Goal: Contribute content: Contribute content

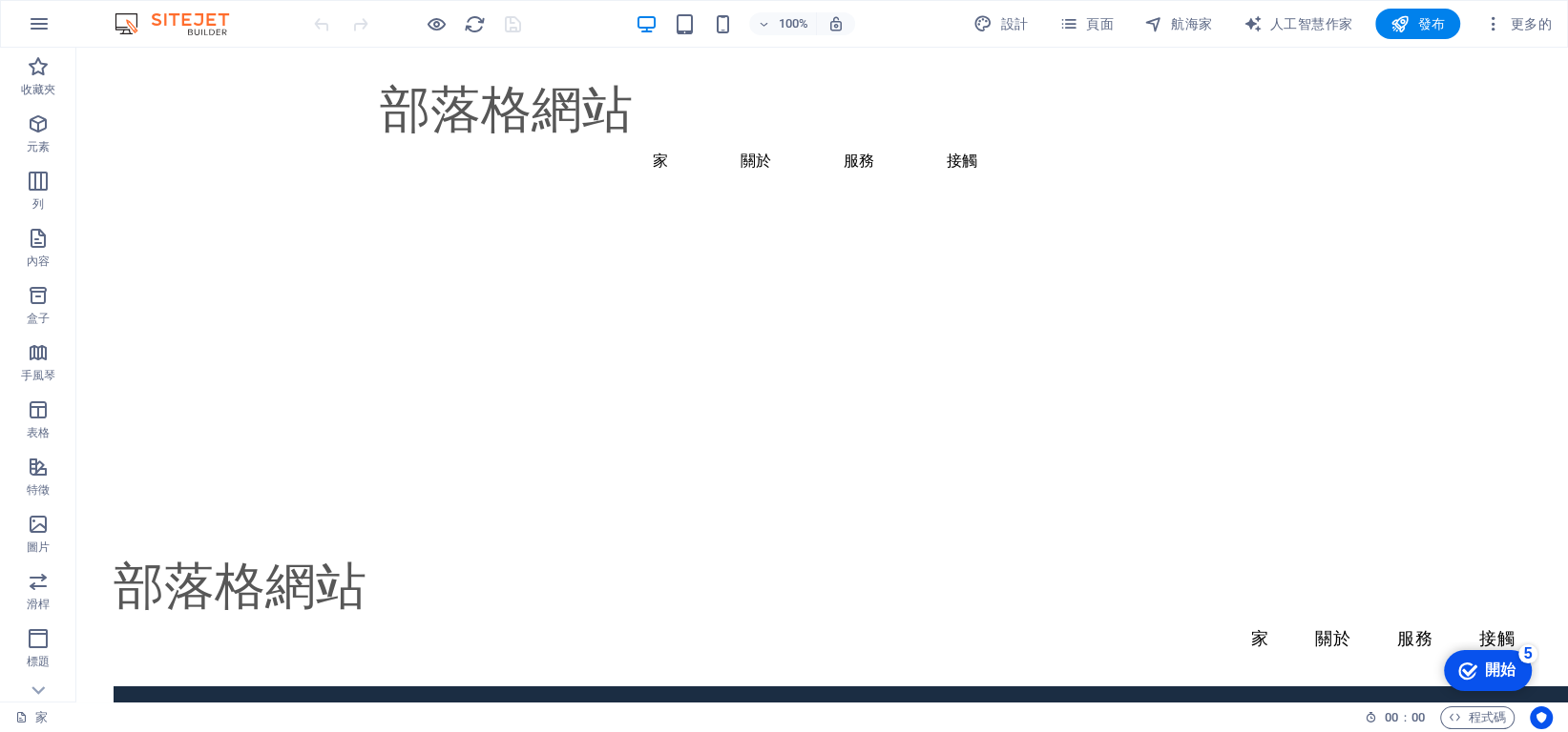
scroll to position [2669, 0]
click at [1422, 30] on font "發布" at bounding box center [1432, 24] width 27 height 16
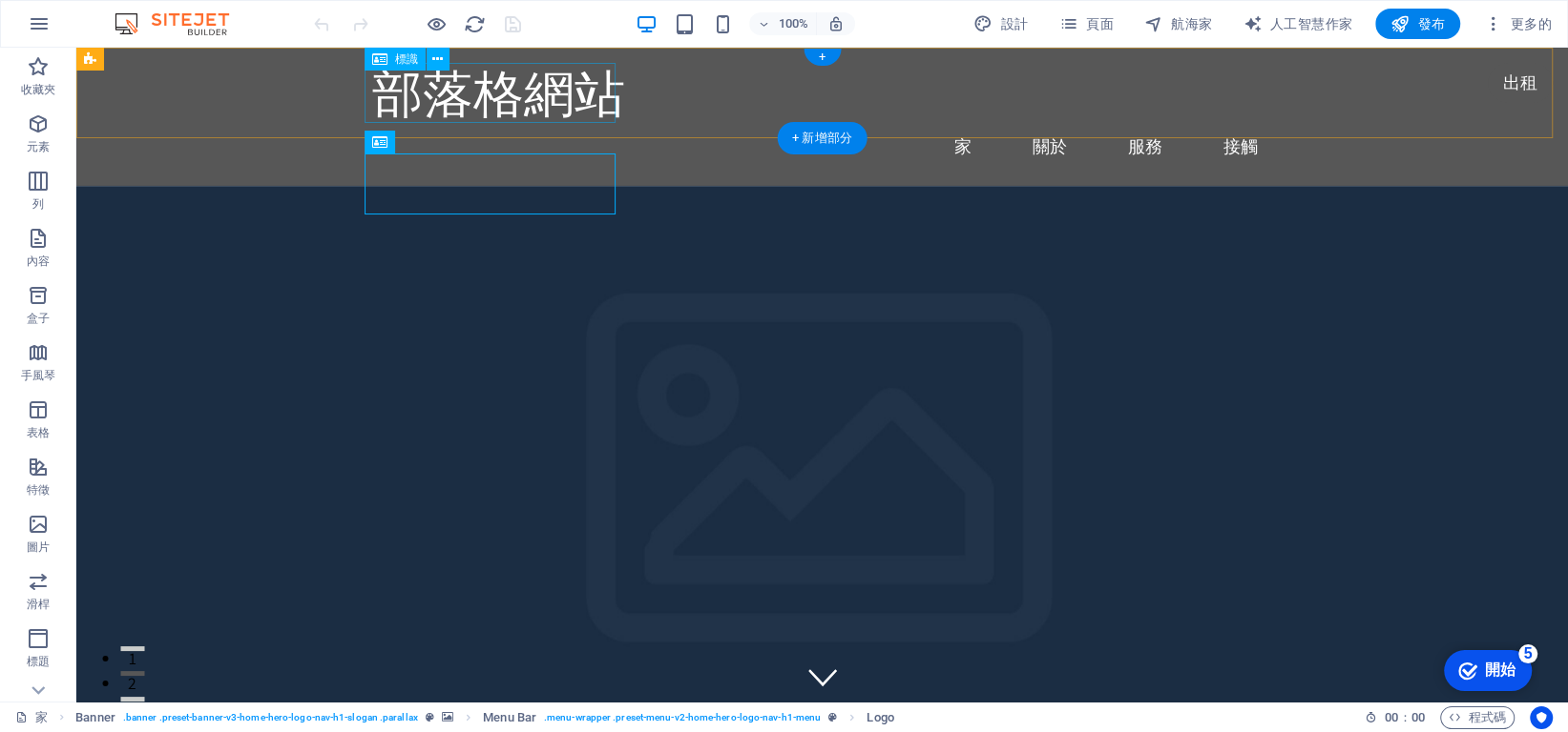
click at [581, 103] on div "部落格網站" at bounding box center [823, 93] width 901 height 60
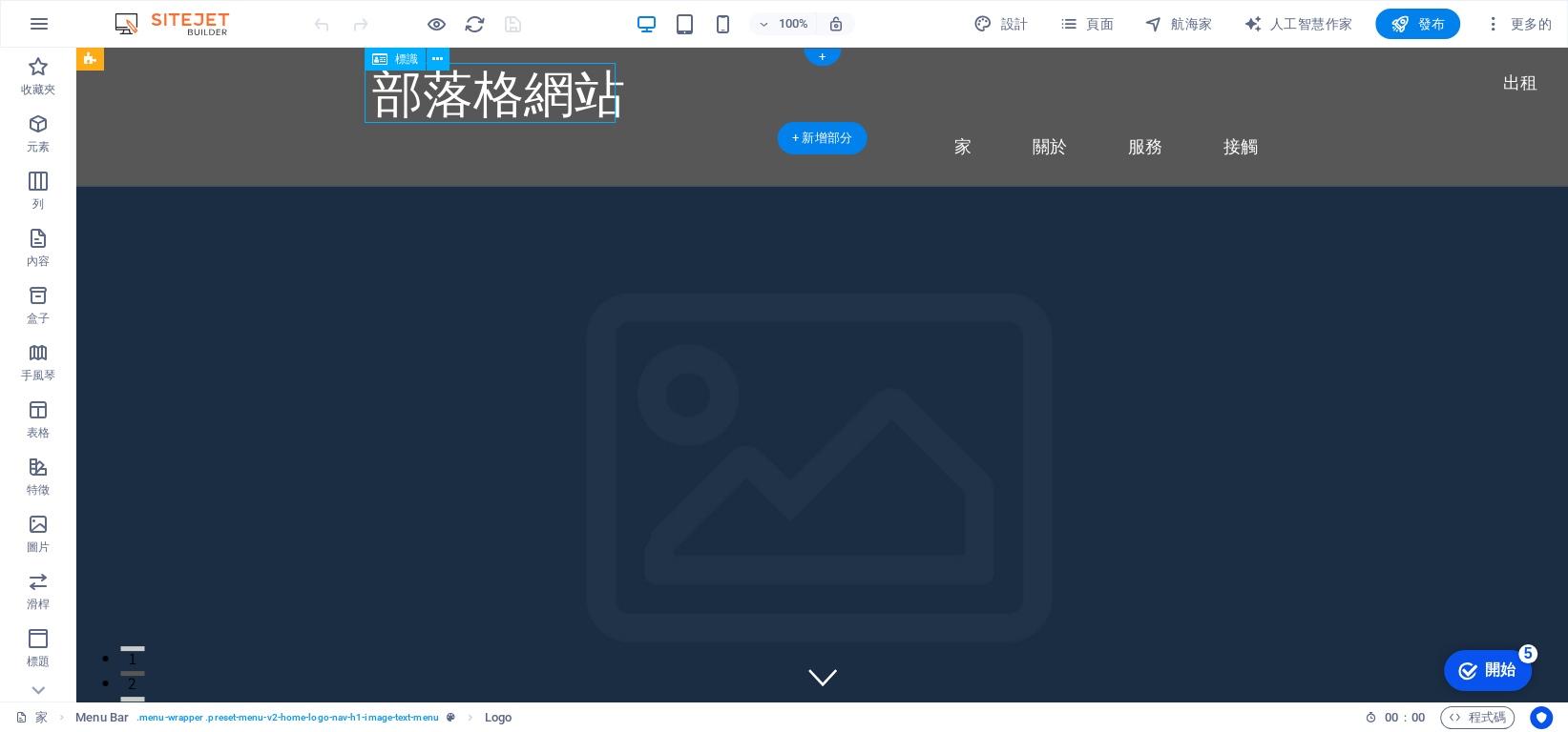
click at [602, 93] on div "部落格網站" at bounding box center [823, 93] width 901 height 60
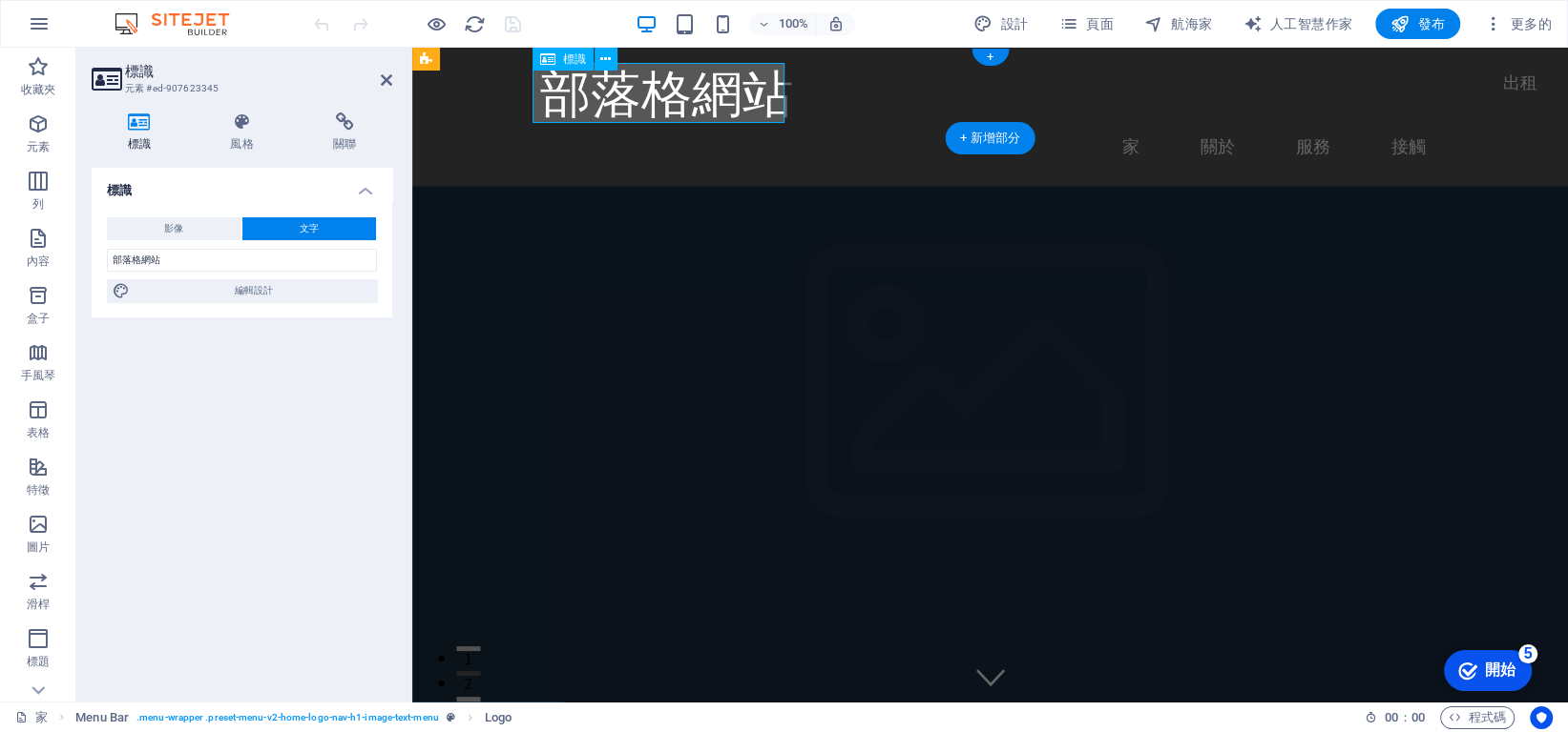
click at [693, 99] on div "部落格網站" at bounding box center [990, 93] width 901 height 60
click at [383, 79] on icon at bounding box center [386, 81] width 12 height 16
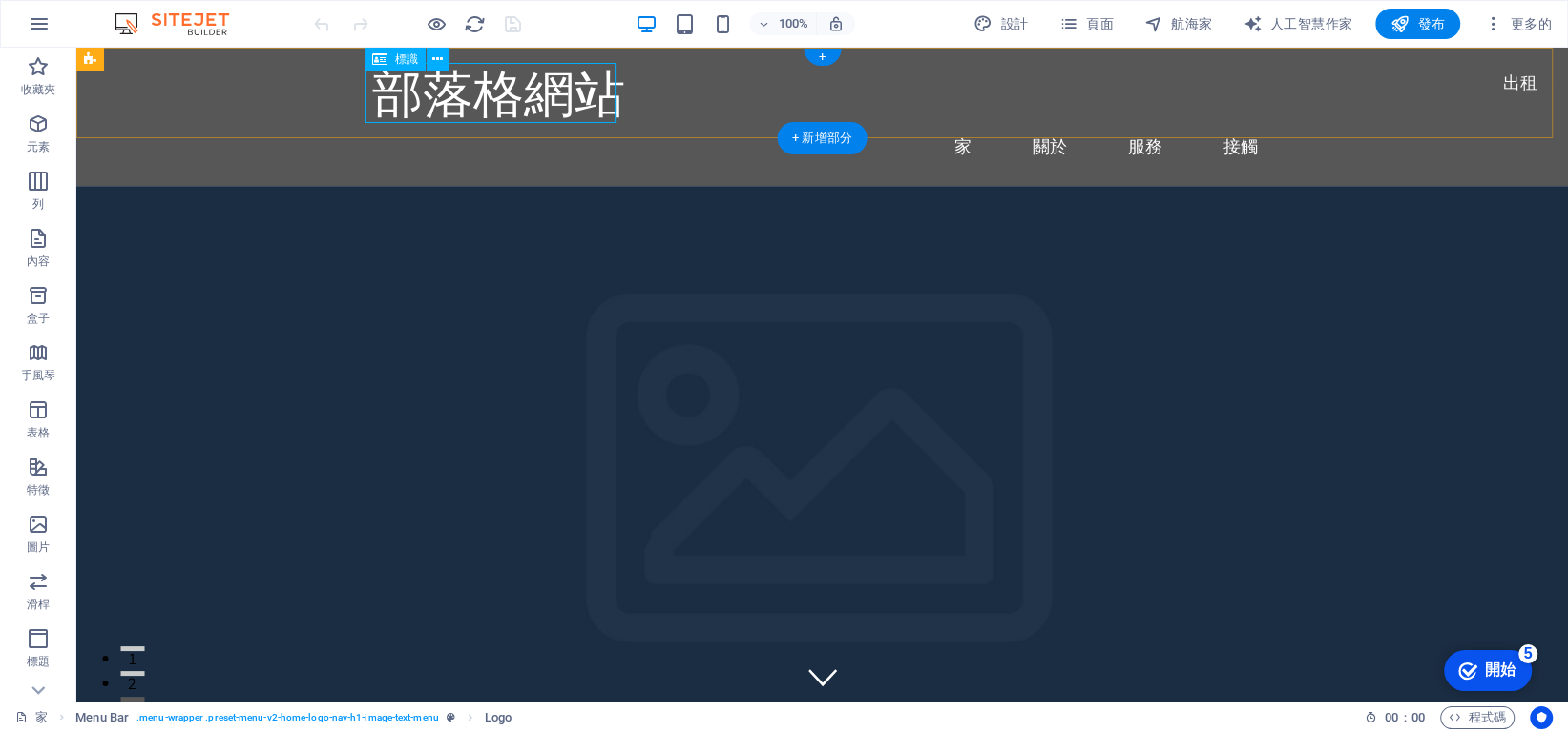
click at [568, 102] on div "部落格網站" at bounding box center [823, 93] width 901 height 60
click at [411, 72] on div "部落格網站" at bounding box center [823, 93] width 901 height 60
click at [420, 98] on div "部落格網站" at bounding box center [823, 93] width 901 height 60
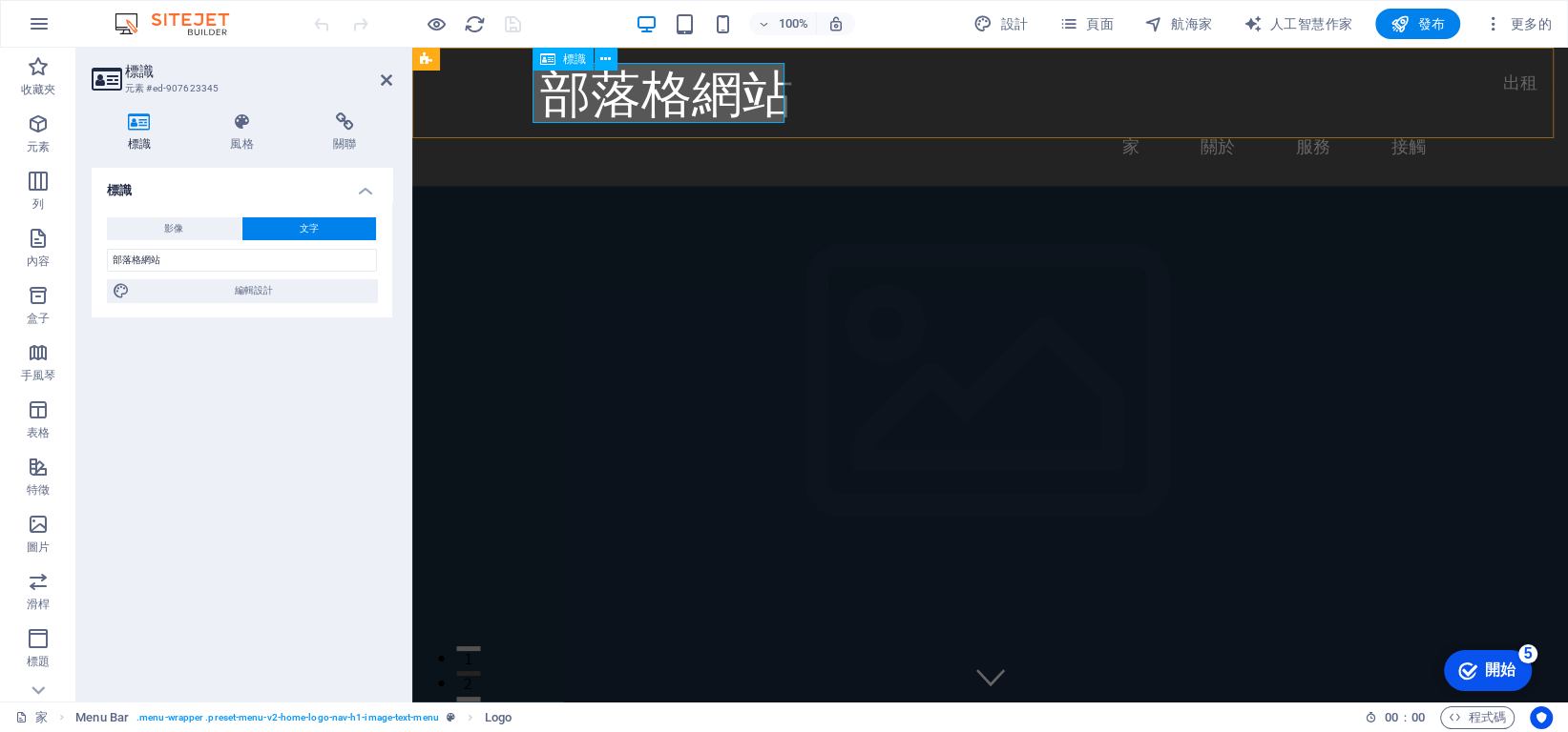
click at [657, 101] on div "部落格網站" at bounding box center [990, 93] width 901 height 60
click at [599, 58] on button at bounding box center [606, 59] width 23 height 23
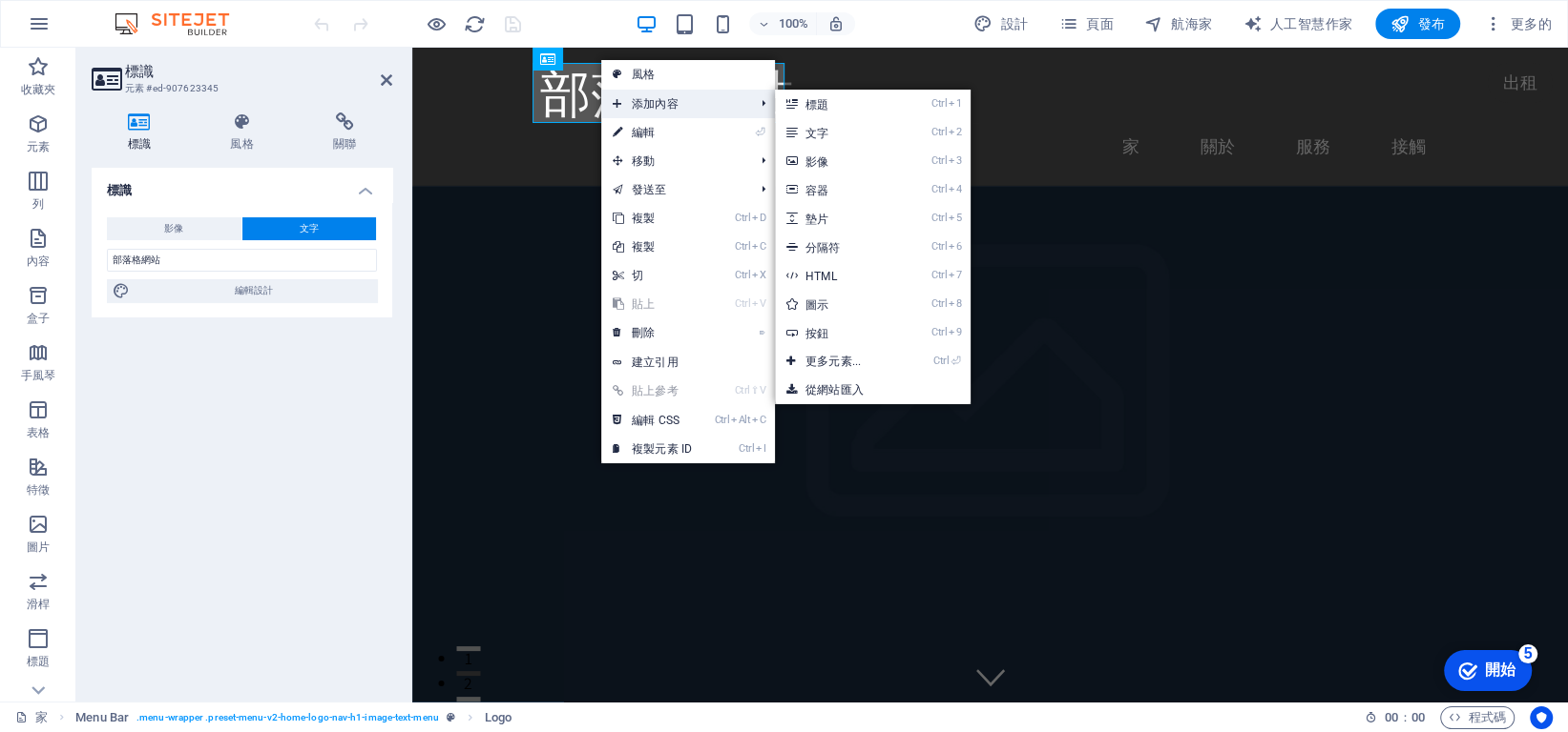
click at [644, 99] on font "添加內容" at bounding box center [655, 104] width 47 height 14
click at [803, 131] on link "Ctrl 2 文字" at bounding box center [837, 132] width 125 height 28
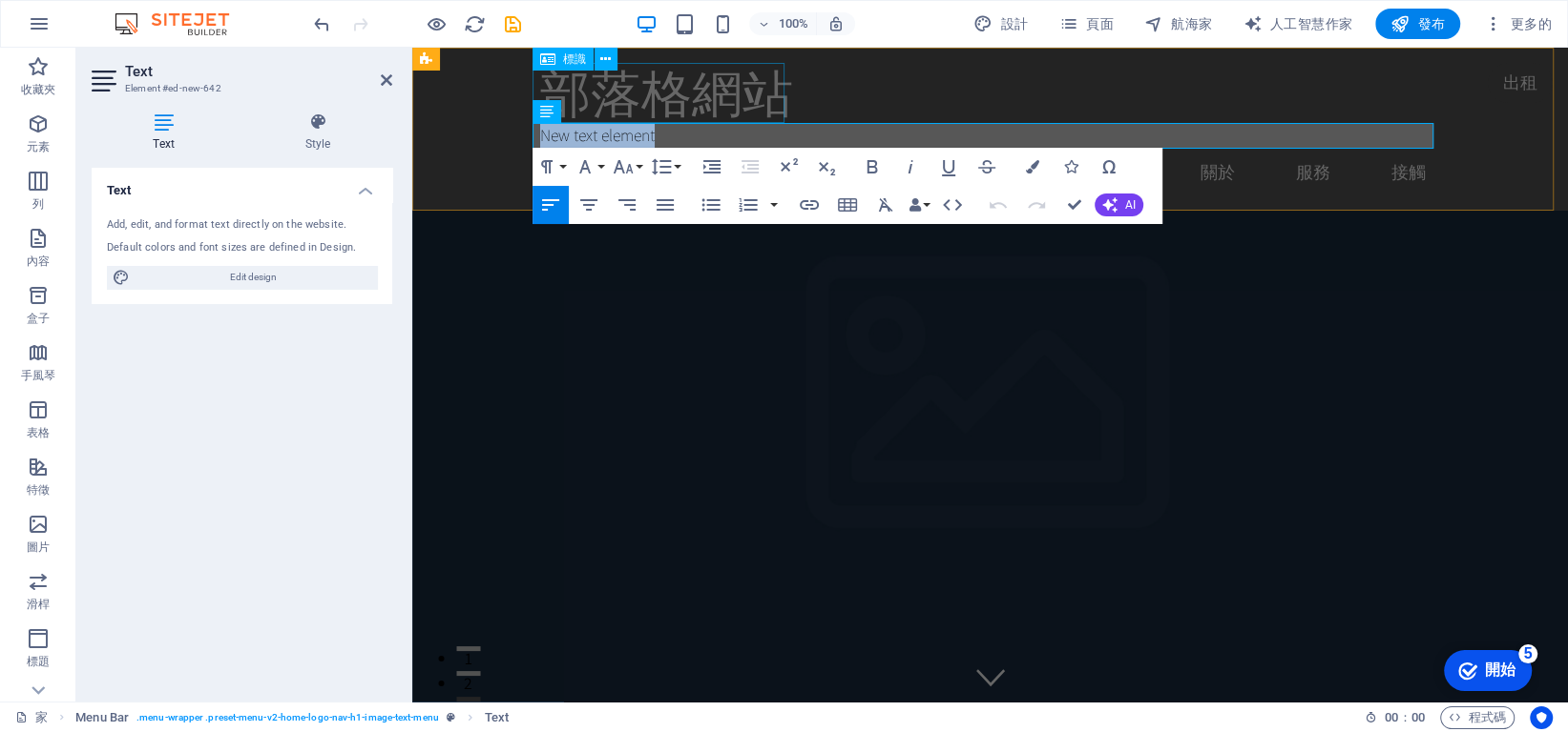
click at [670, 100] on div "部落格網站" at bounding box center [990, 93] width 901 height 60
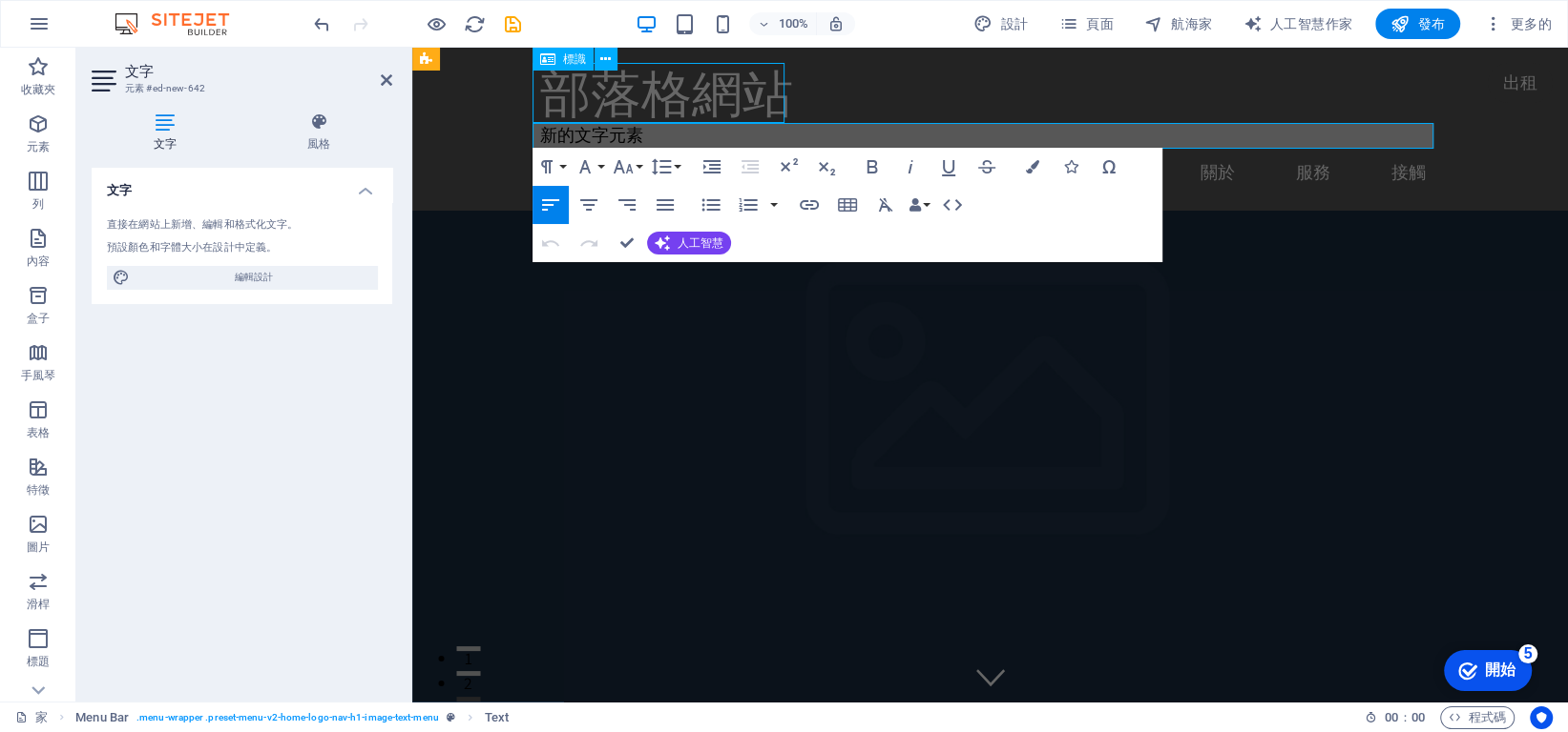
click at [670, 100] on div "部落格網站" at bounding box center [990, 93] width 901 height 60
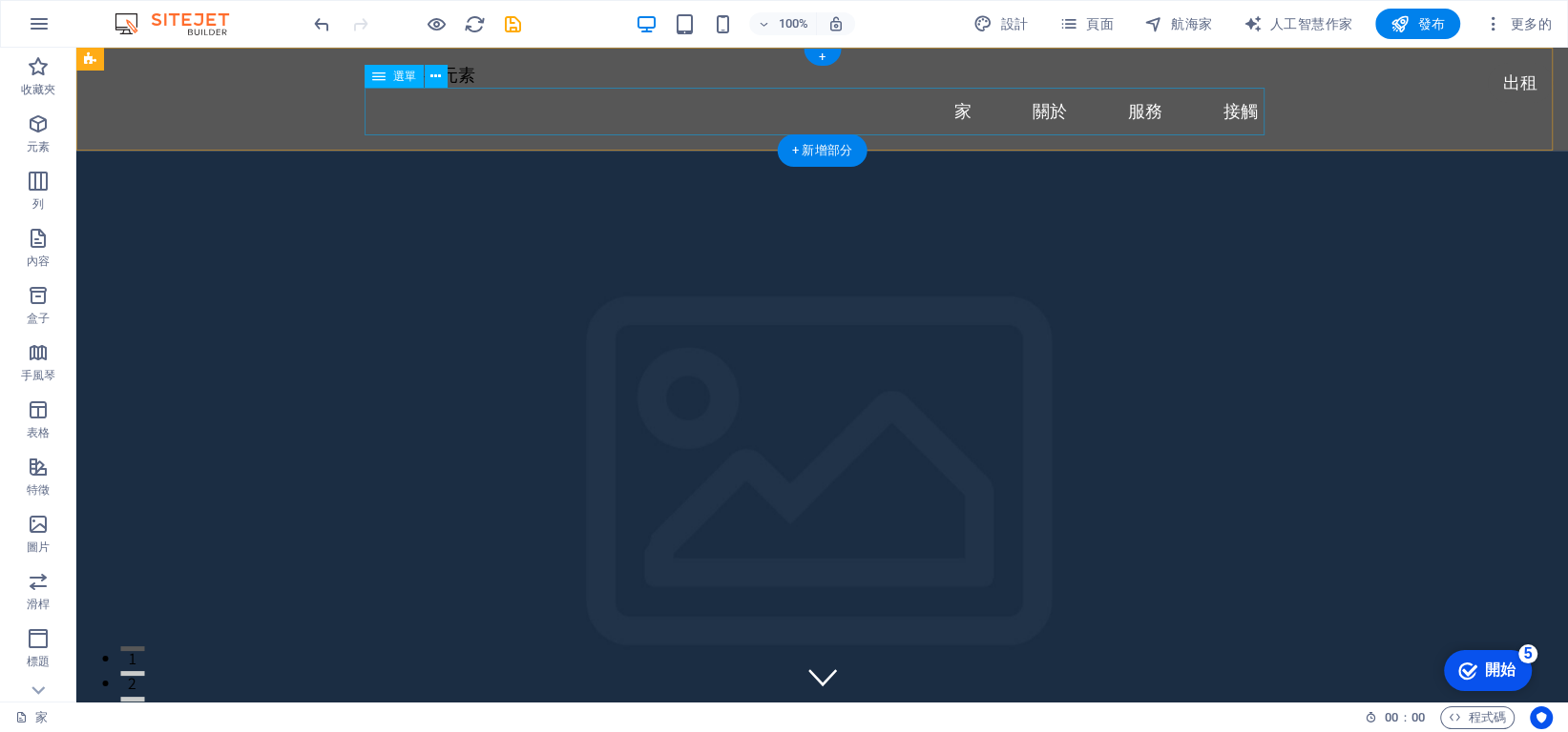
click at [450, 125] on nav "家 關於 服務 接觸" at bounding box center [823, 111] width 901 height 48
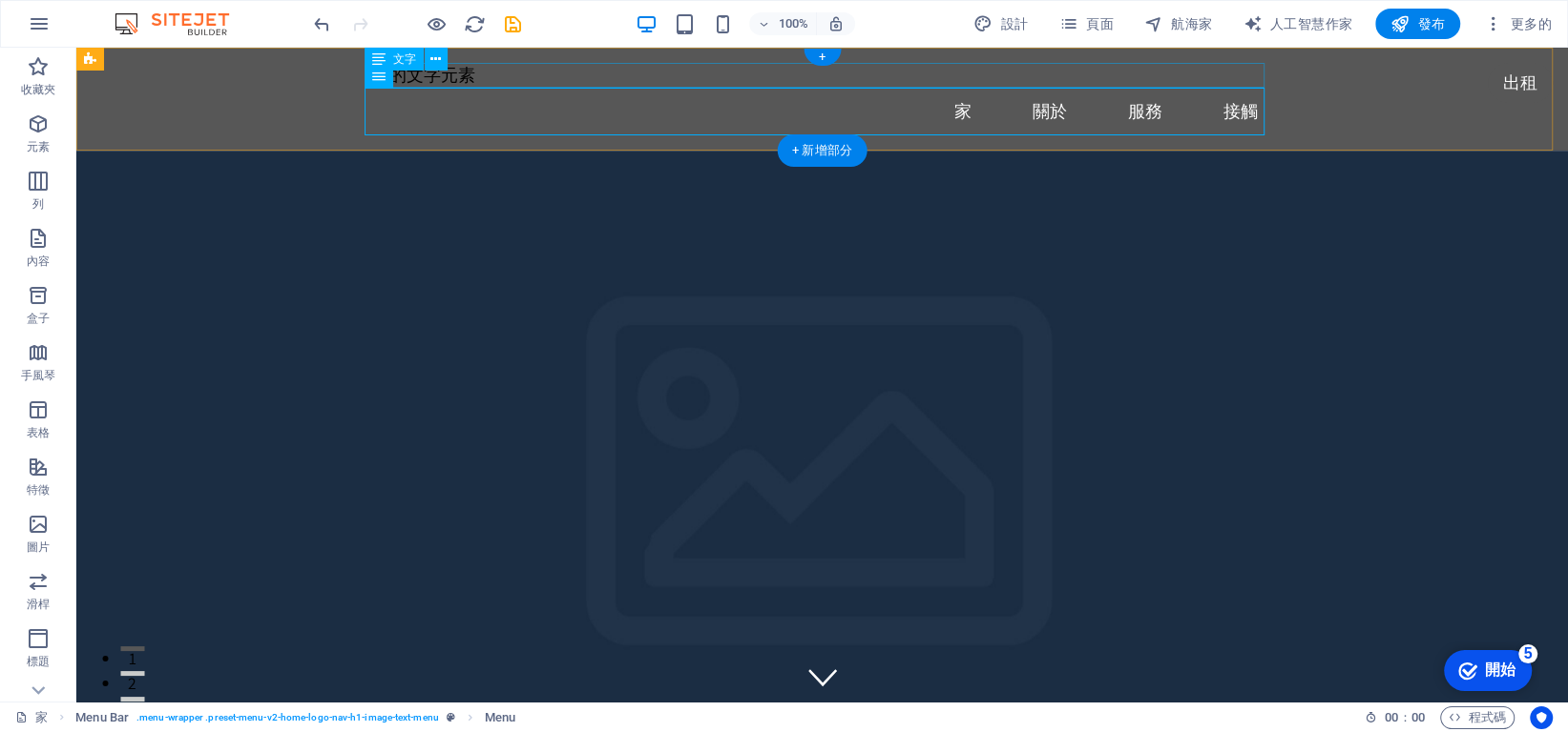
click at [493, 78] on div "新的文字元素" at bounding box center [823, 76] width 901 height 25
click at [493, 77] on div "新的文字元素" at bounding box center [823, 76] width 901 height 25
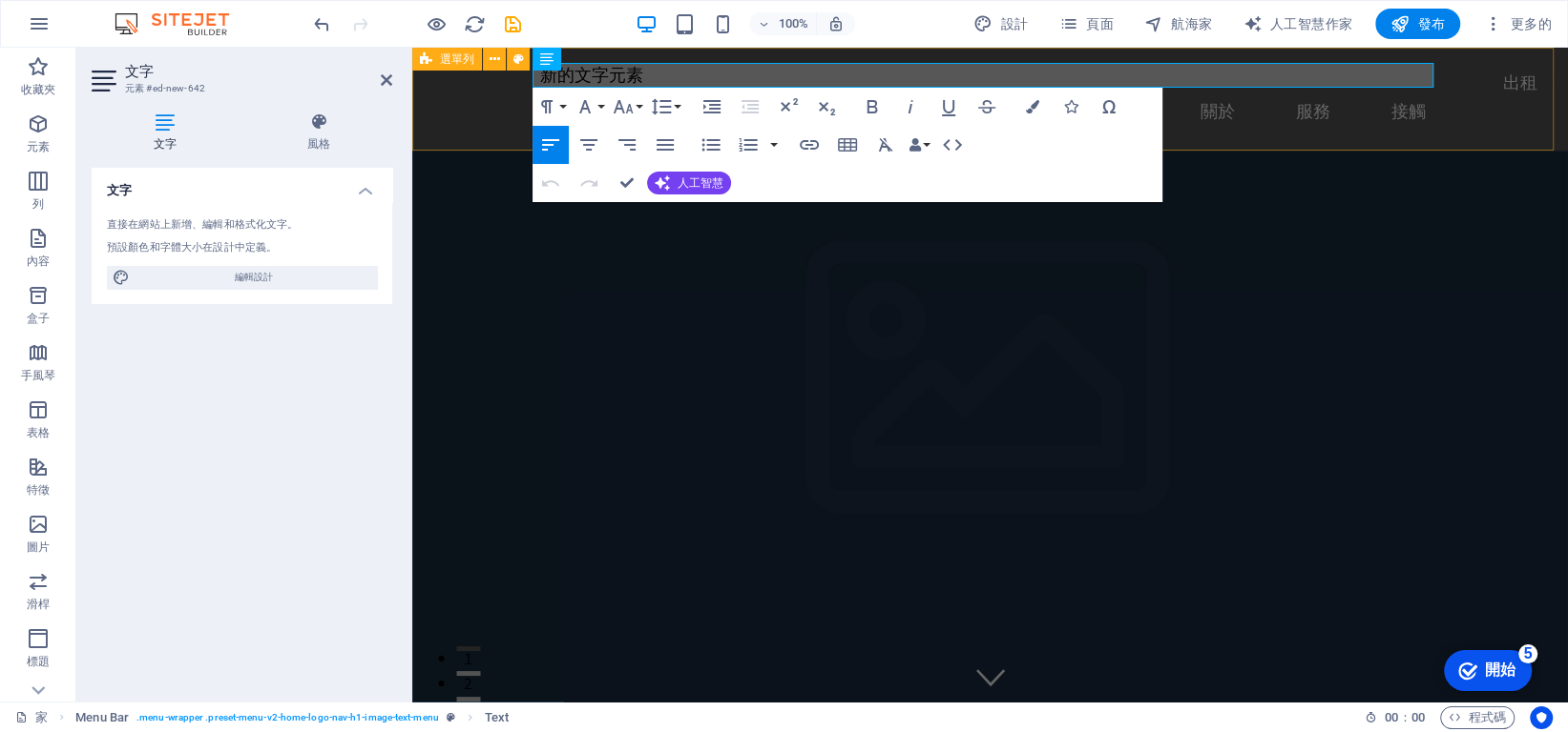
click at [499, 97] on div "新的文字元素 家 關於 服務 接觸" at bounding box center [990, 99] width 1156 height 103
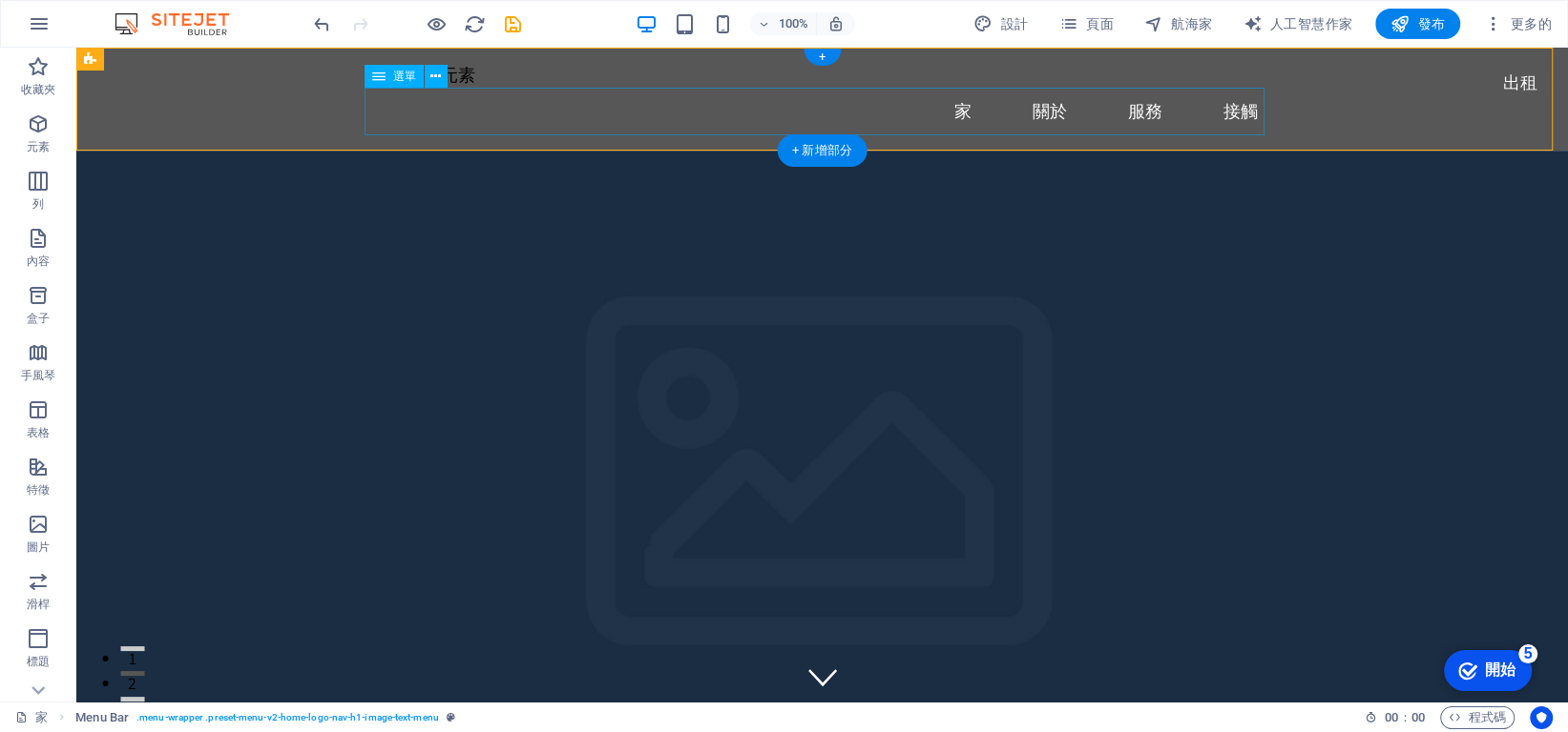
click at [516, 124] on nav "家 關於 服務 接觸" at bounding box center [823, 111] width 901 height 48
click at [378, 121] on nav "家 關於 服務 接觸" at bounding box center [823, 111] width 901 height 48
select select
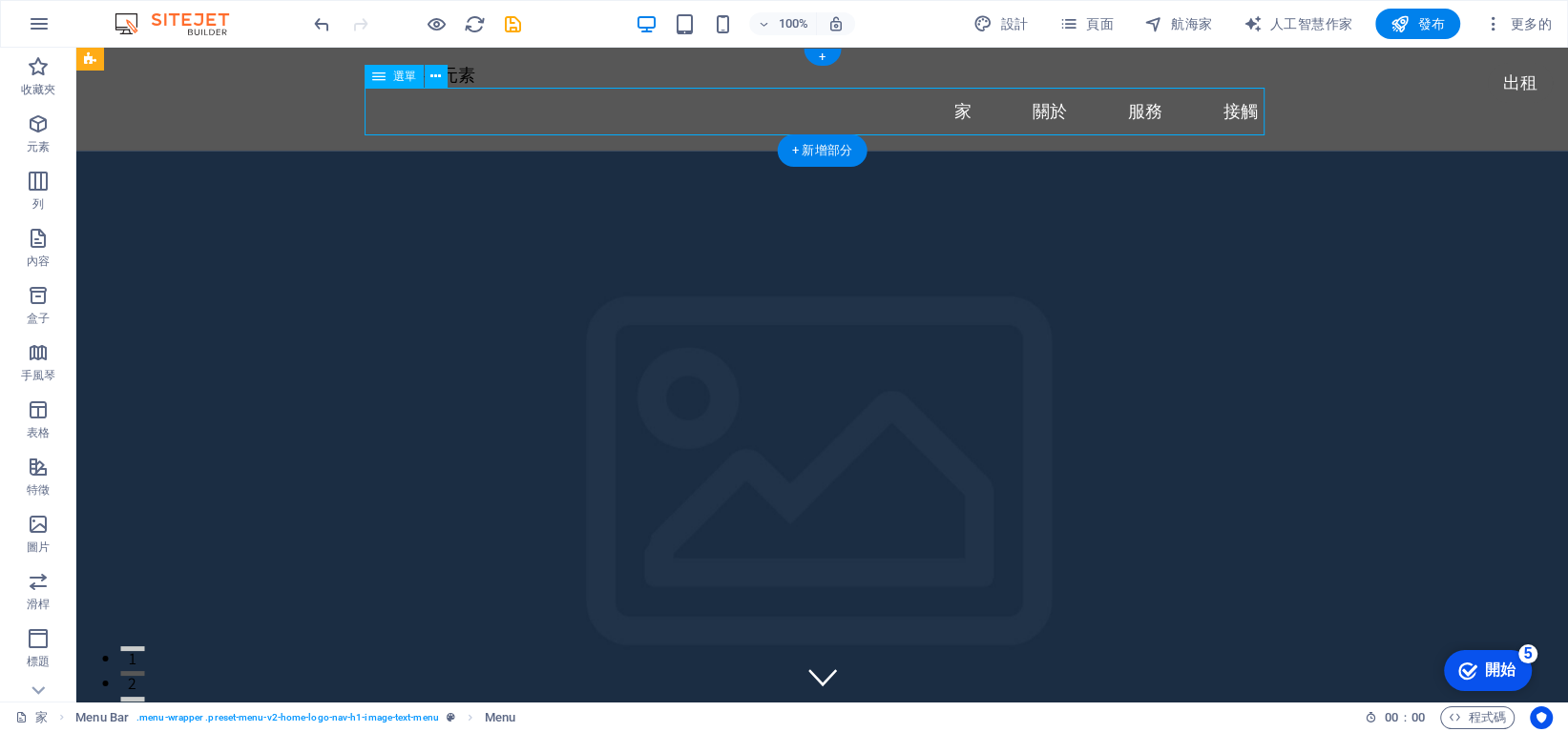
select select
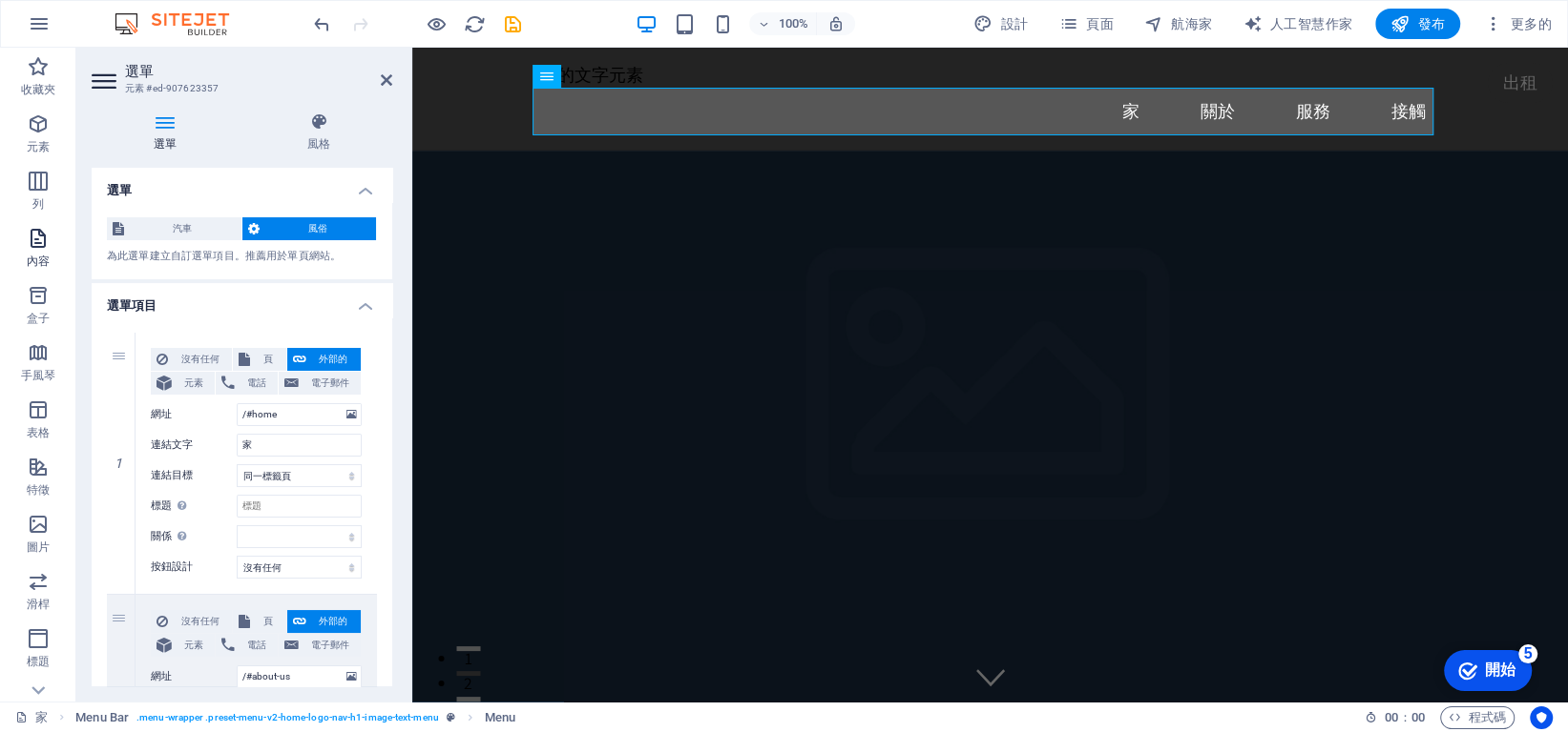
click at [30, 249] on icon "button" at bounding box center [38, 238] width 23 height 23
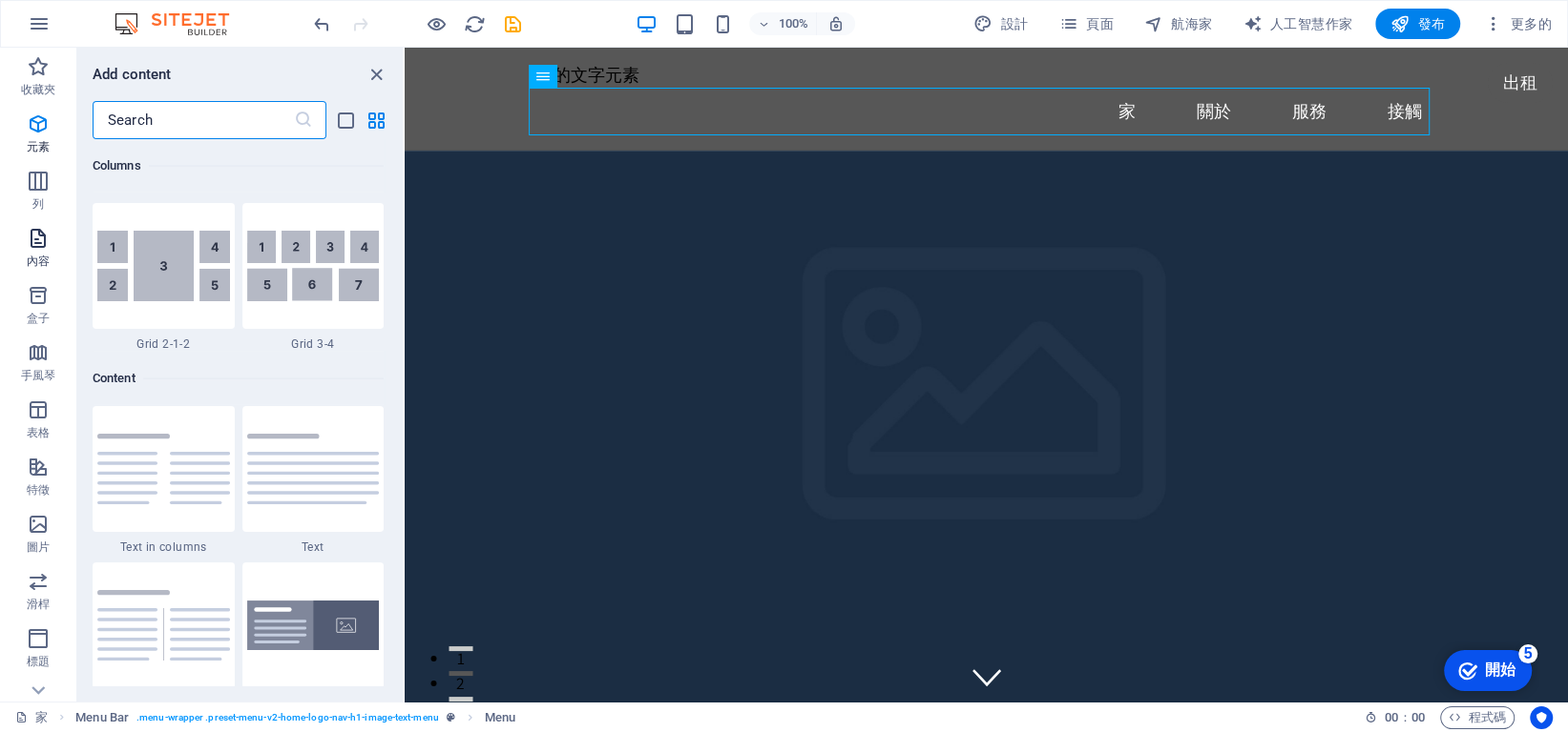
click at [33, 243] on icon "button" at bounding box center [38, 238] width 23 height 23
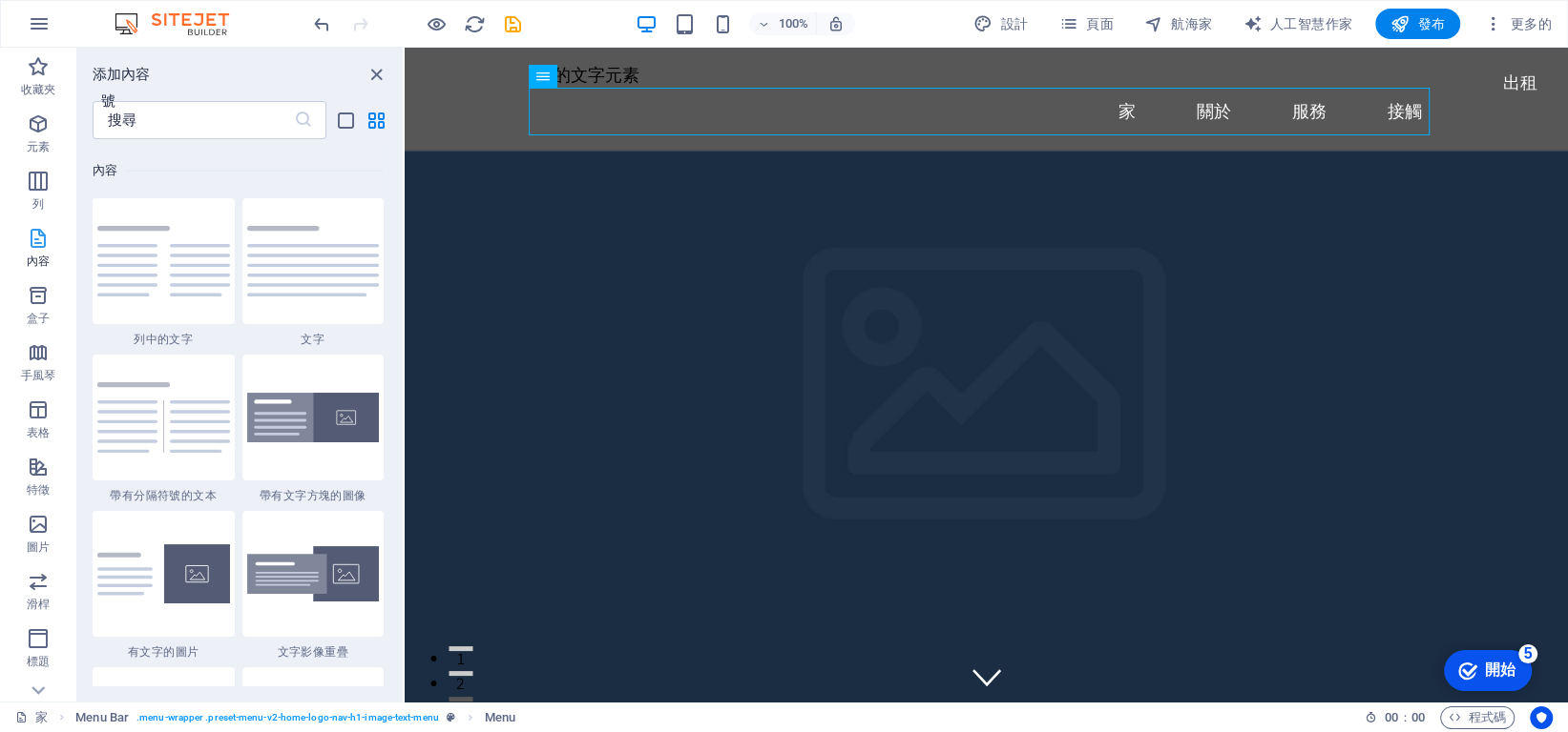
scroll to position [3336, 0]
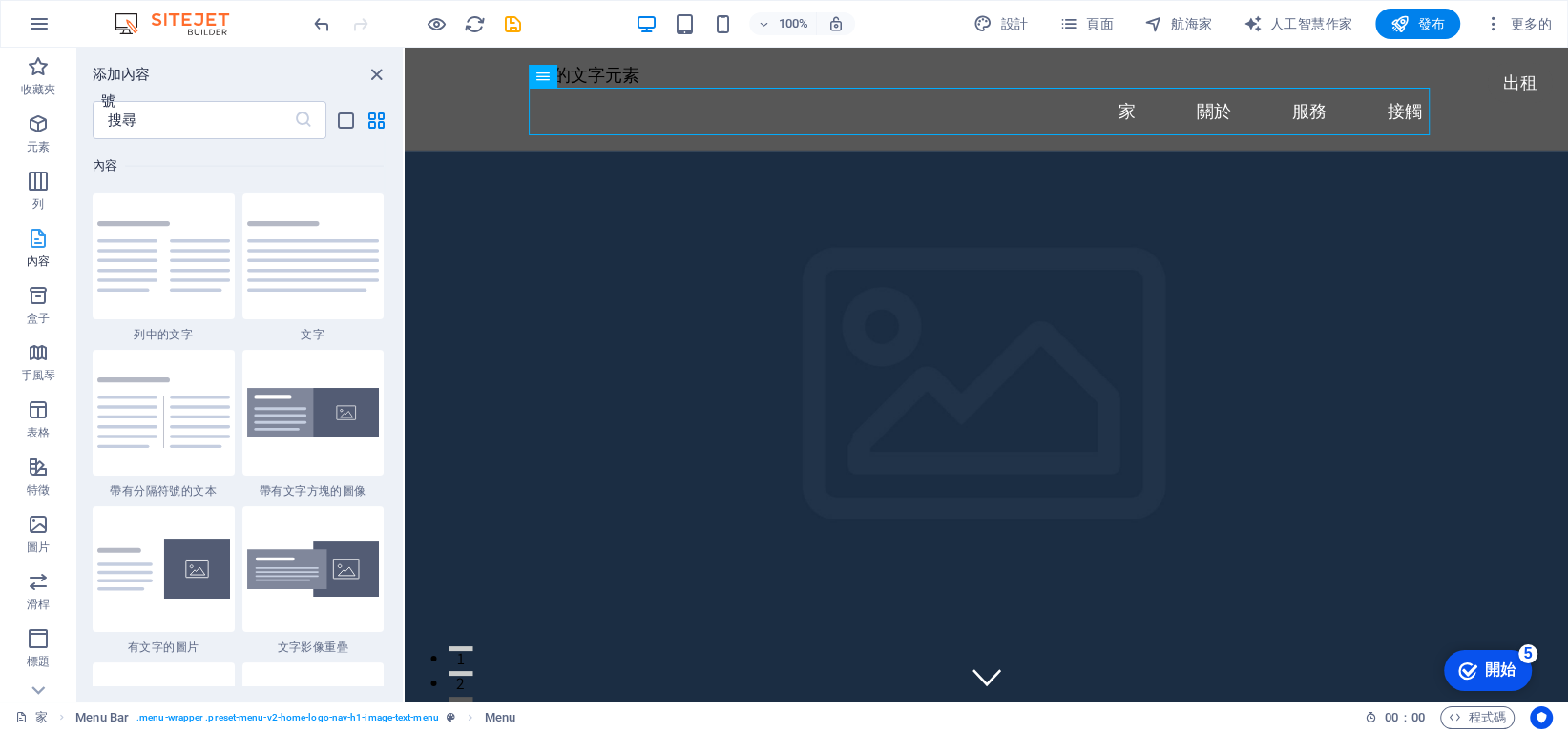
click at [33, 243] on icon "button" at bounding box center [38, 238] width 23 height 23
click at [704, 120] on nav "家 關於 服務 接觸" at bounding box center [986, 111] width 901 height 48
click at [1476, 669] on icon "checkmark" at bounding box center [1468, 672] width 19 height 19
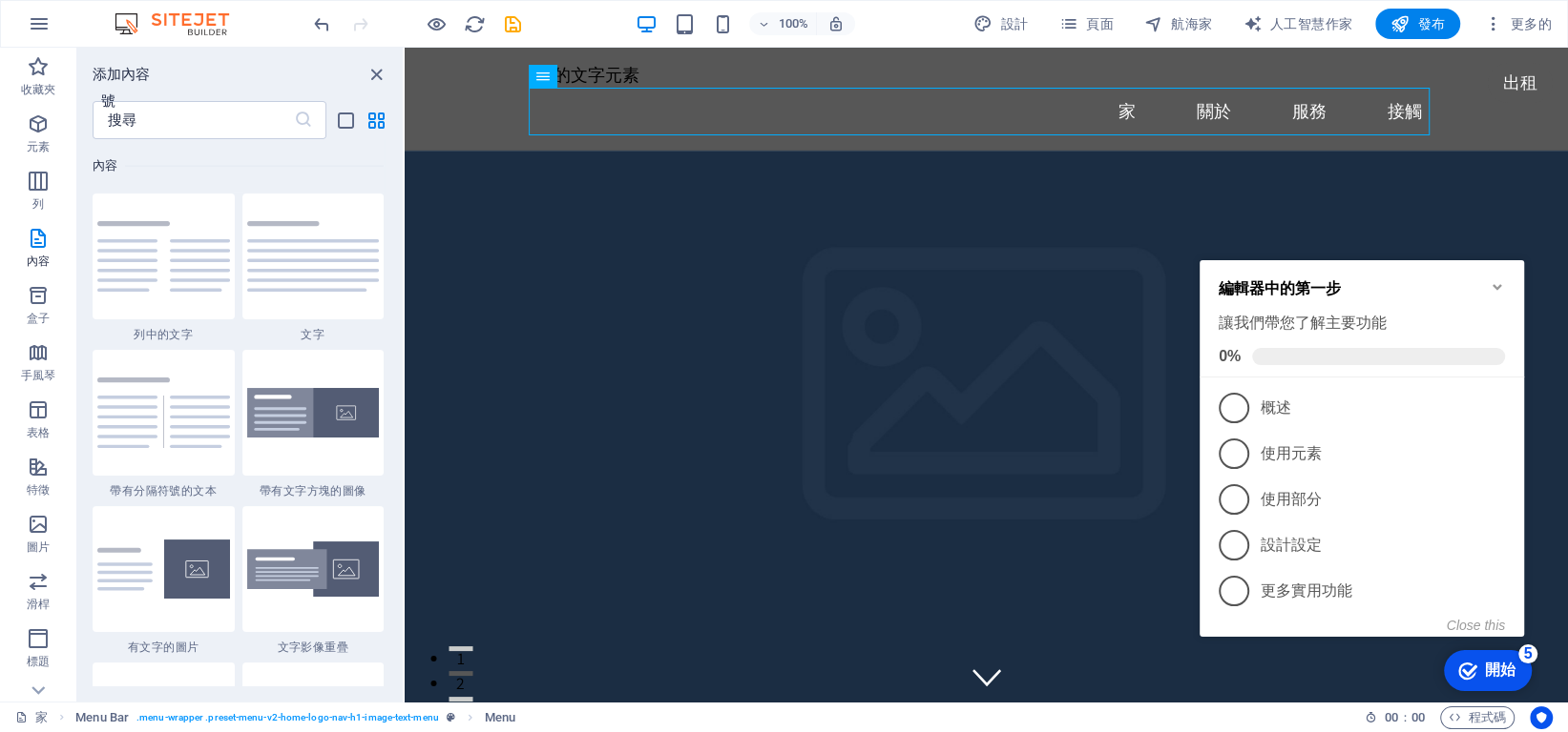
click at [1386, 681] on div "checkmark 開始 5 編輯器中的第一步 讓我們帶您了解主要功能 0% 1 概述 - 不完整 2 使用元素 - 不完整 3 使用部分 - 不完整 4 設…" at bounding box center [1365, 467] width 347 height 465
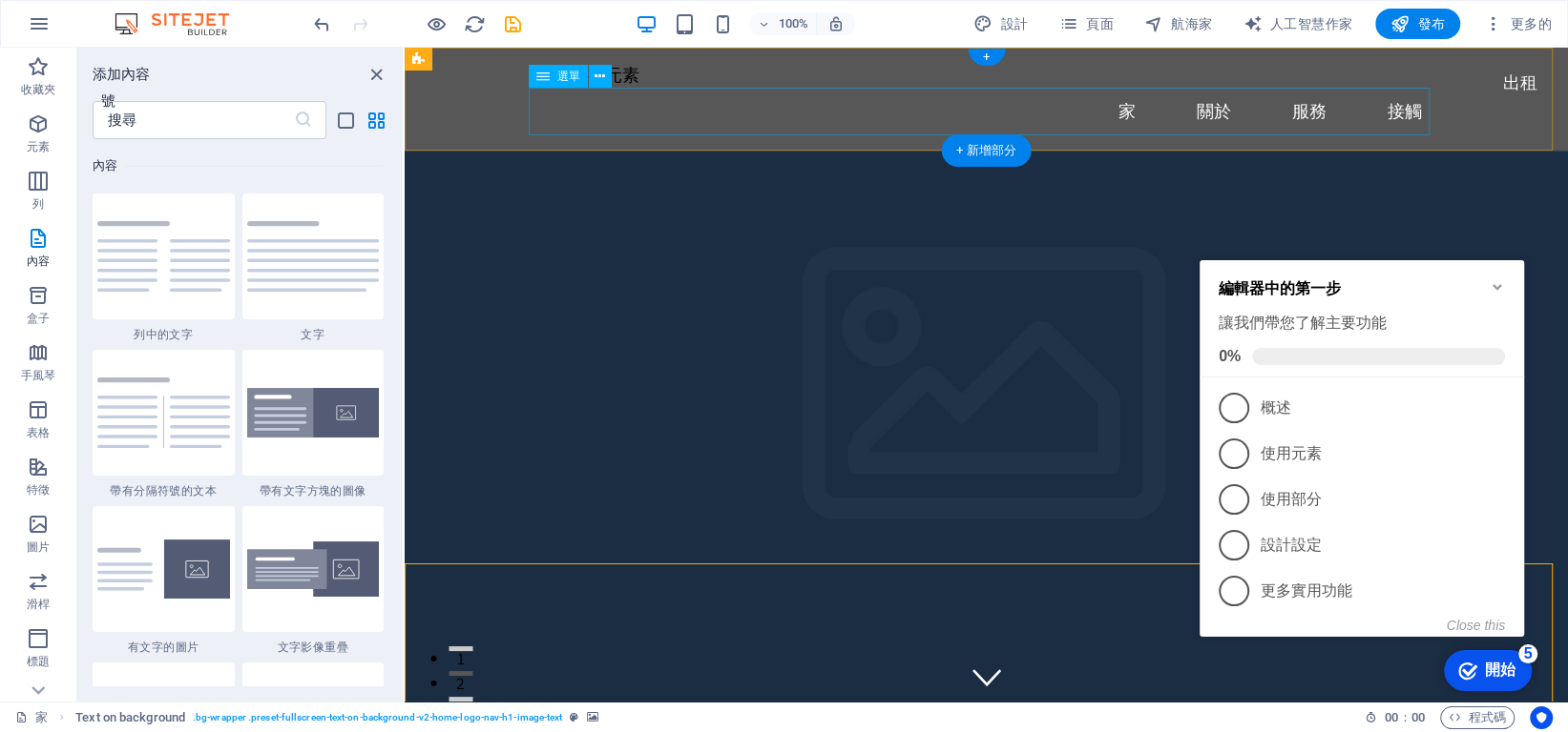
click at [643, 106] on nav "家 關於 服務 接觸" at bounding box center [986, 111] width 901 height 48
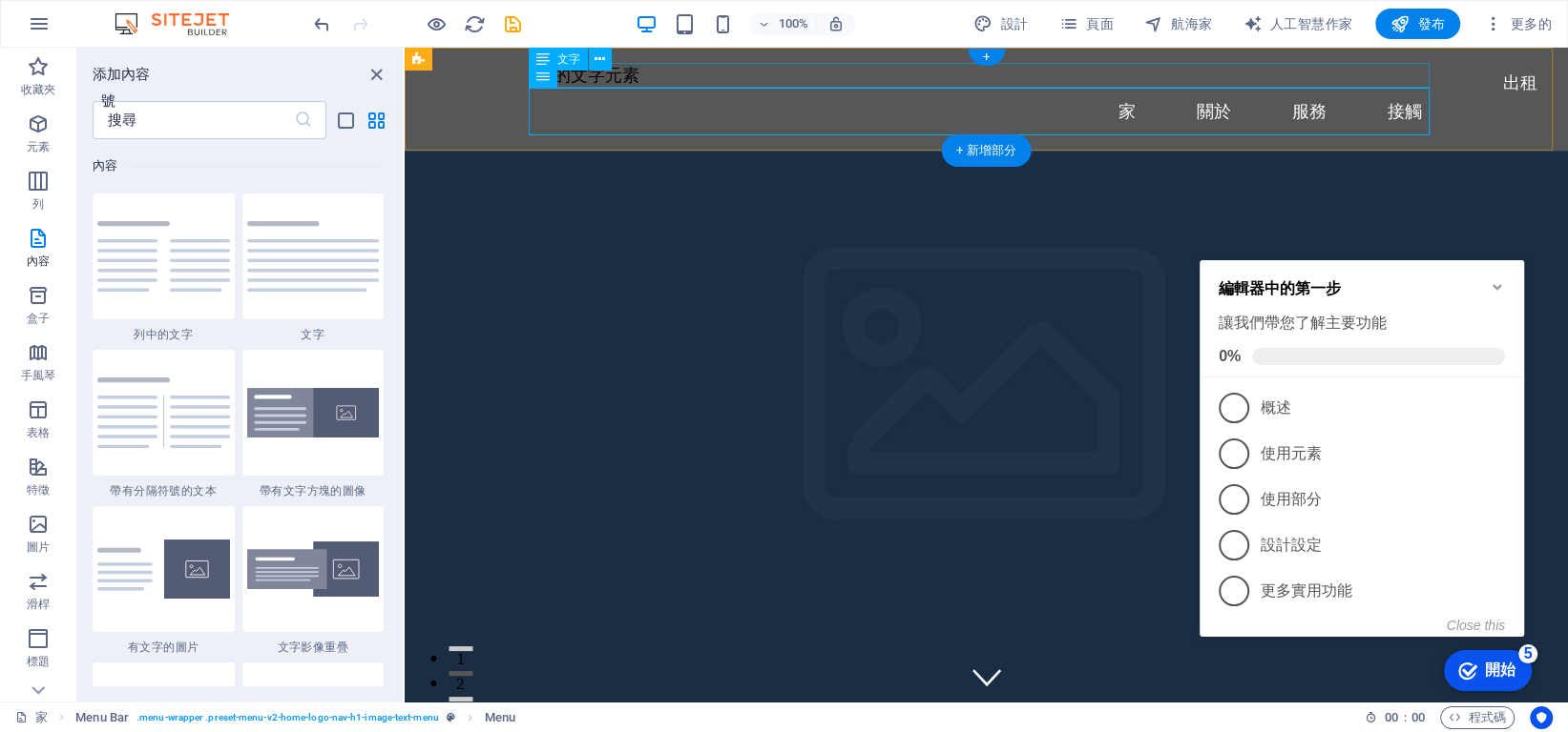
click at [633, 65] on div "新的文字元素" at bounding box center [986, 76] width 901 height 25
click at [634, 75] on div "新的文字元素" at bounding box center [986, 76] width 901 height 25
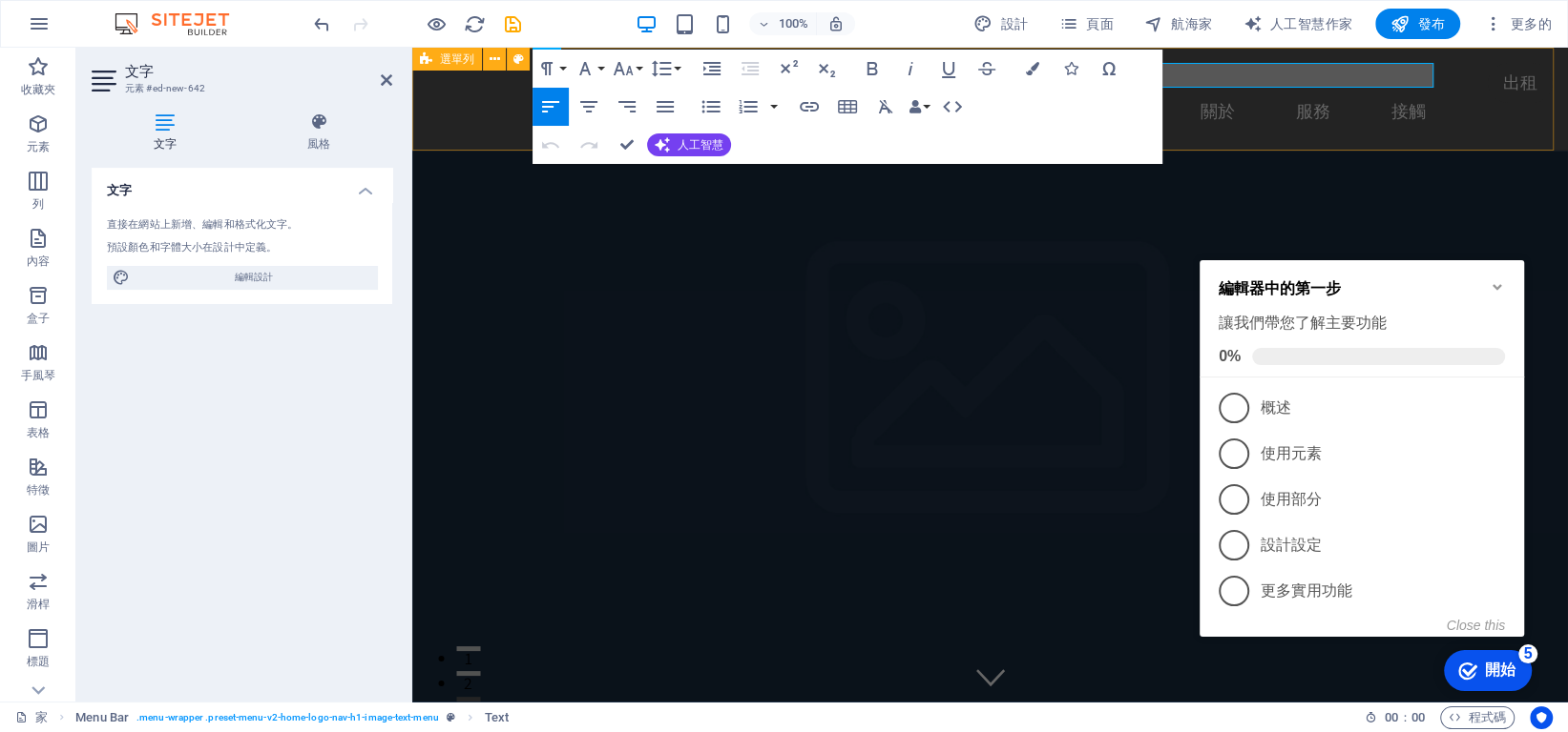
click at [491, 109] on div "新的文字元素 家 關於 服務 接觸" at bounding box center [990, 99] width 1156 height 103
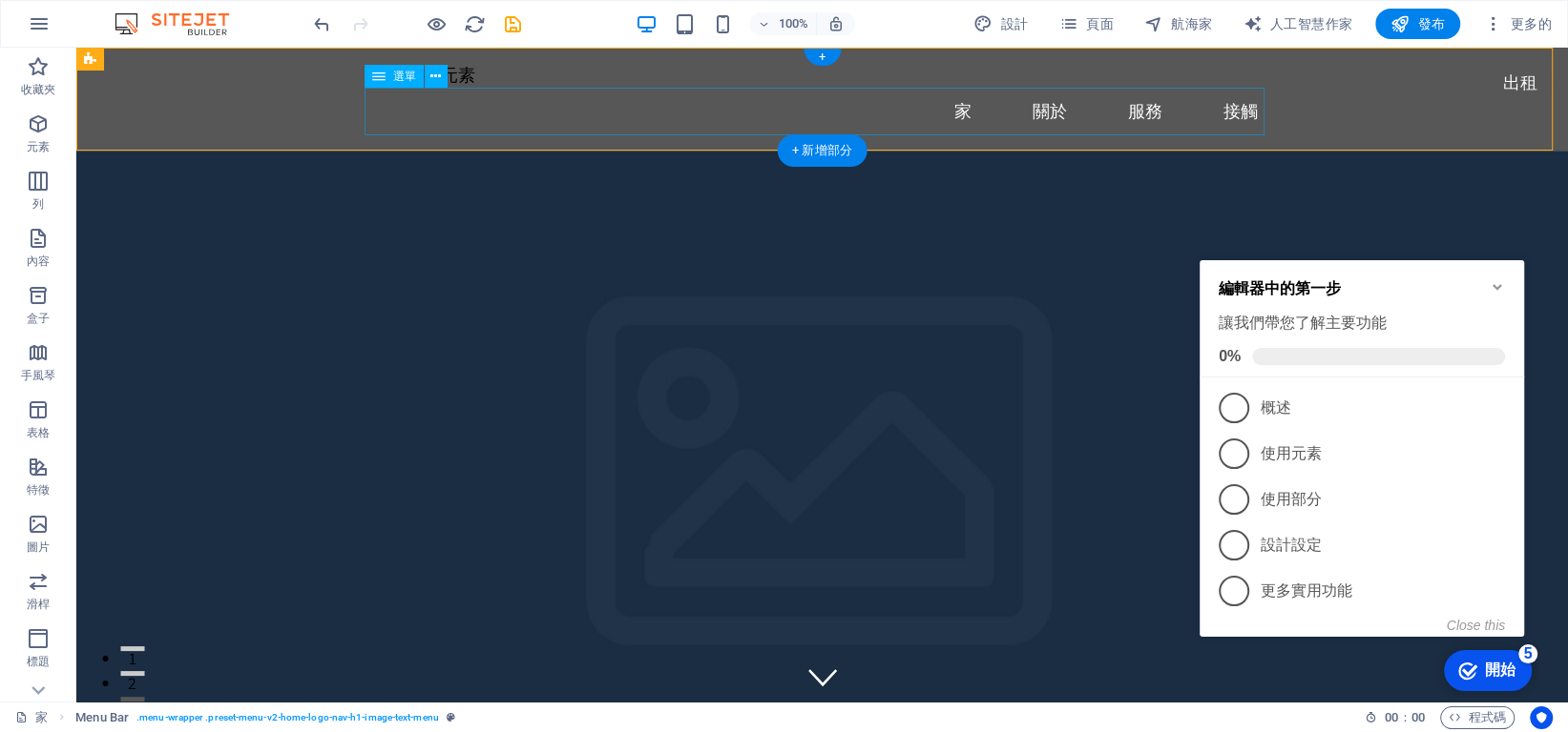
click at [455, 116] on nav "家 關於 服務 接觸" at bounding box center [823, 111] width 901 height 48
select select
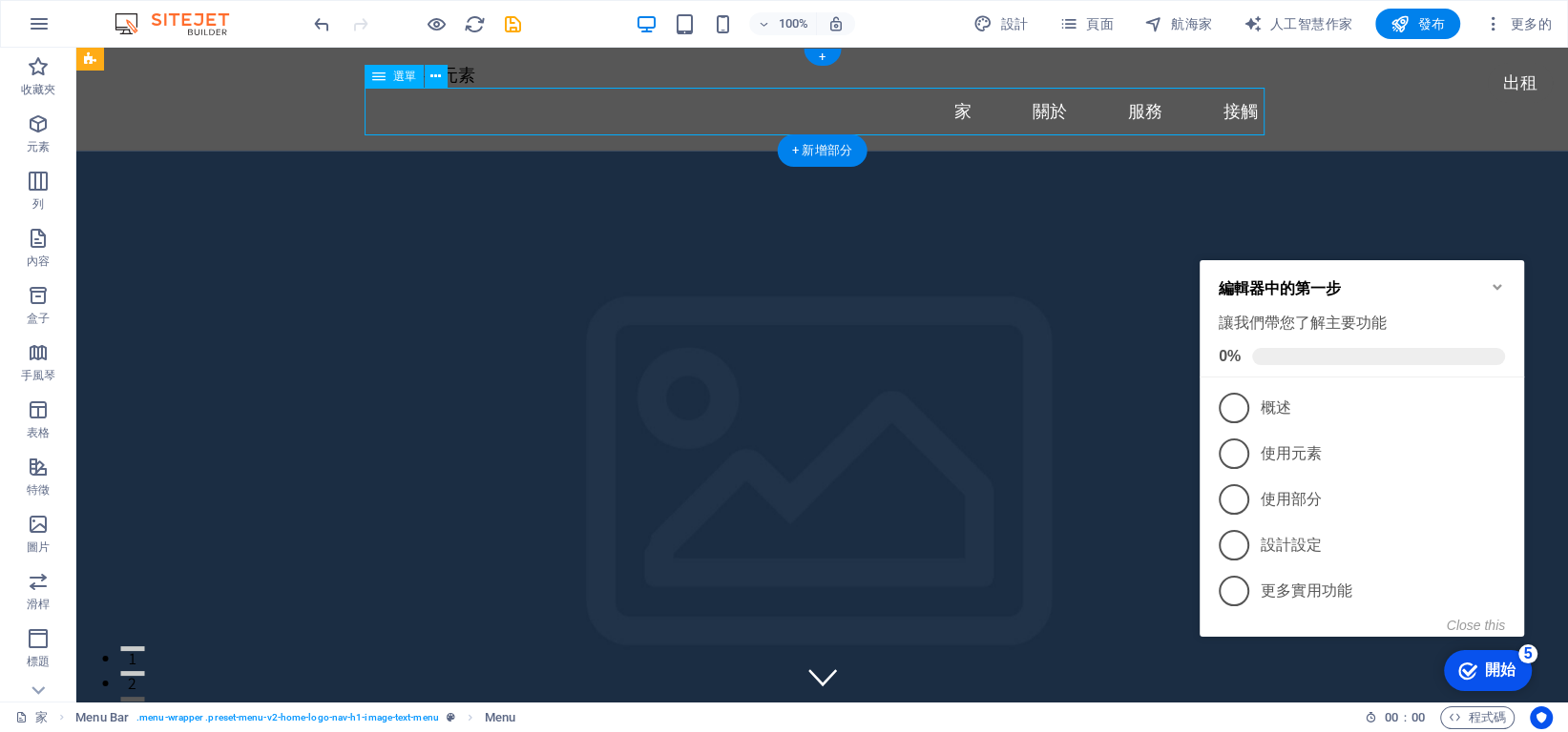
select select
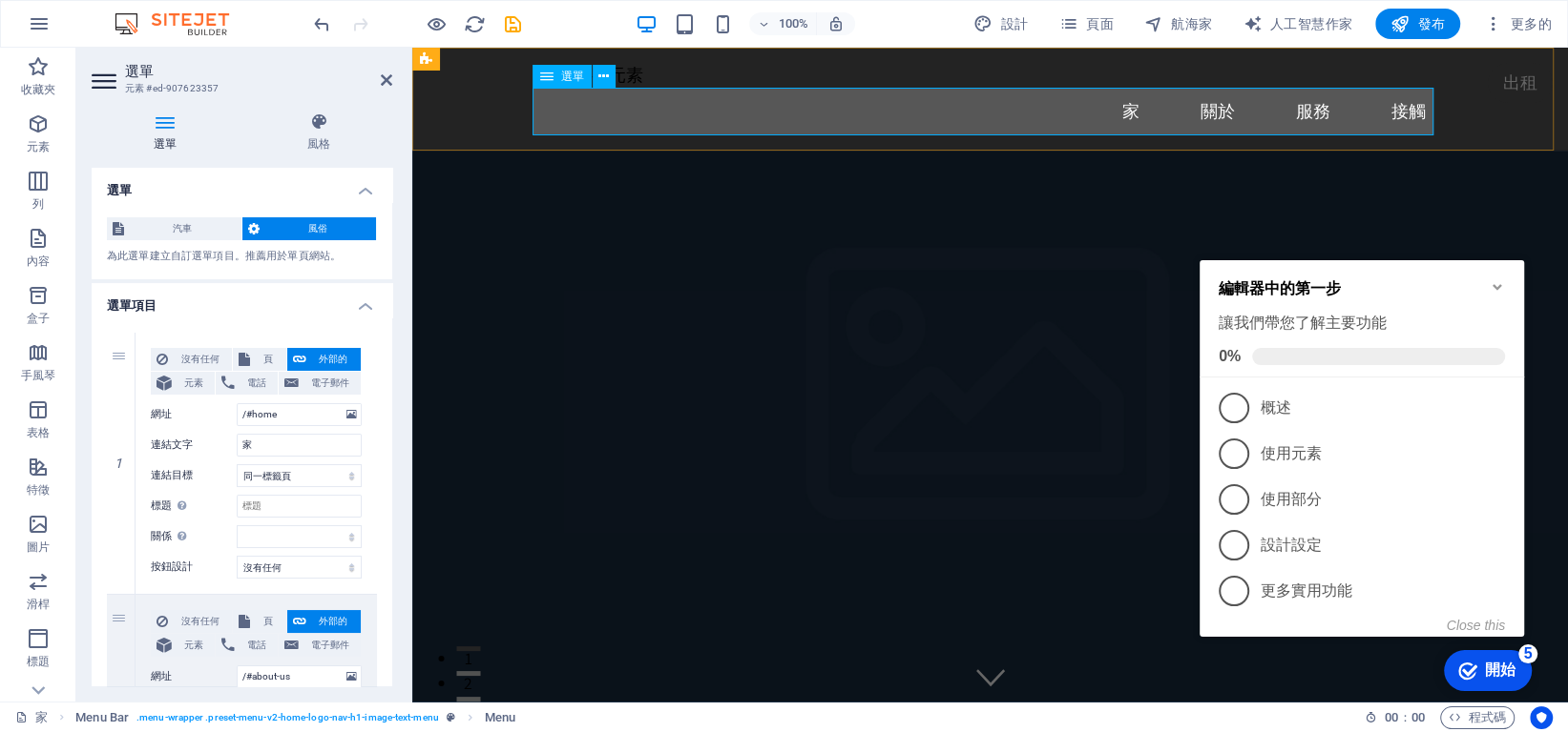
click at [587, 105] on nav "家 關於 服務 接觸" at bounding box center [990, 111] width 901 height 48
click at [605, 70] on icon at bounding box center [603, 77] width 11 height 20
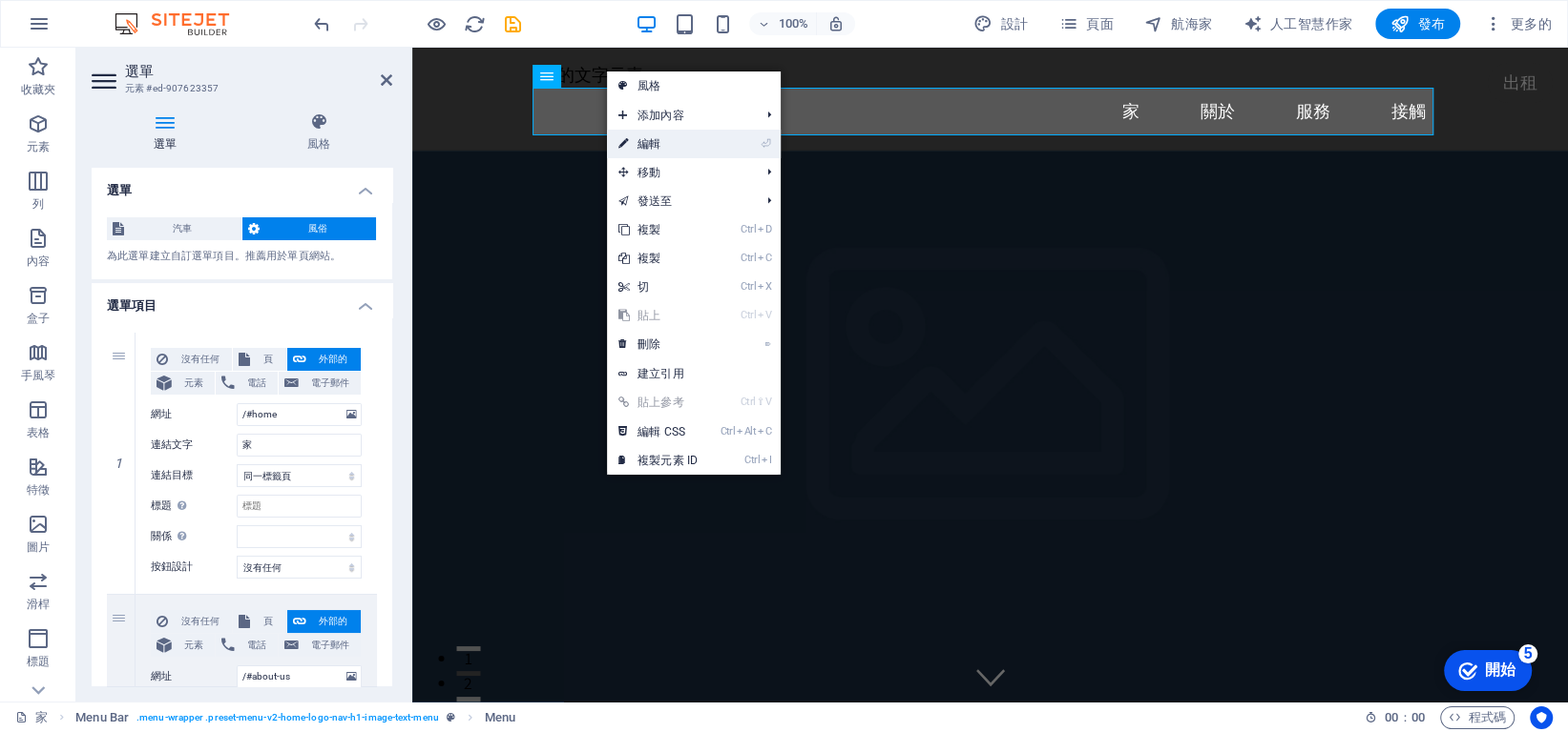
click at [655, 142] on font "編輯" at bounding box center [649, 144] width 23 height 14
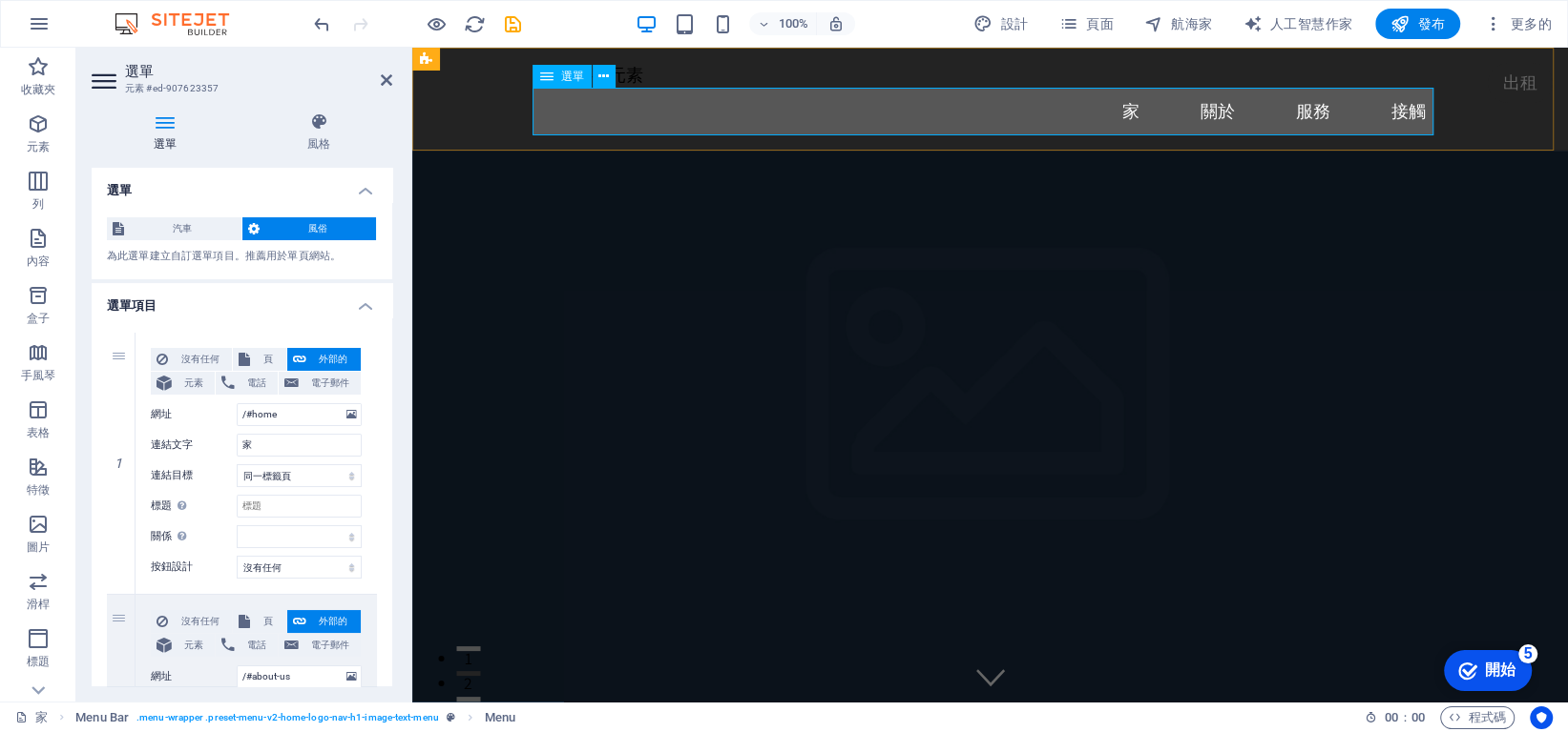
click at [598, 121] on nav "家 關於 服務 接觸" at bounding box center [990, 111] width 901 height 48
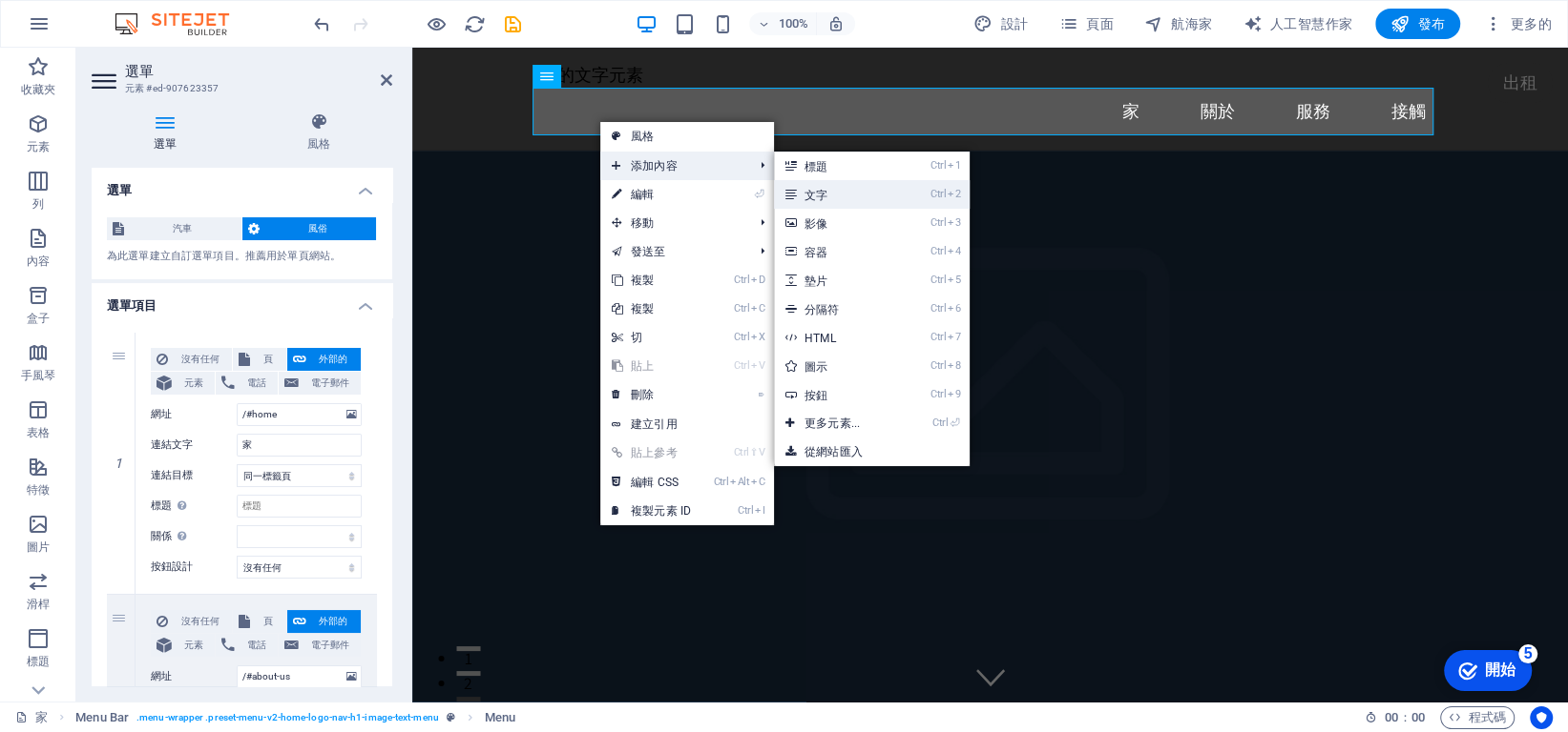
click at [843, 199] on link "Ctrl 2 文字" at bounding box center [836, 193] width 125 height 28
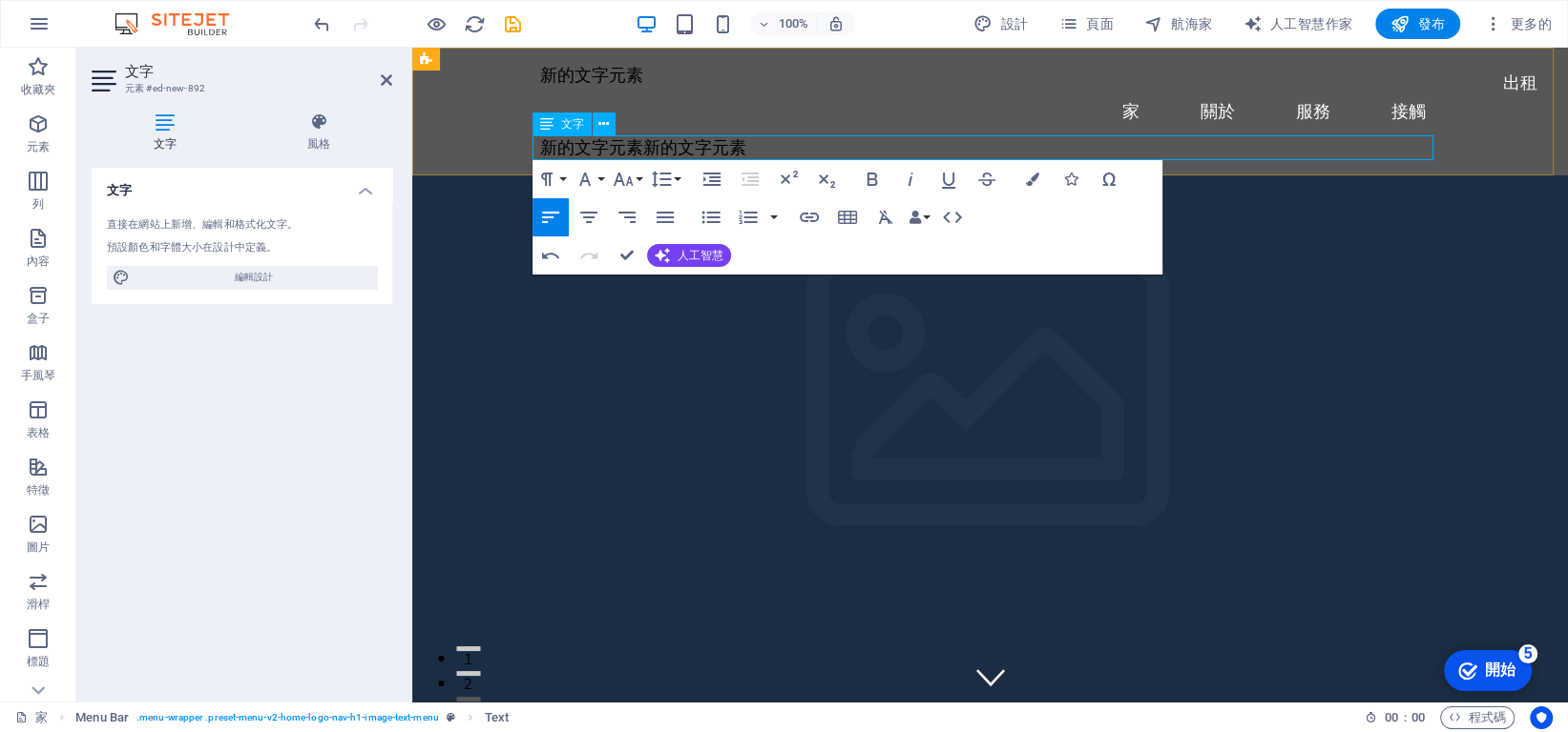
click at [747, 150] on p "新的文字元素 新的文字元素" at bounding box center [990, 148] width 901 height 25
click at [327, 16] on icon "撤銷" at bounding box center [322, 24] width 22 height 22
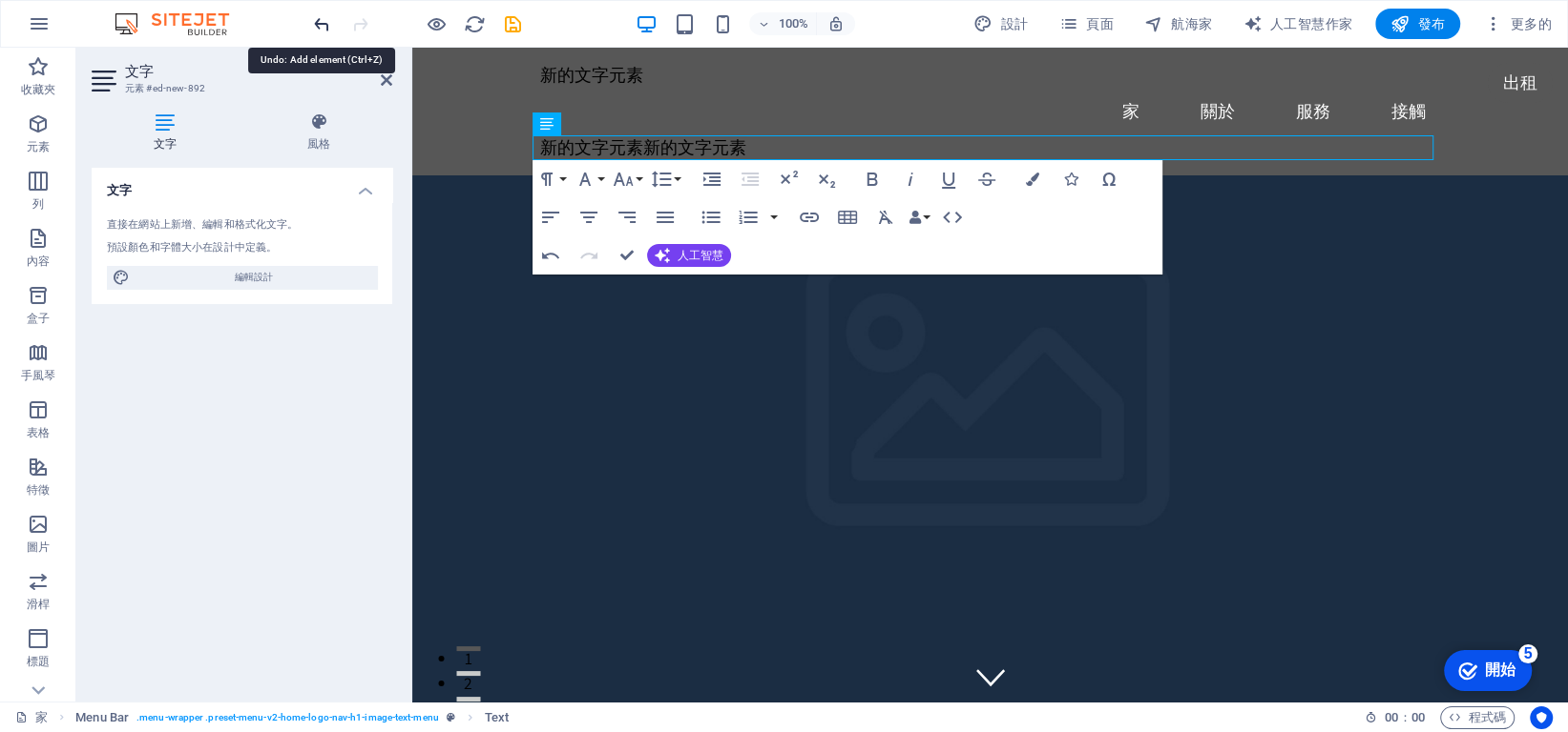
click at [327, 16] on icon "撤銷" at bounding box center [322, 24] width 22 height 22
click at [326, 16] on icon "撤銷" at bounding box center [322, 24] width 22 height 22
click at [466, 106] on div "新的文字元素 家 關於 服務 接觸 新的文字元素 新的文字元素" at bounding box center [990, 111] width 1156 height 127
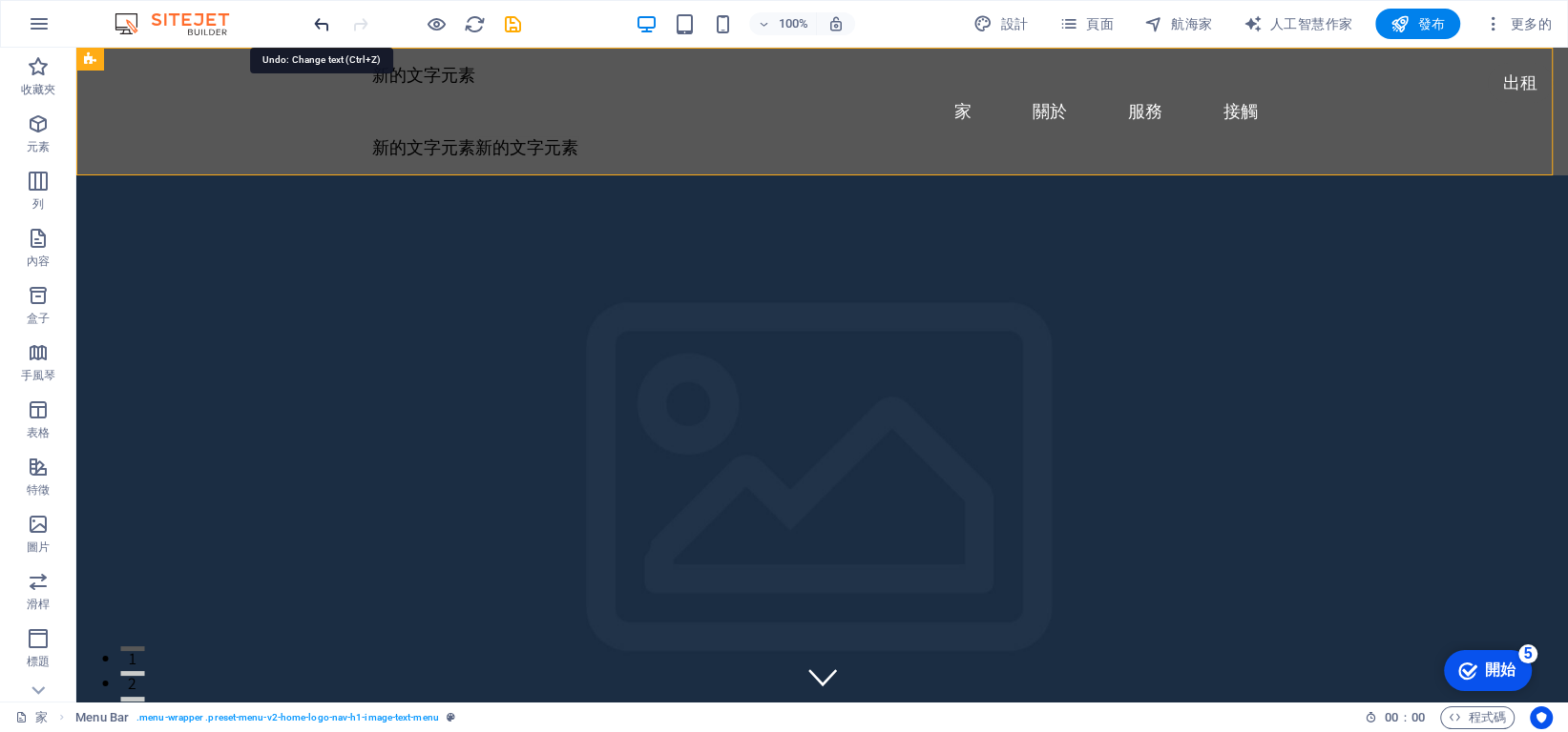
click at [323, 26] on icon "撤銷" at bounding box center [322, 24] width 22 height 22
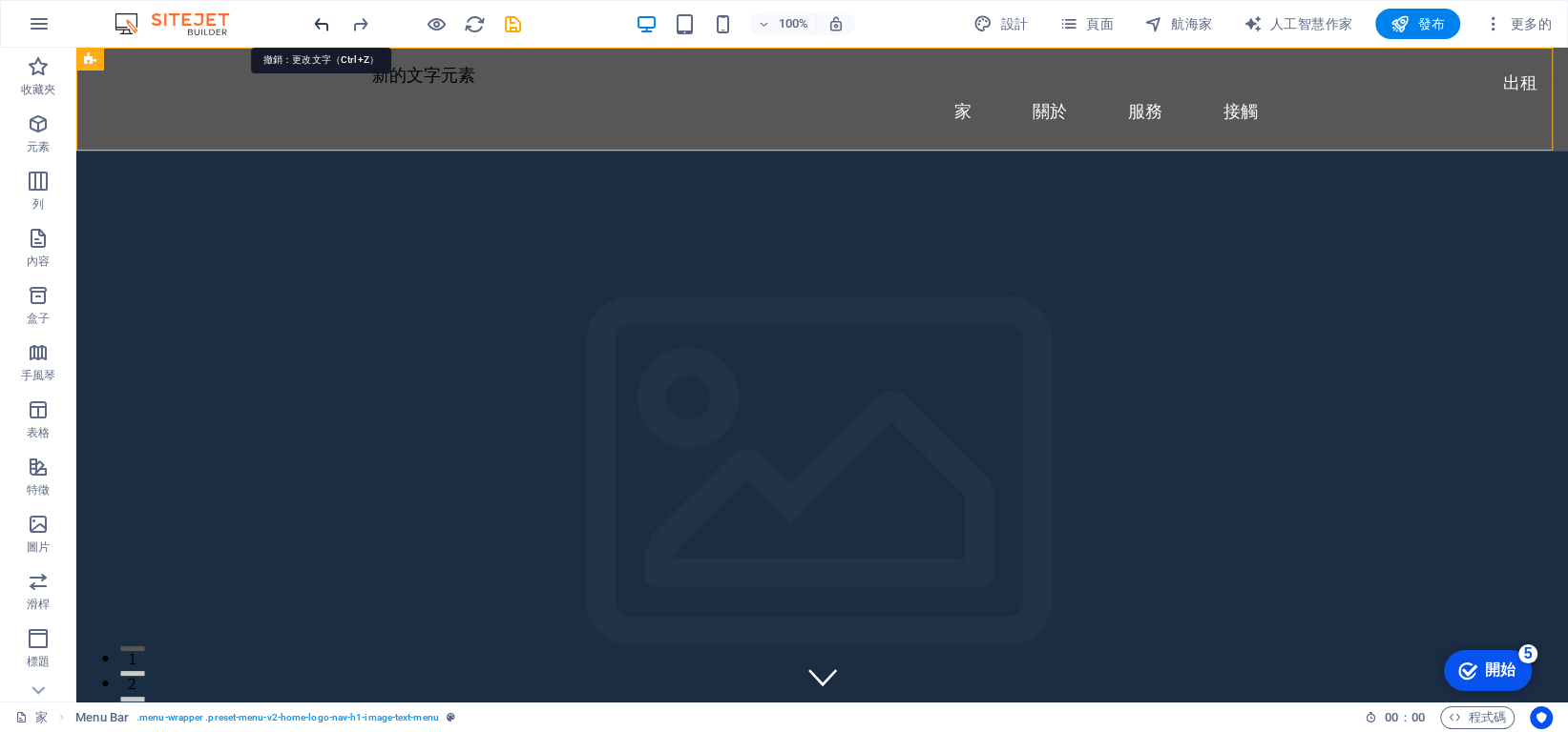
click at [323, 26] on icon "撤銷" at bounding box center [322, 24] width 22 height 22
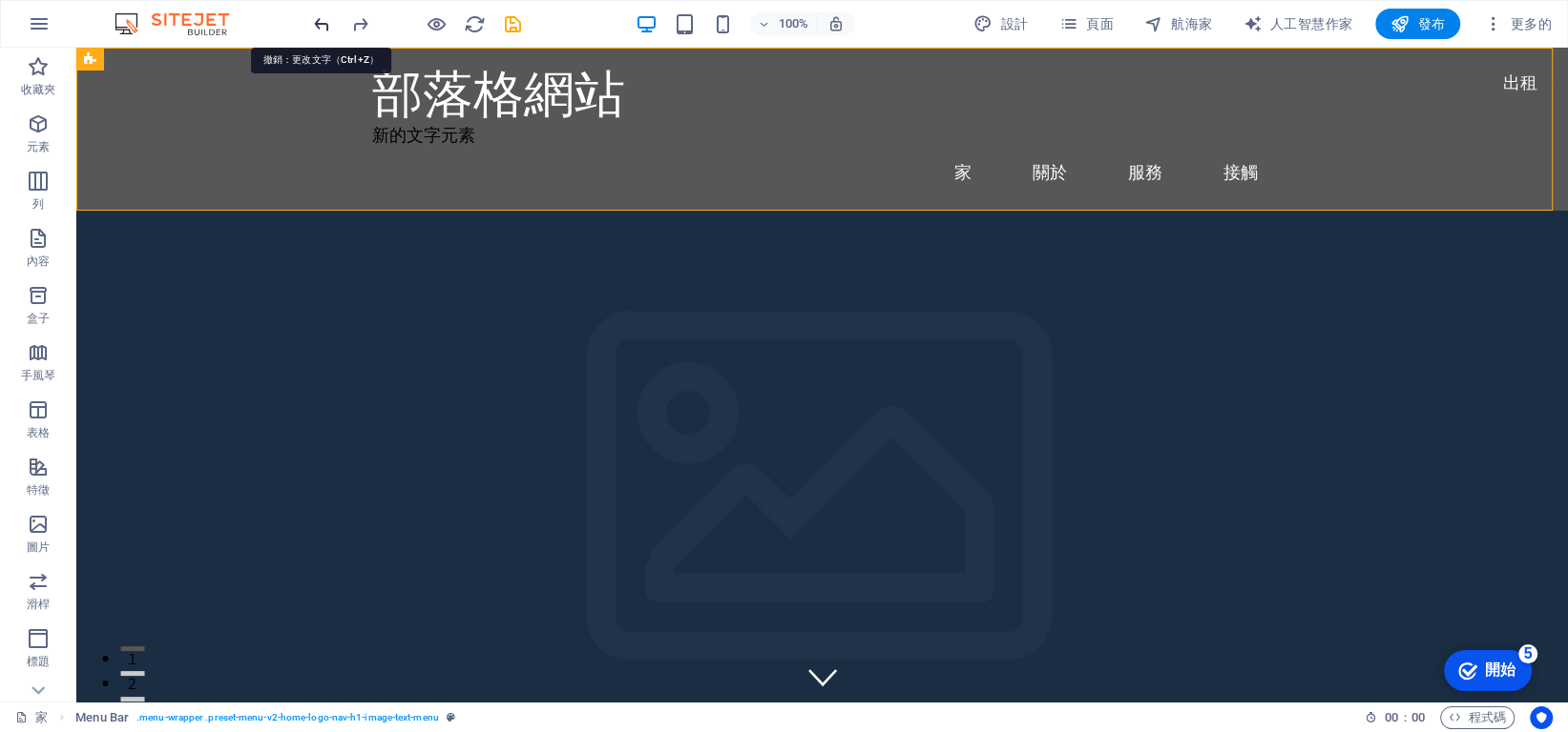
click at [323, 26] on icon "撤銷" at bounding box center [322, 24] width 22 height 22
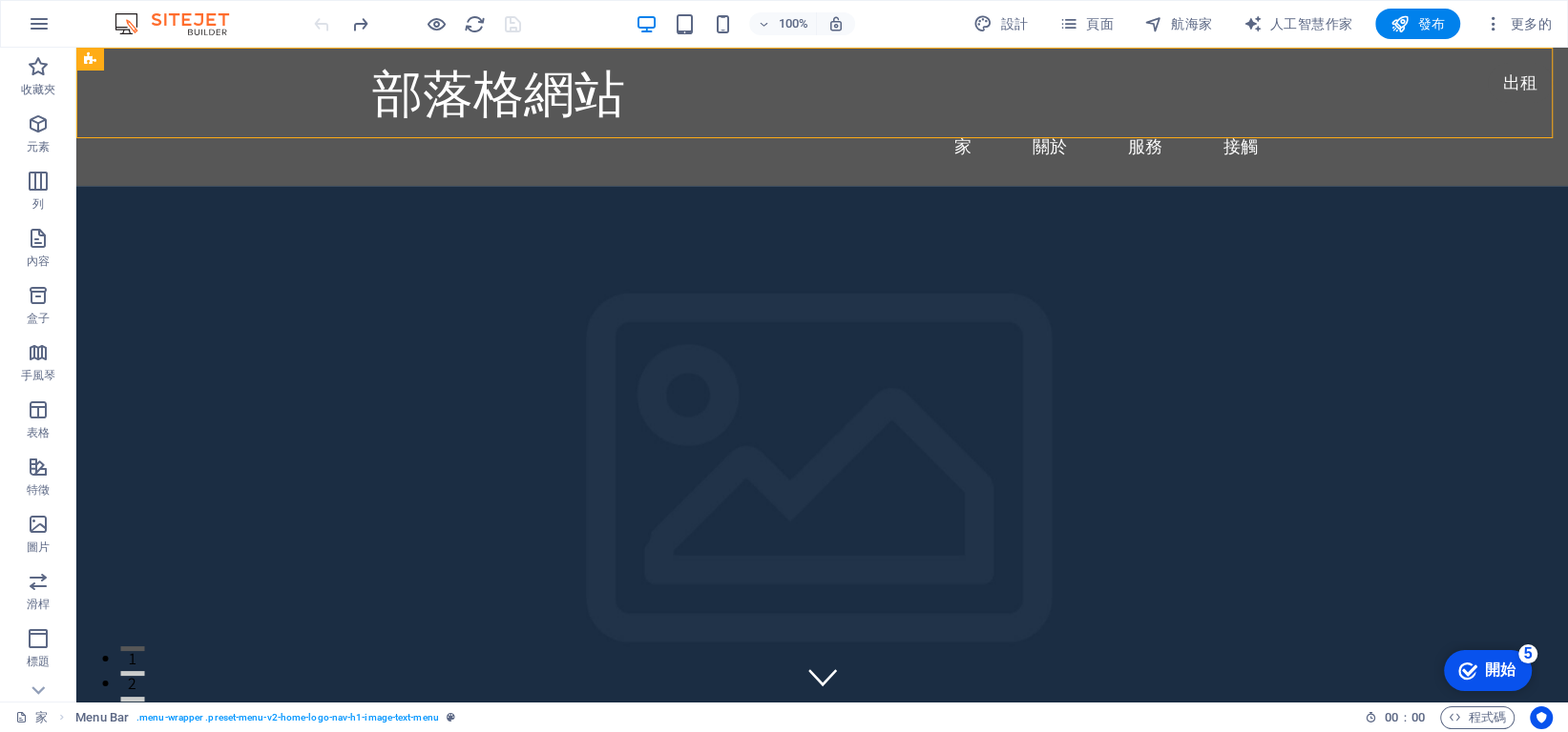
click at [323, 26] on div at bounding box center [417, 23] width 214 height 30
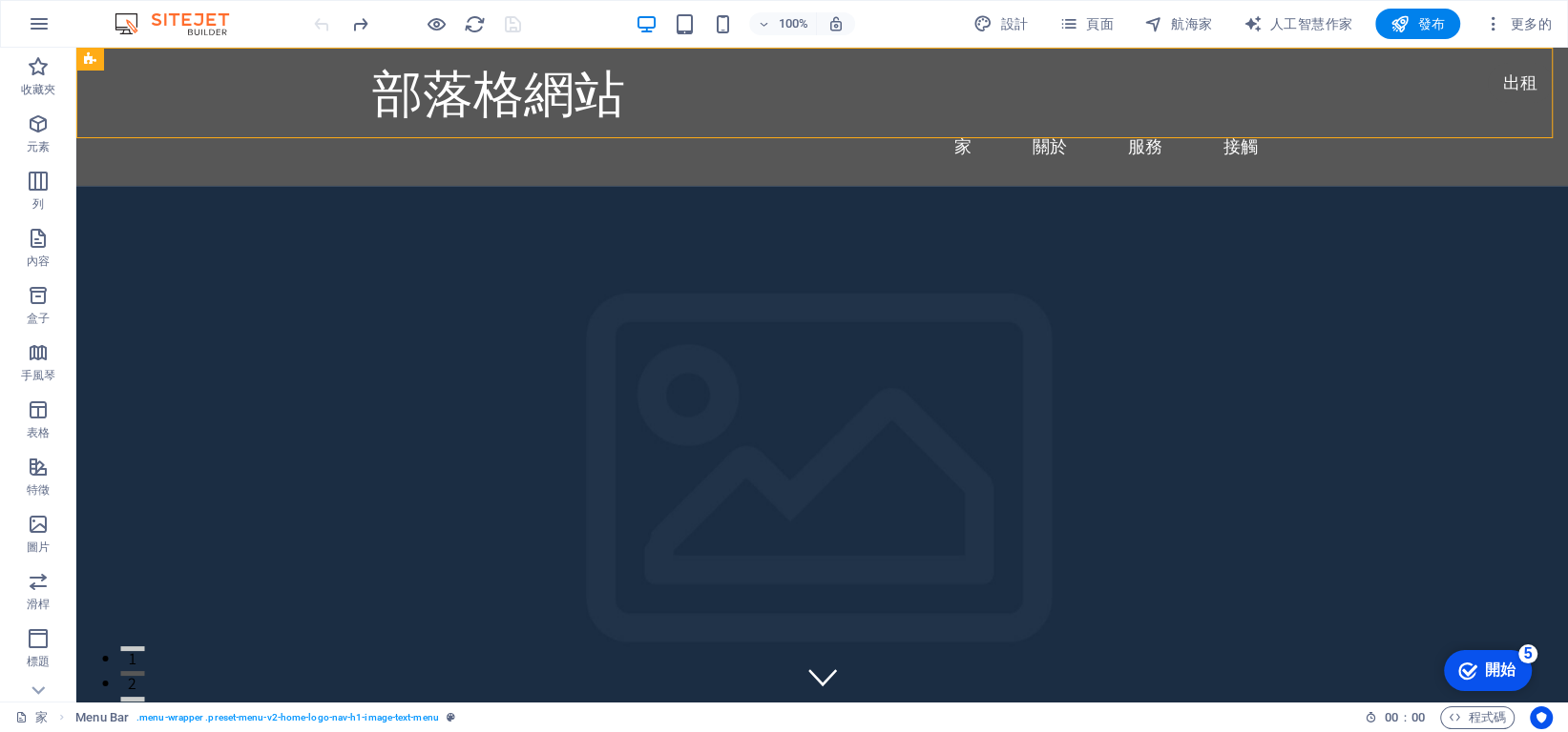
click at [323, 26] on div at bounding box center [417, 23] width 214 height 30
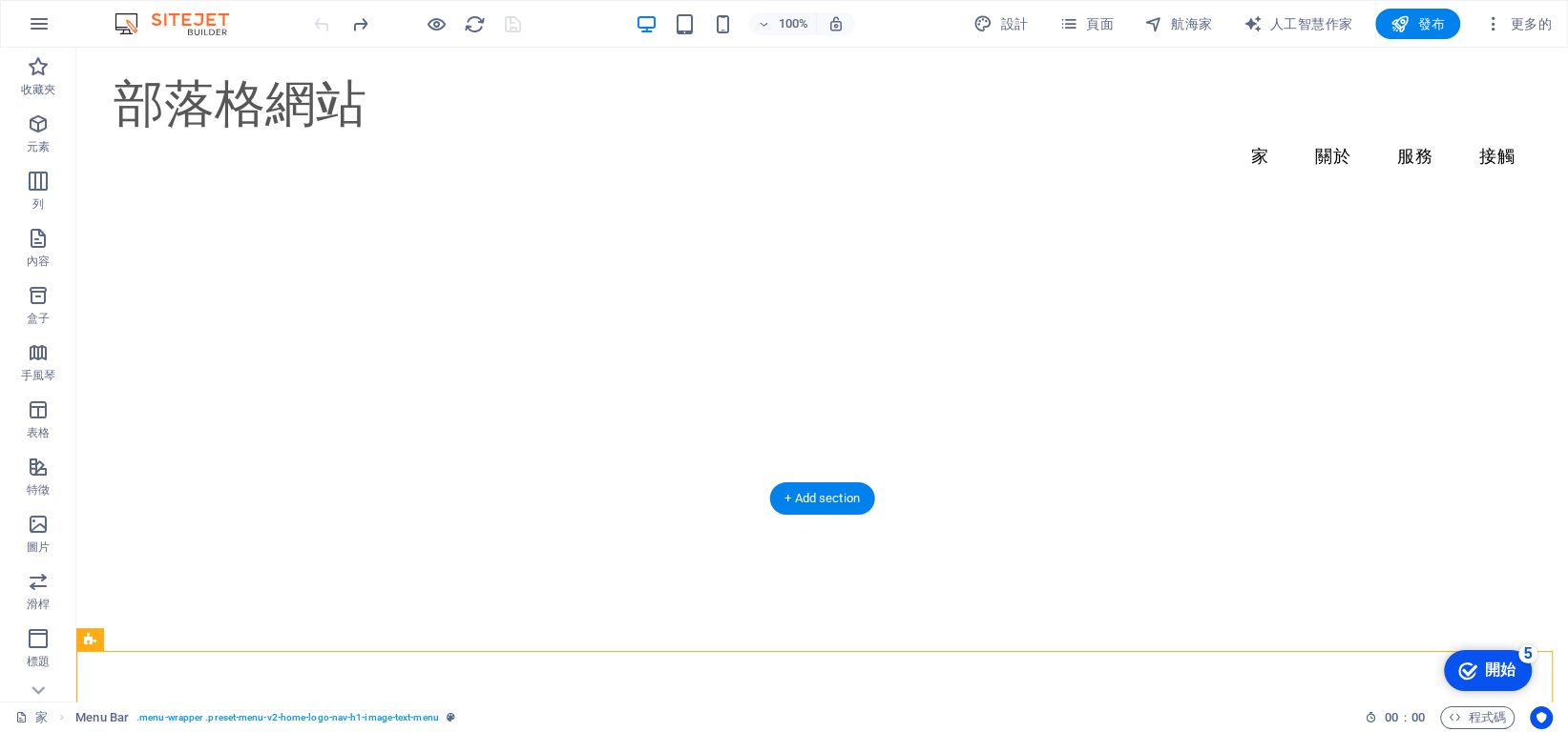
scroll to position [1360, 0]
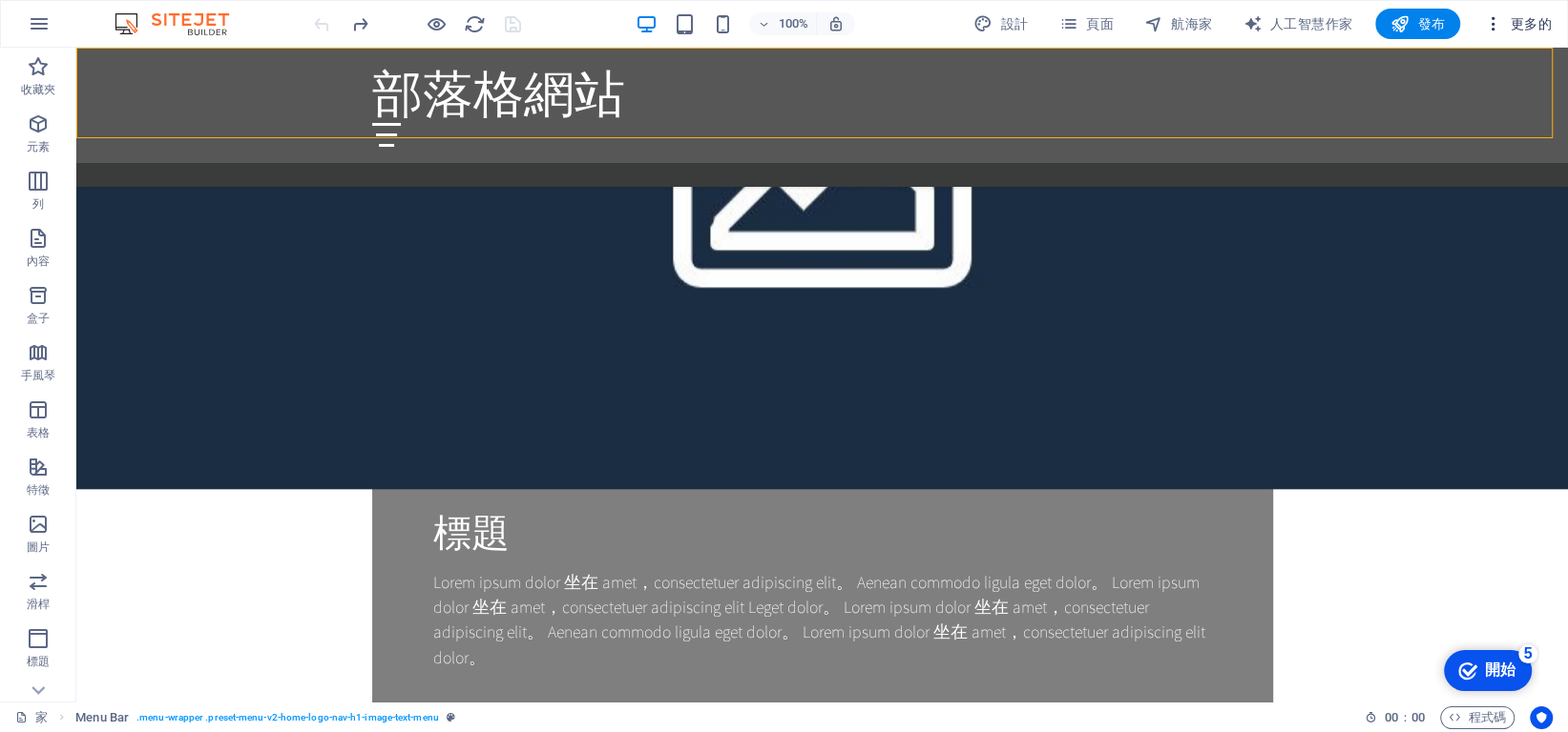
click at [1511, 23] on font "更多的" at bounding box center [1531, 24] width 41 height 16
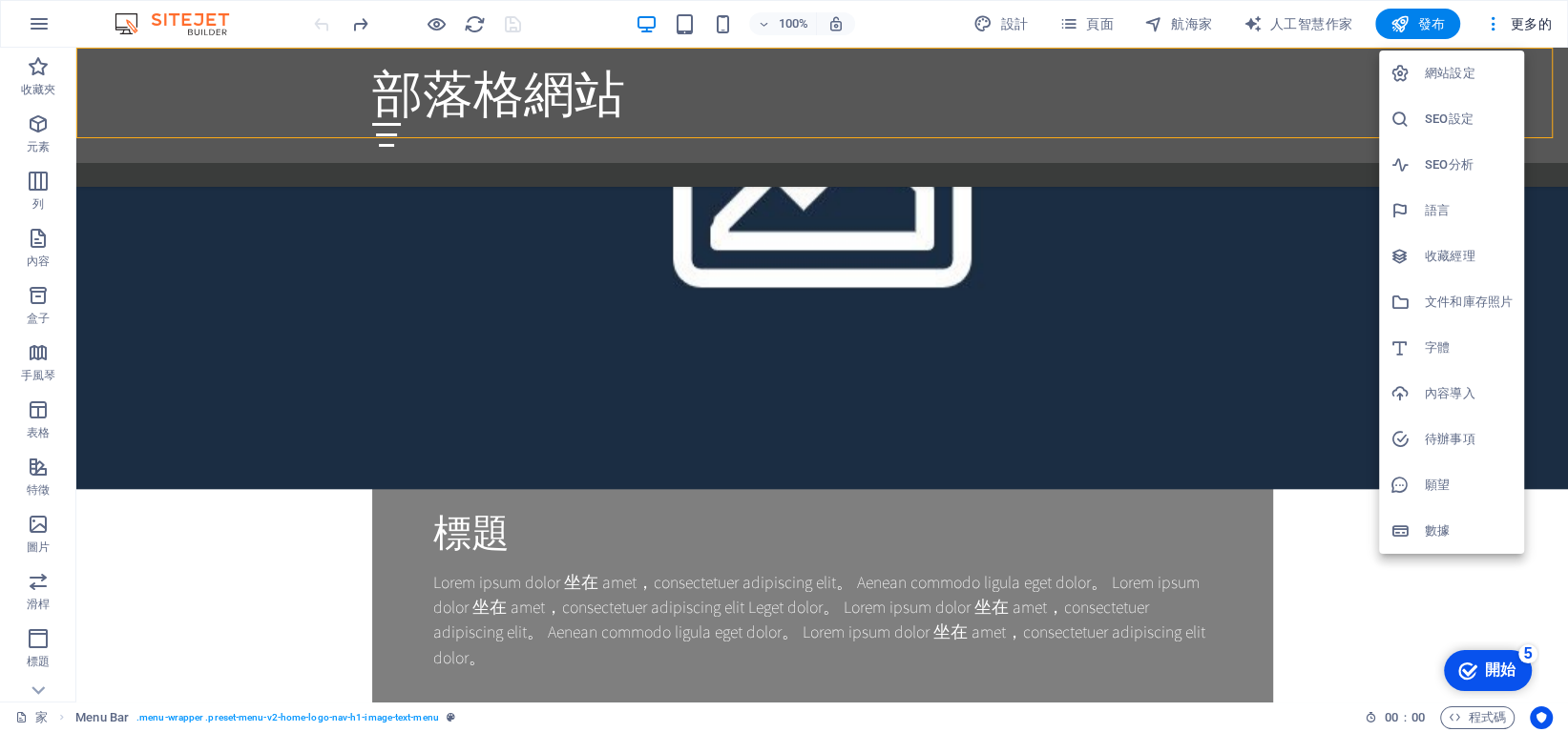
click at [1492, 22] on div at bounding box center [784, 366] width 1568 height 732
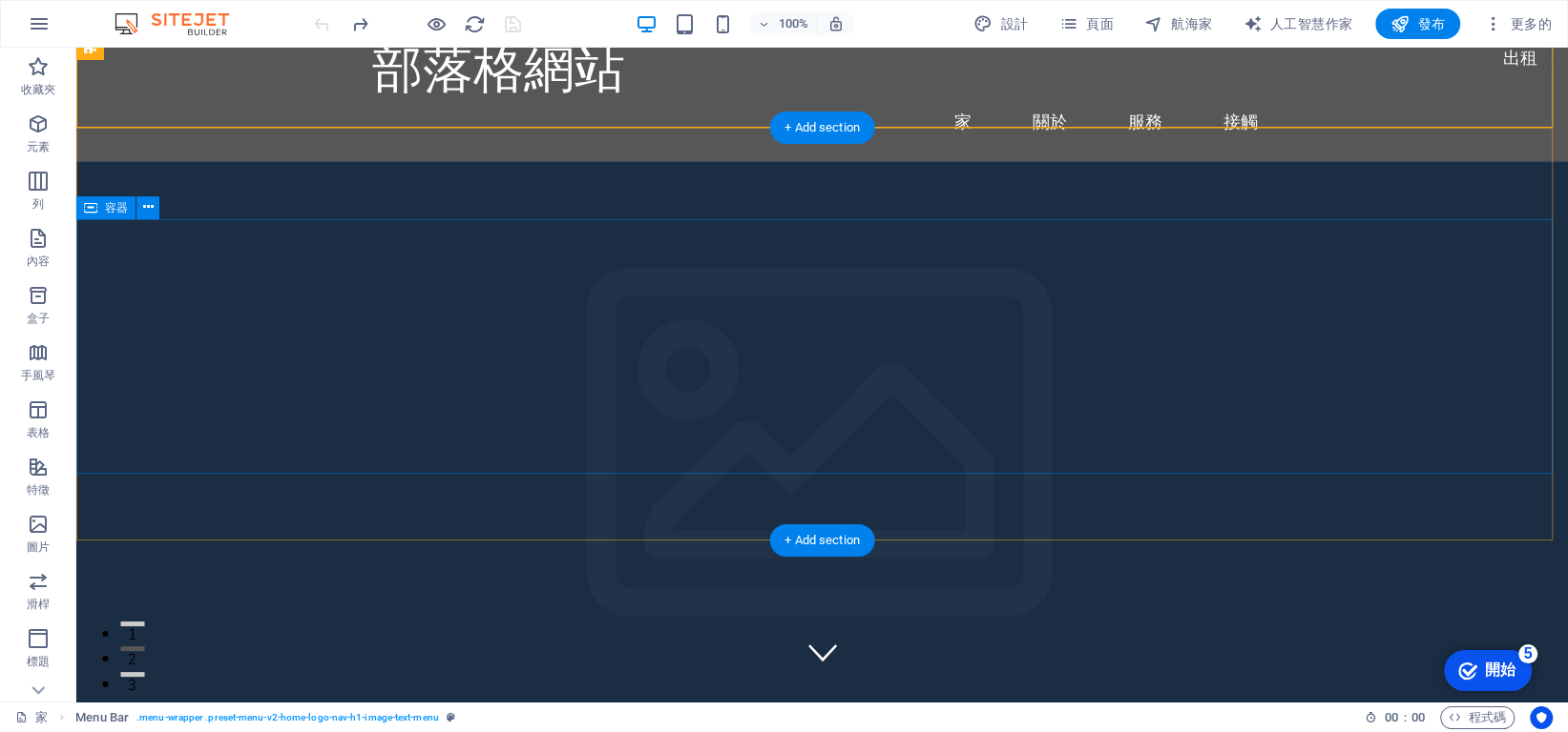
scroll to position [0, 0]
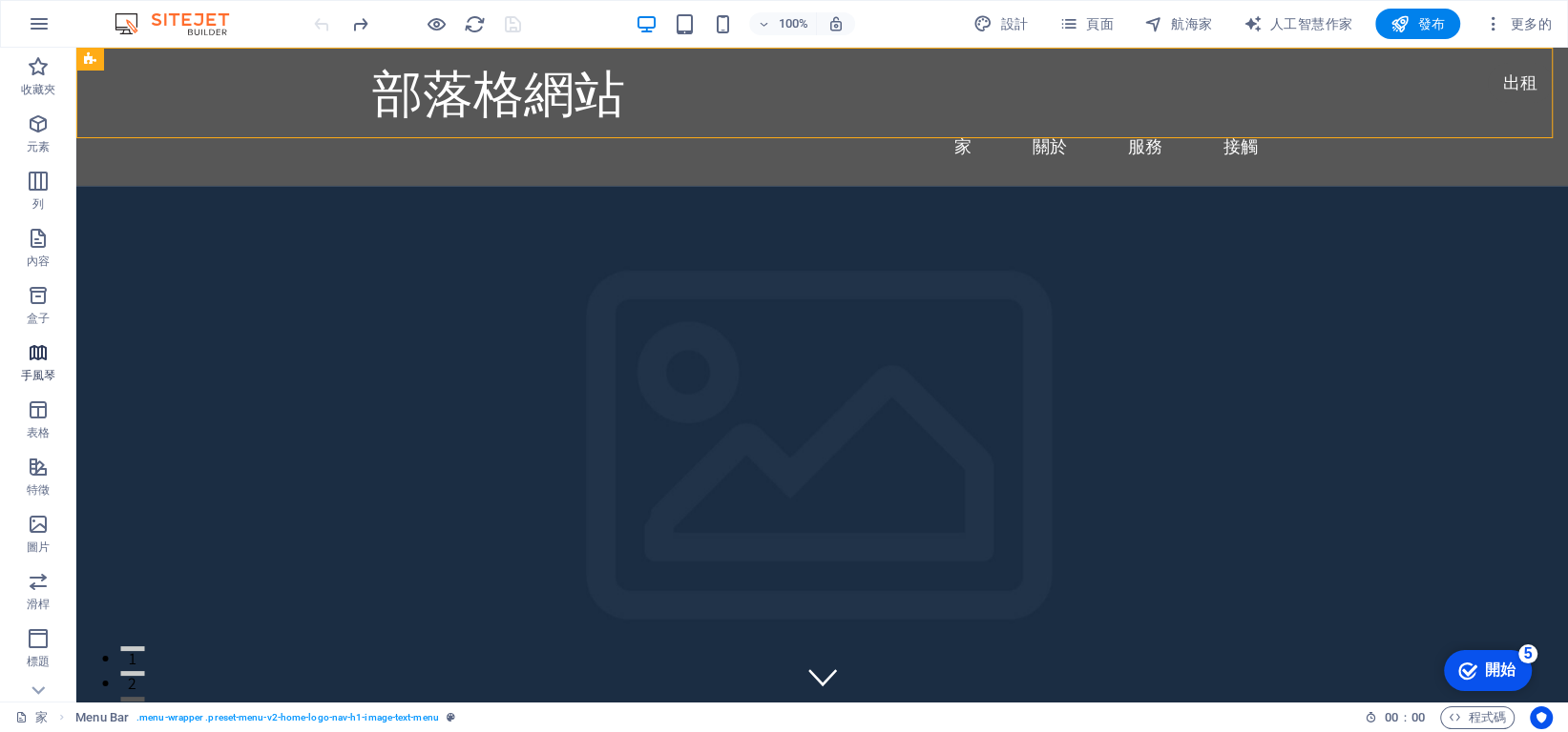
click at [40, 362] on icon "button" at bounding box center [38, 353] width 23 height 23
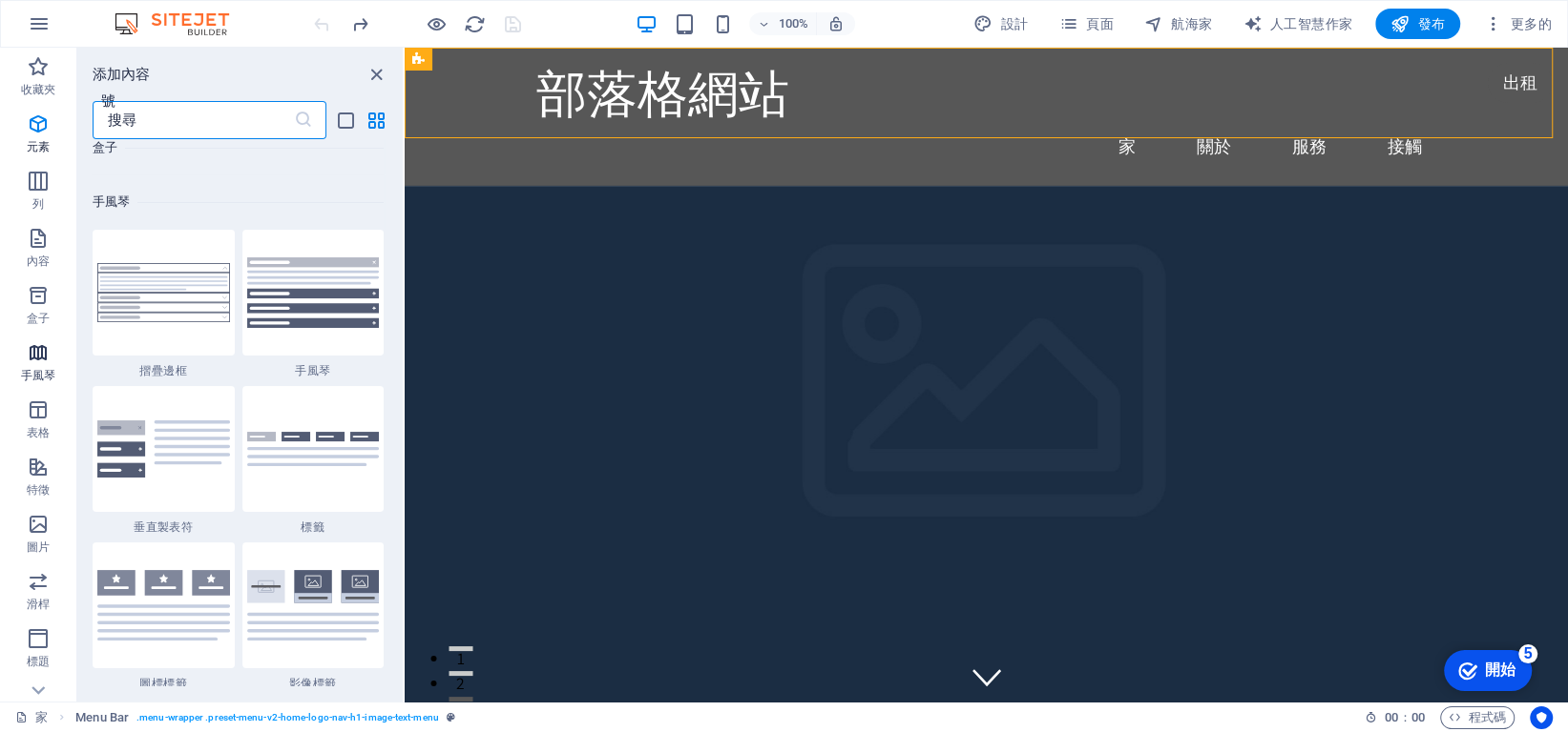
scroll to position [6087, 0]
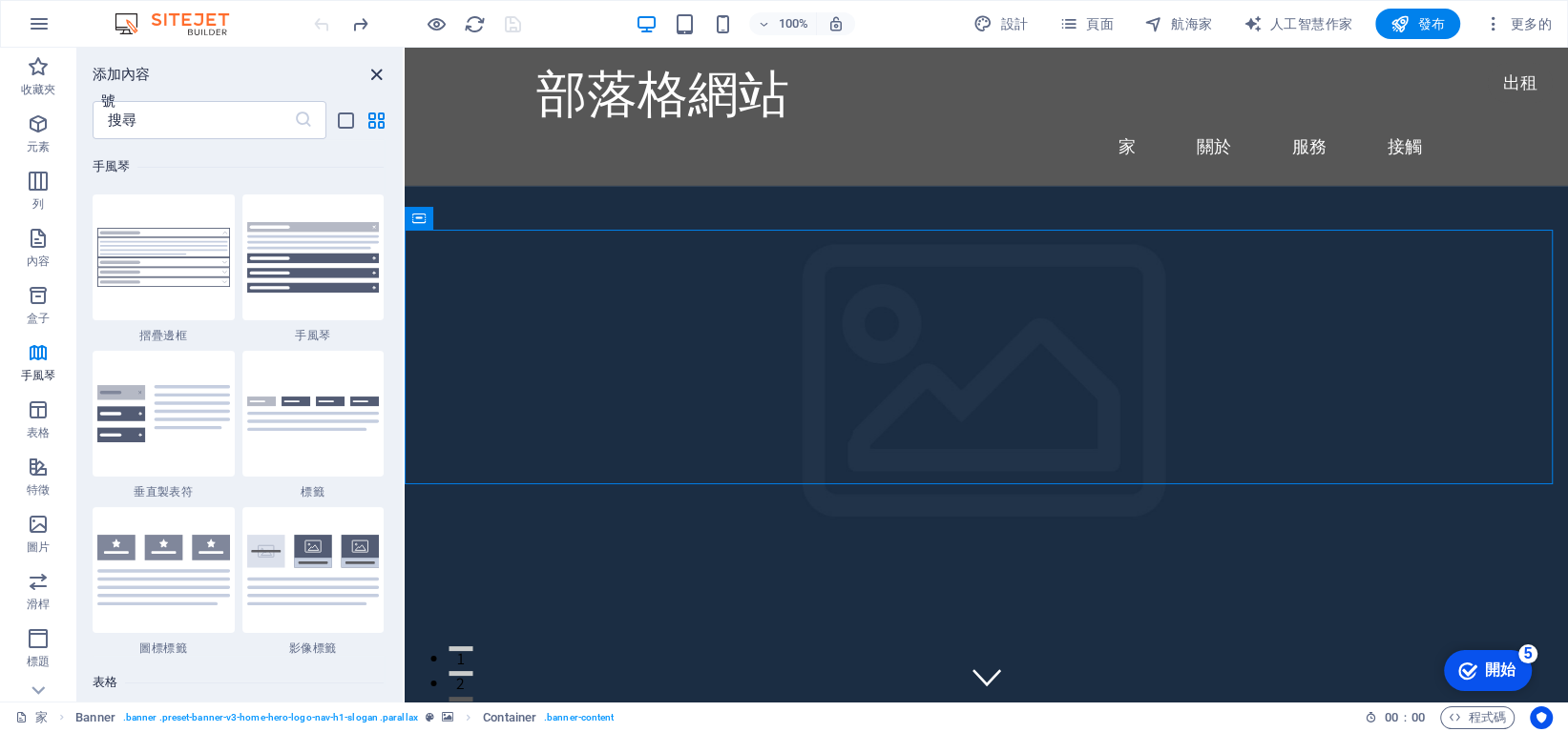
click at [375, 69] on icon "關閉面板" at bounding box center [376, 75] width 22 height 22
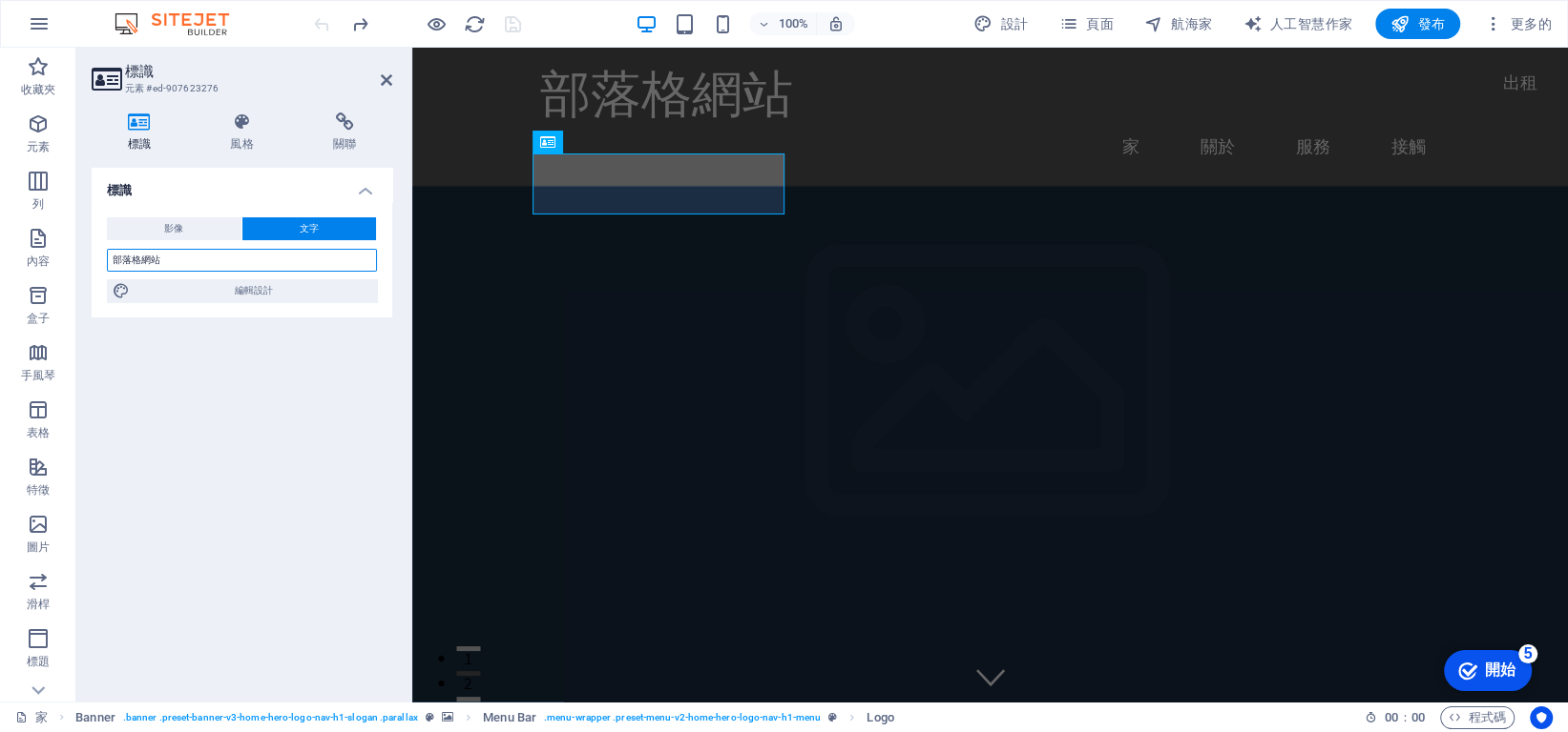
drag, startPoint x: 219, startPoint y: 266, endPoint x: 404, endPoint y: 264, distance: 185.0
click at [41, 266] on section "收藏夾 元素 列 內容 盒子 手風琴 表格 特徵 圖片 滑桿 標題 頁尾 表格 行銷 收藏 標識 元素 #ed-907623276 標識 風格 關聯 標識 影…" at bounding box center [784, 374] width 1568 height 654
type input "ㄘ"
type input "世彩有限公司"
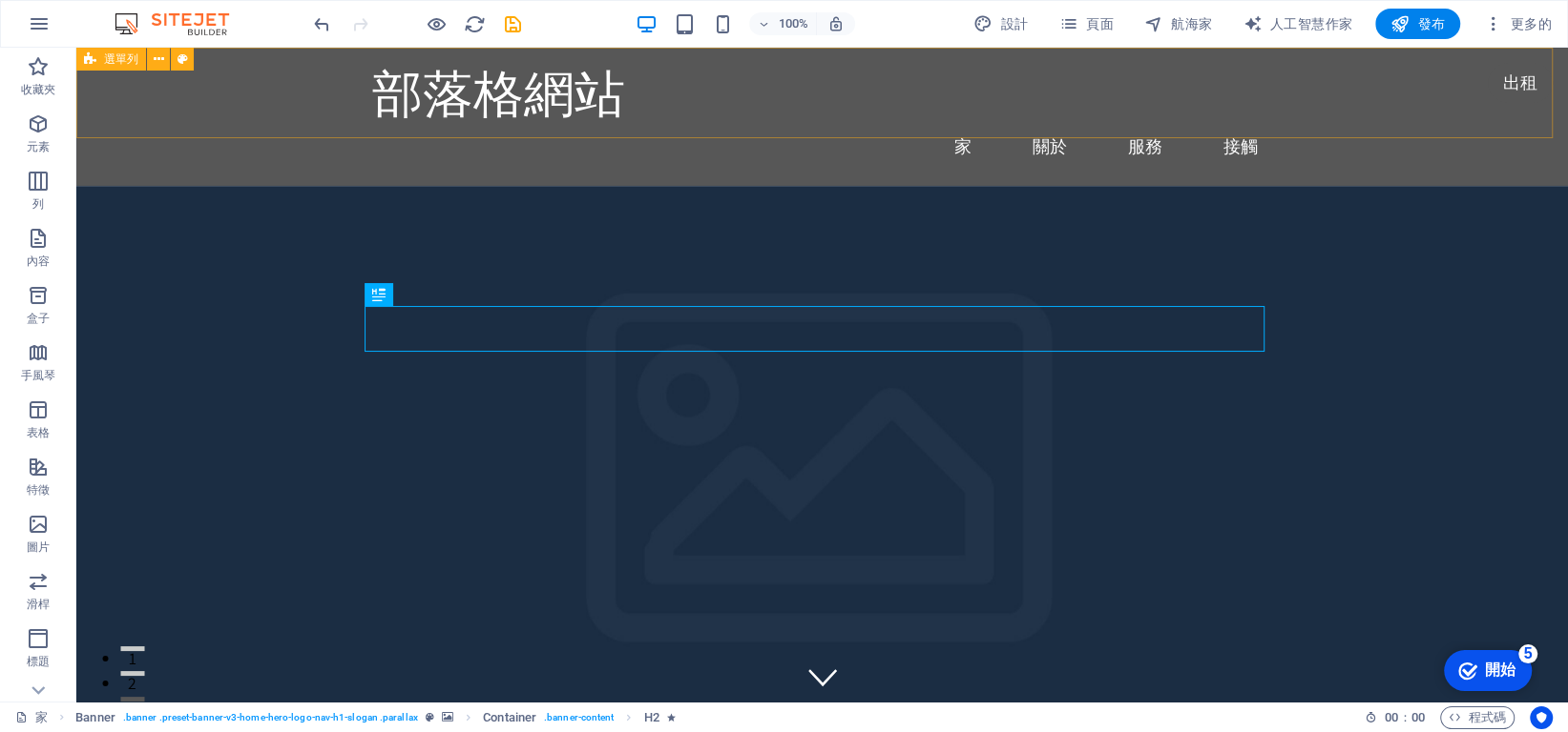
click at [98, 58] on div "選單列" at bounding box center [111, 59] width 70 height 23
click at [154, 61] on icon at bounding box center [159, 59] width 11 height 20
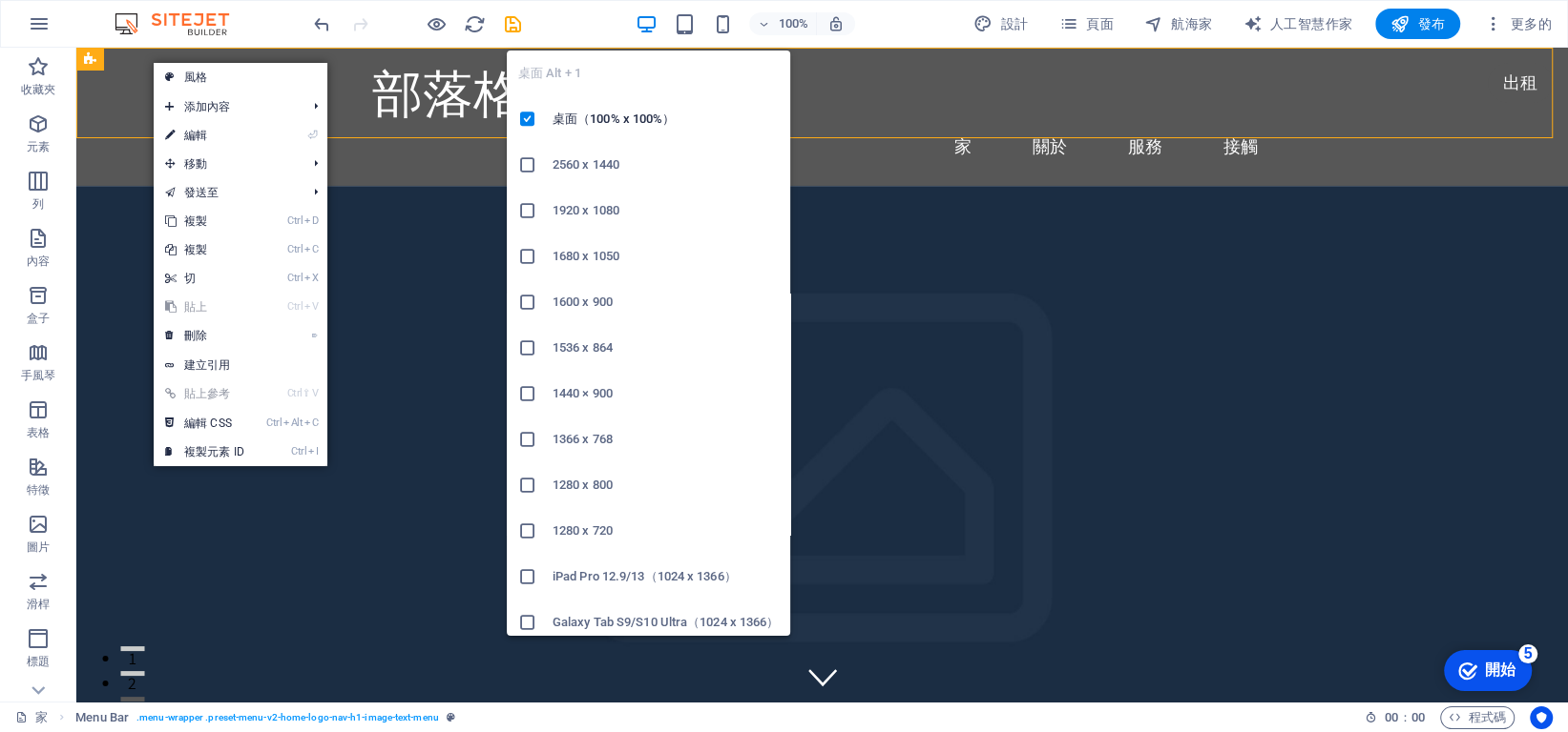
click at [648, 33] on icon "button" at bounding box center [646, 24] width 22 height 22
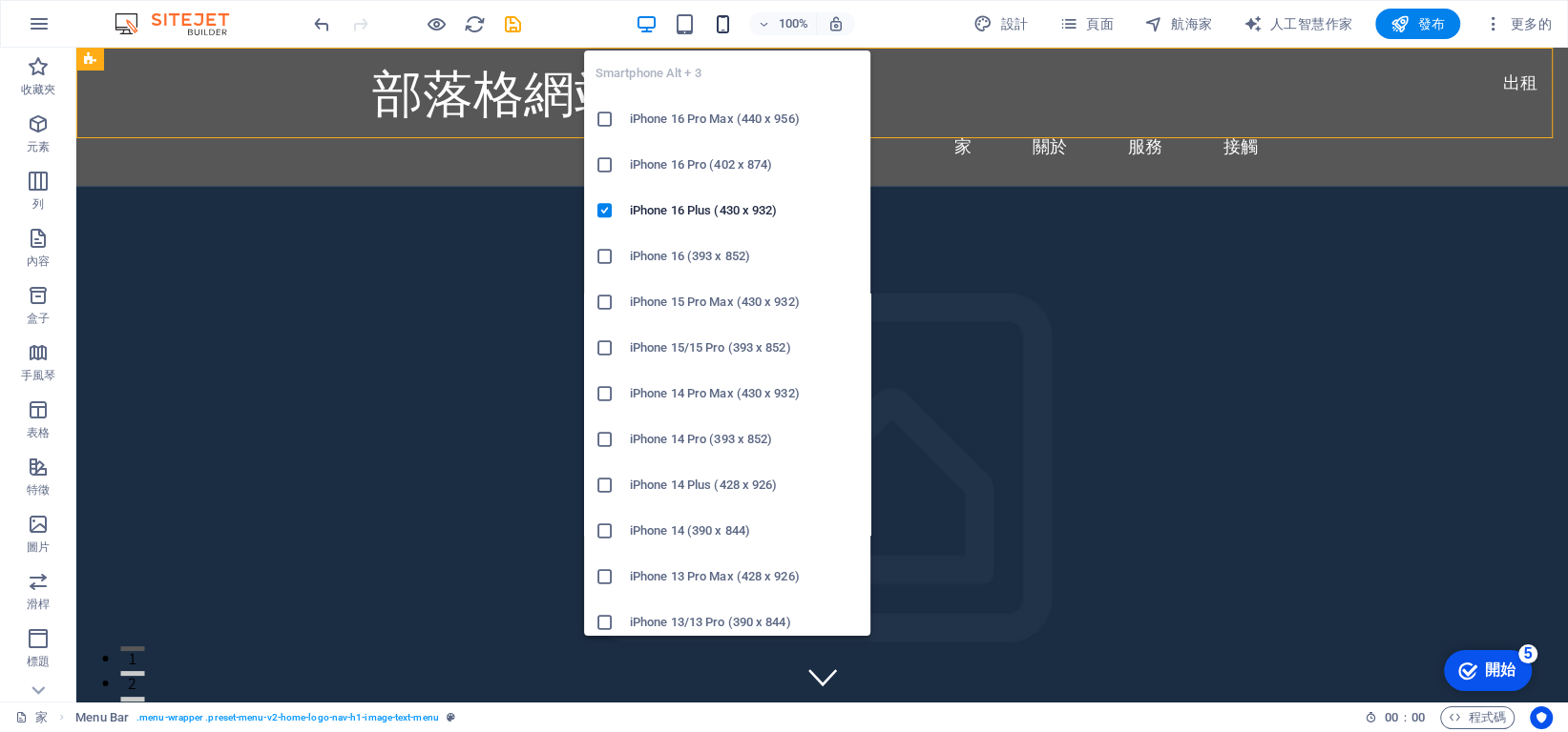
click at [716, 25] on icon "button" at bounding box center [723, 24] width 22 height 22
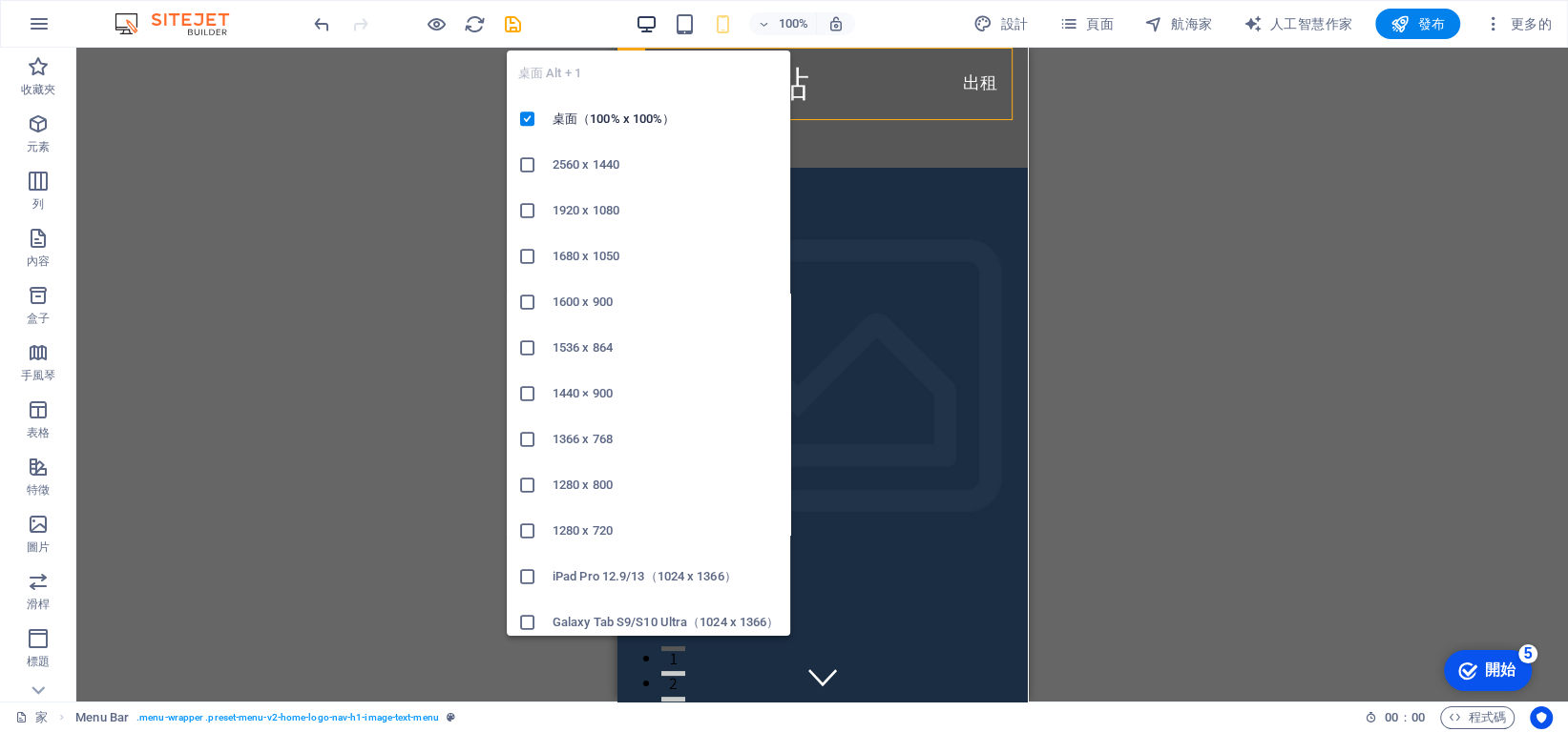
click at [643, 19] on icon "button" at bounding box center [646, 24] width 22 height 22
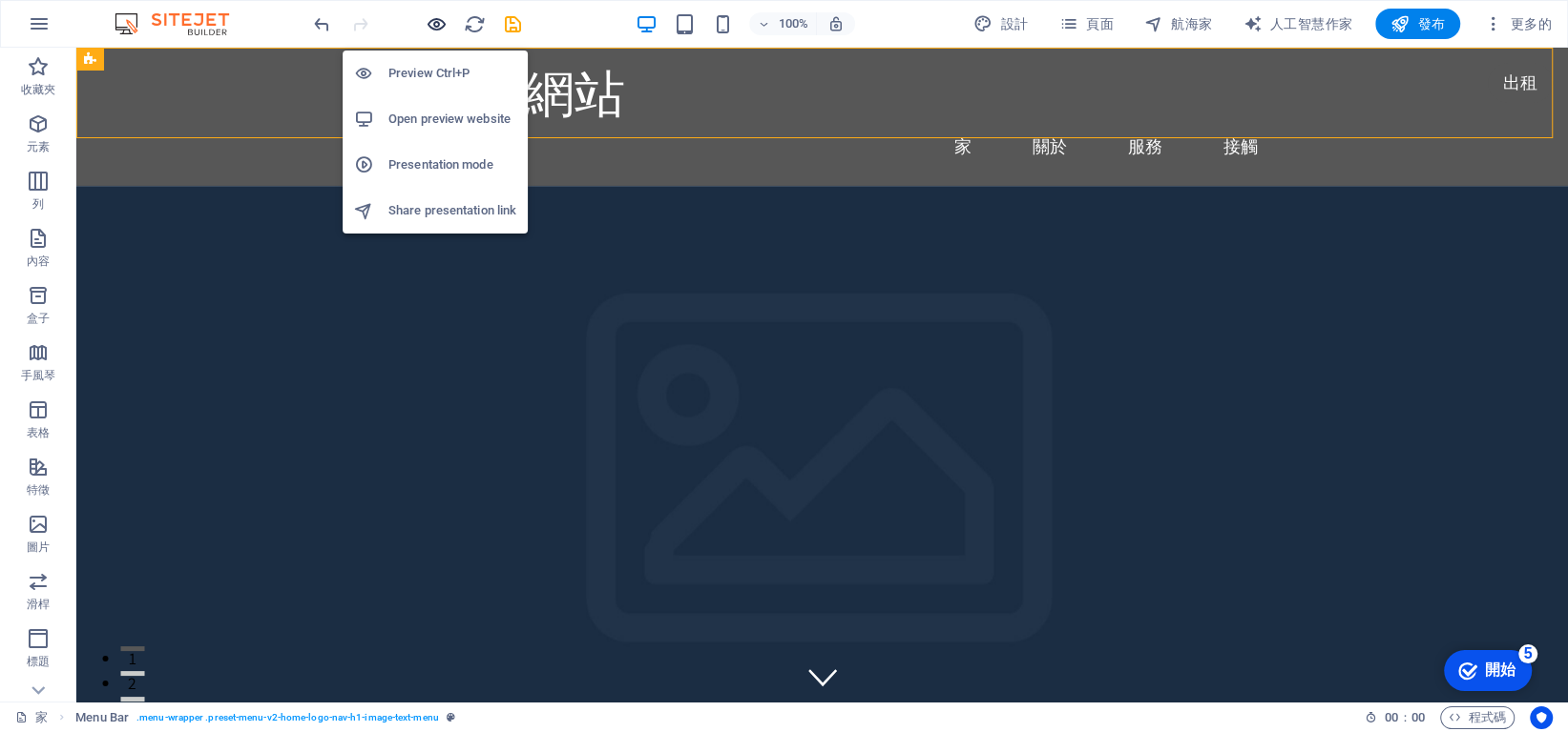
click at [442, 25] on icon "button" at bounding box center [436, 24] width 22 height 22
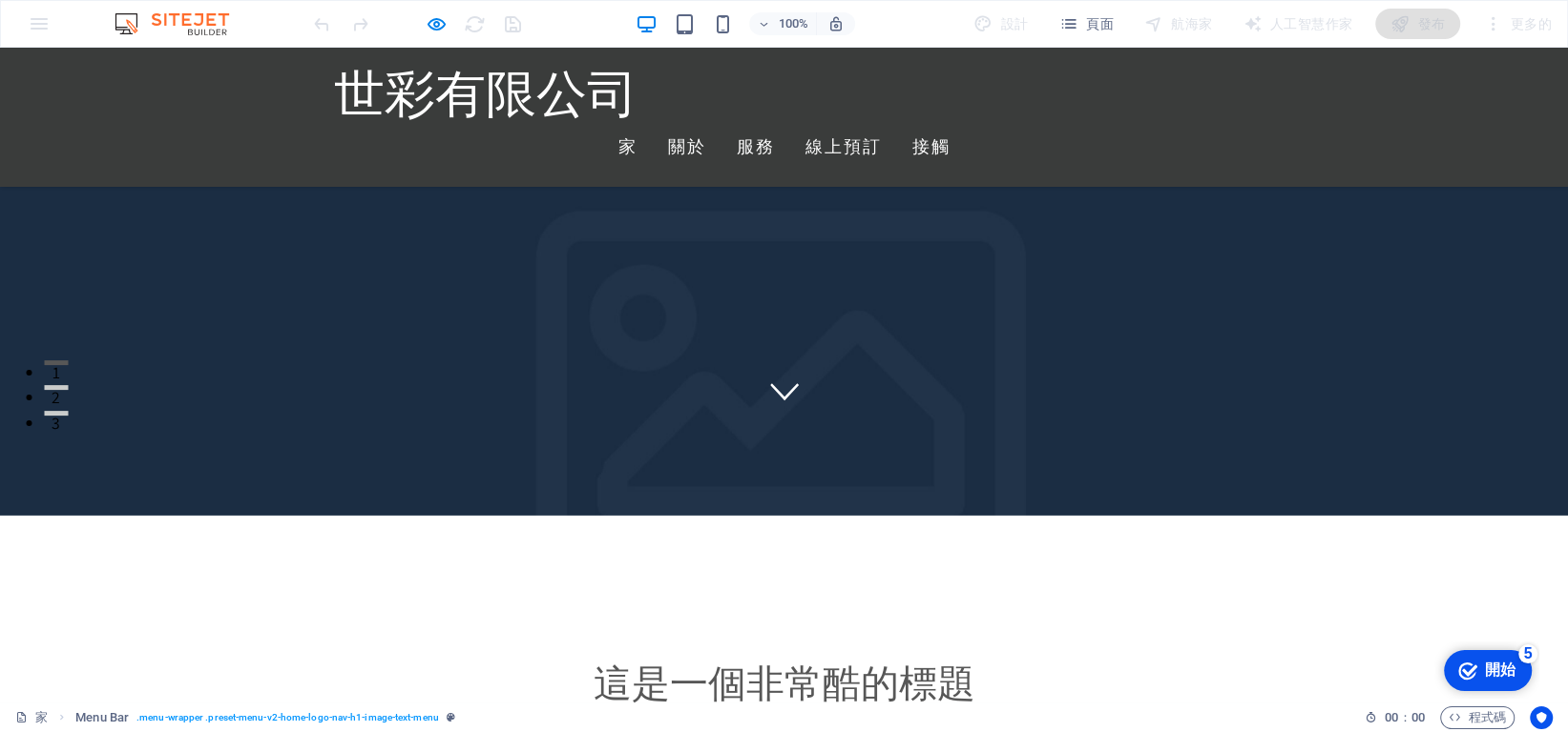
scroll to position [0, 0]
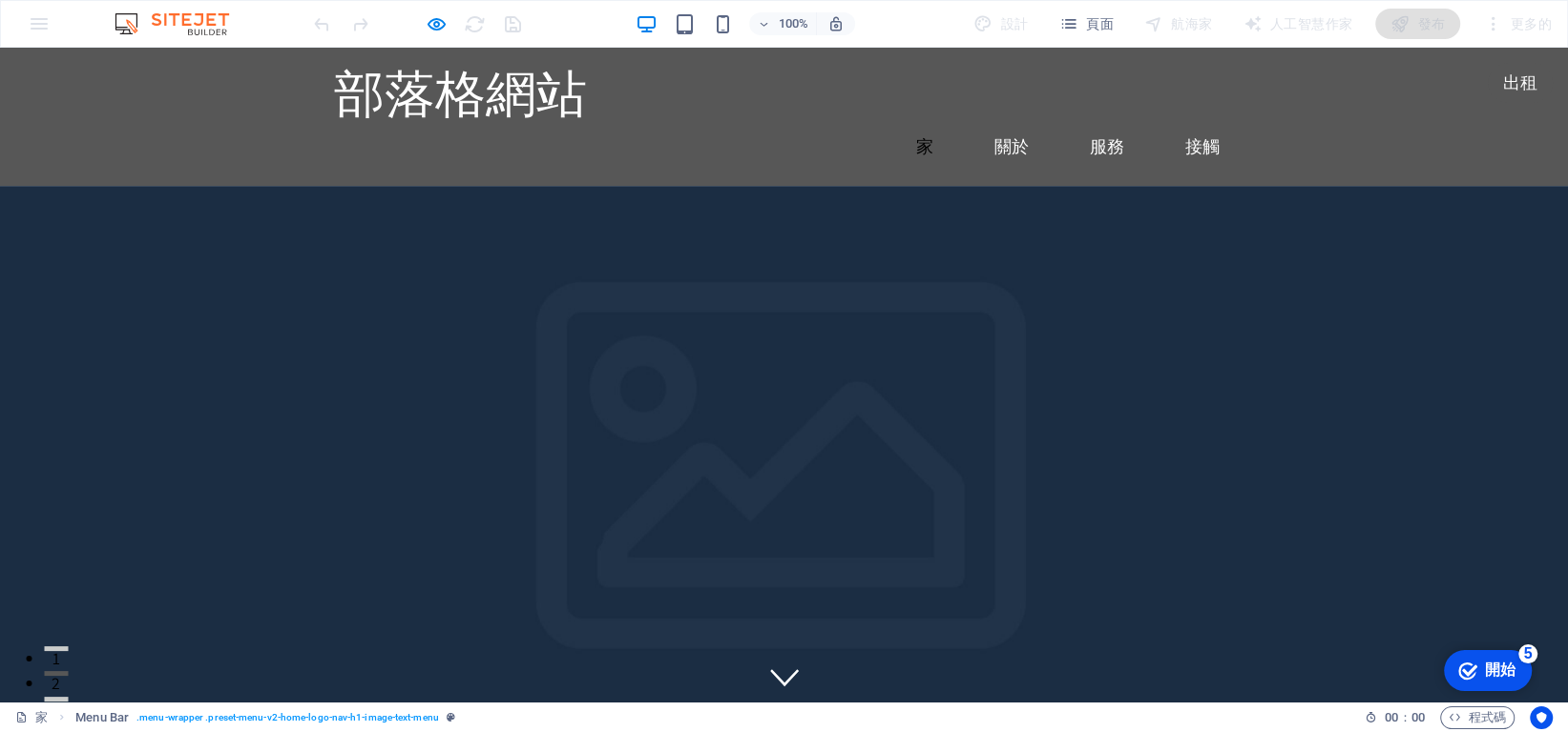
click at [920, 135] on font "家" at bounding box center [925, 146] width 18 height 22
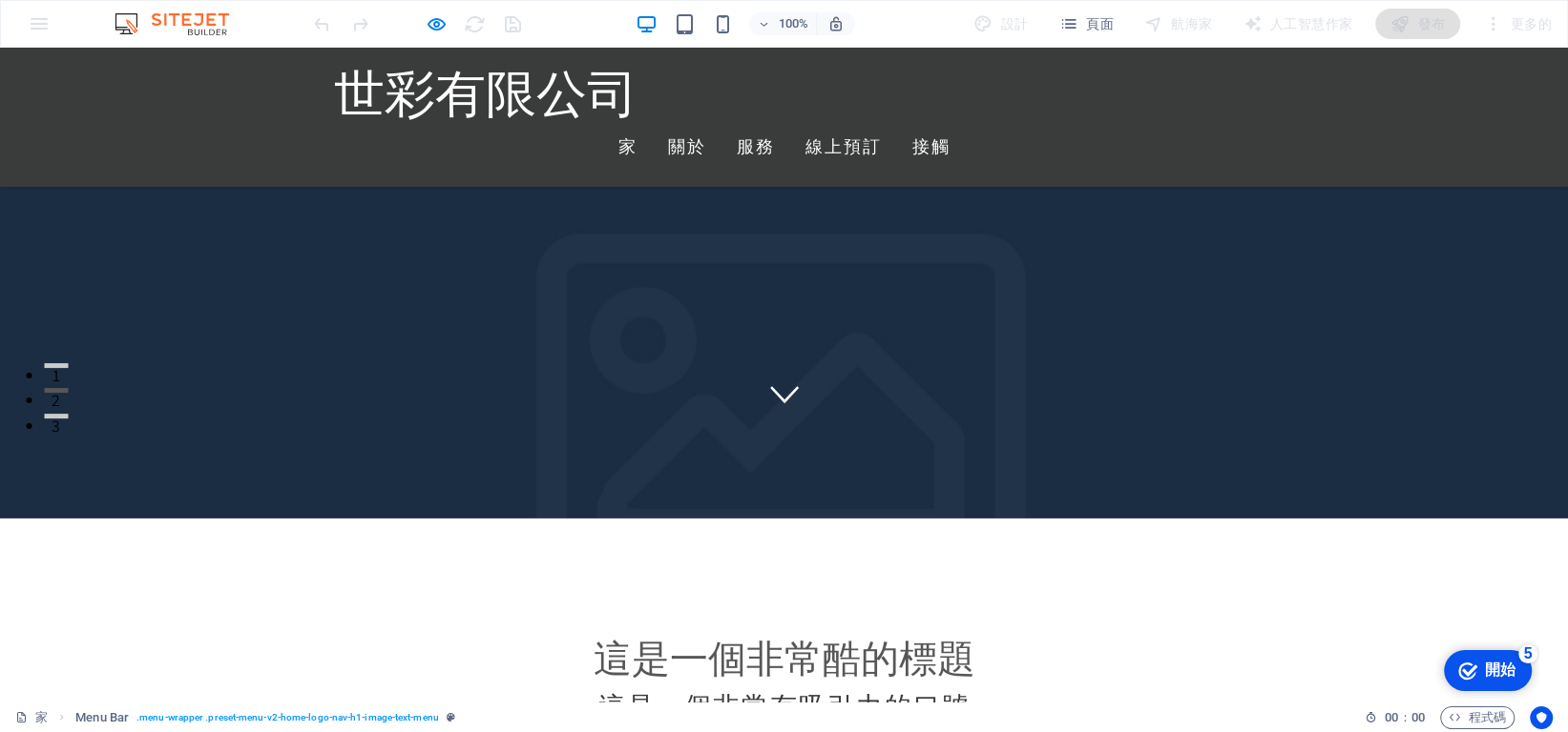
scroll to position [286, 0]
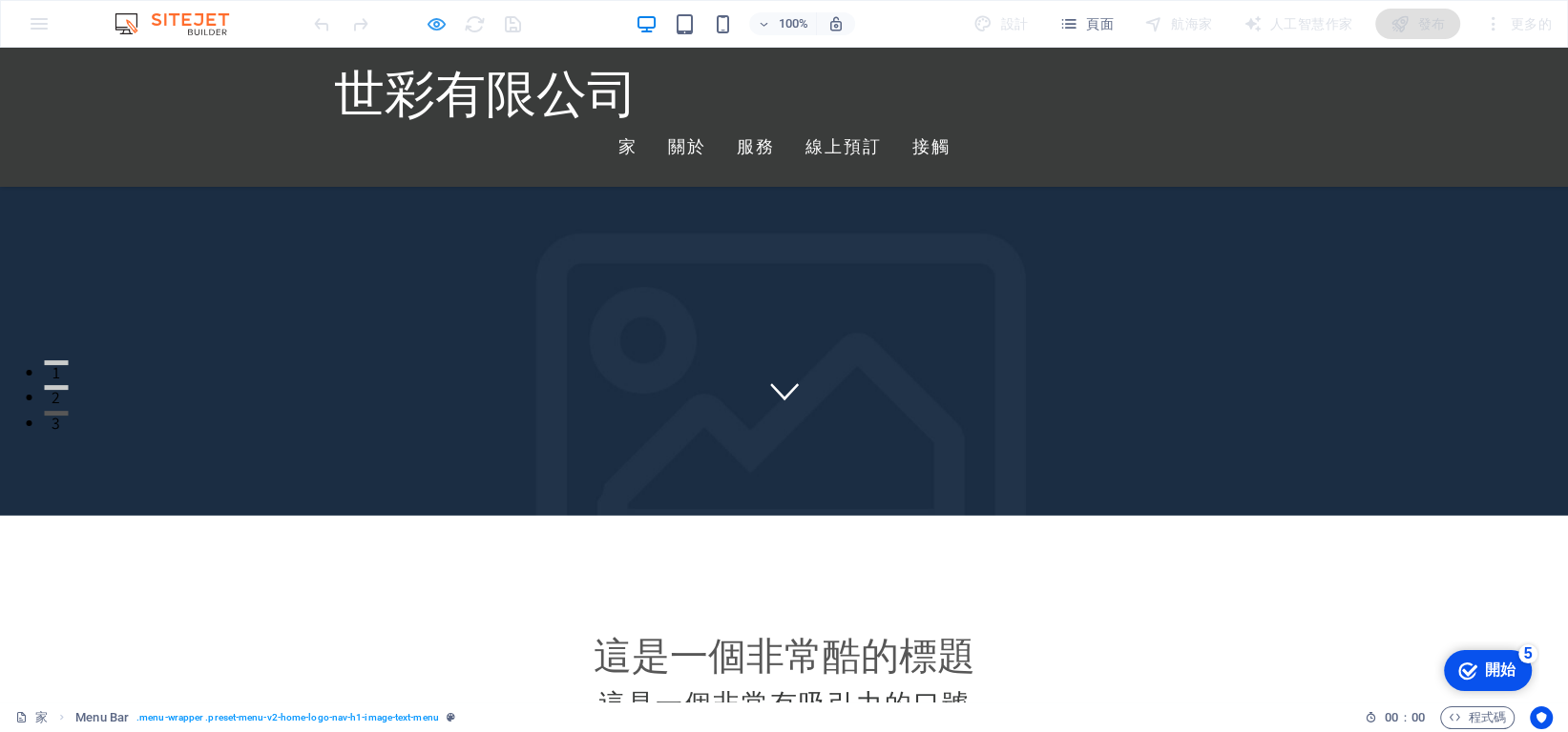
click at [439, 25] on icon "button" at bounding box center [436, 24] width 22 height 22
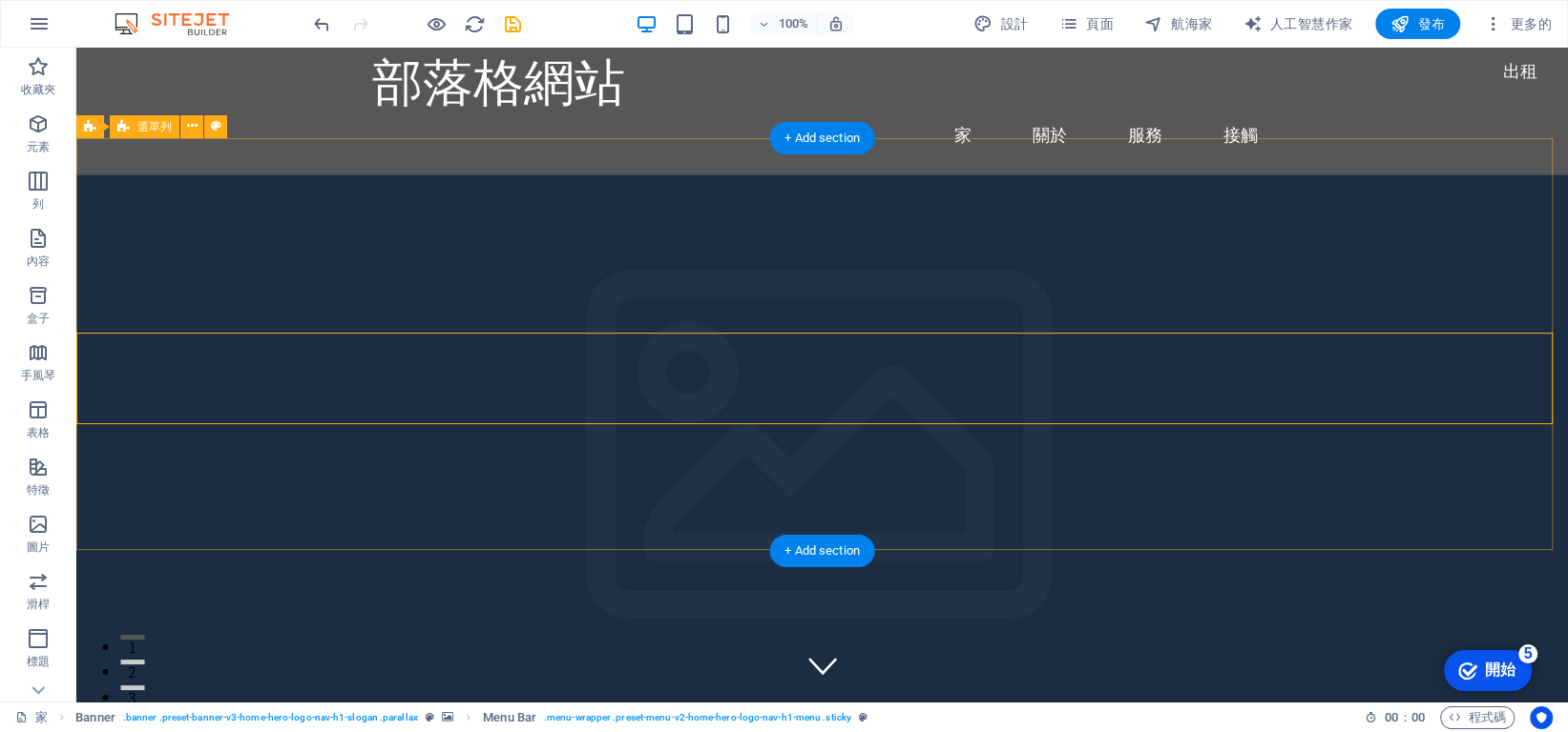
scroll to position [0, 0]
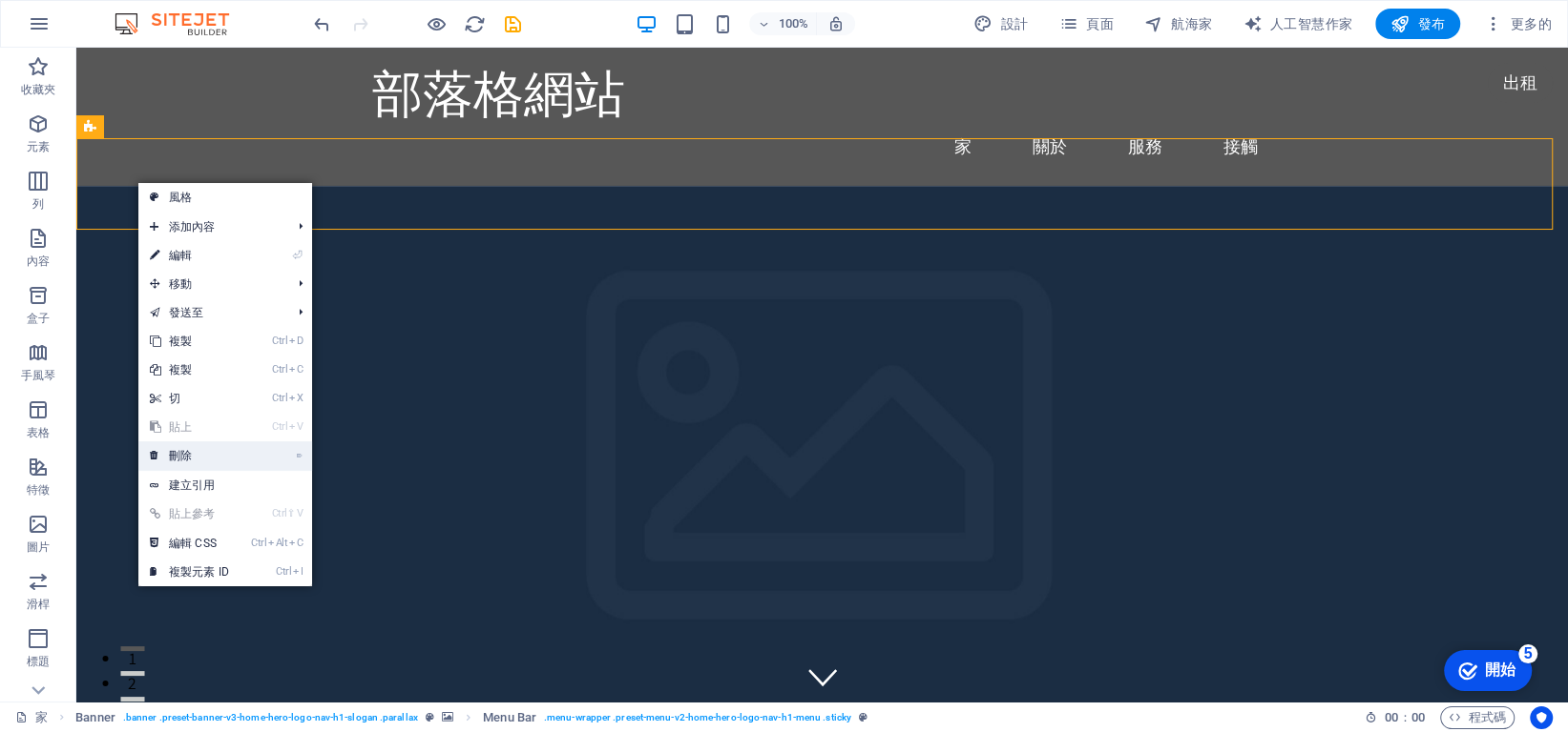
click at [202, 451] on link "⌦ 刪除" at bounding box center [189, 455] width 102 height 28
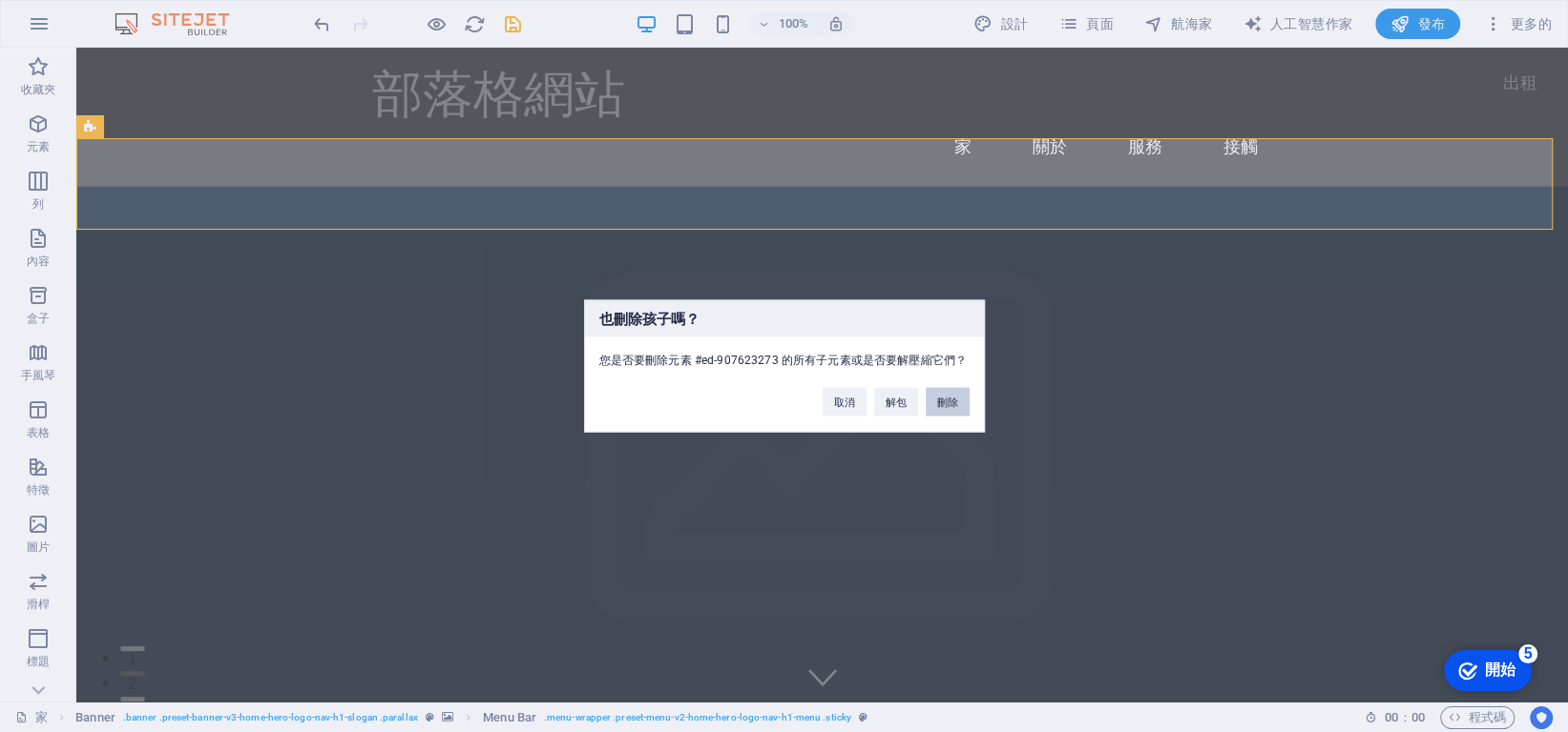
click at [944, 408] on button "刪除" at bounding box center [946, 401] width 44 height 28
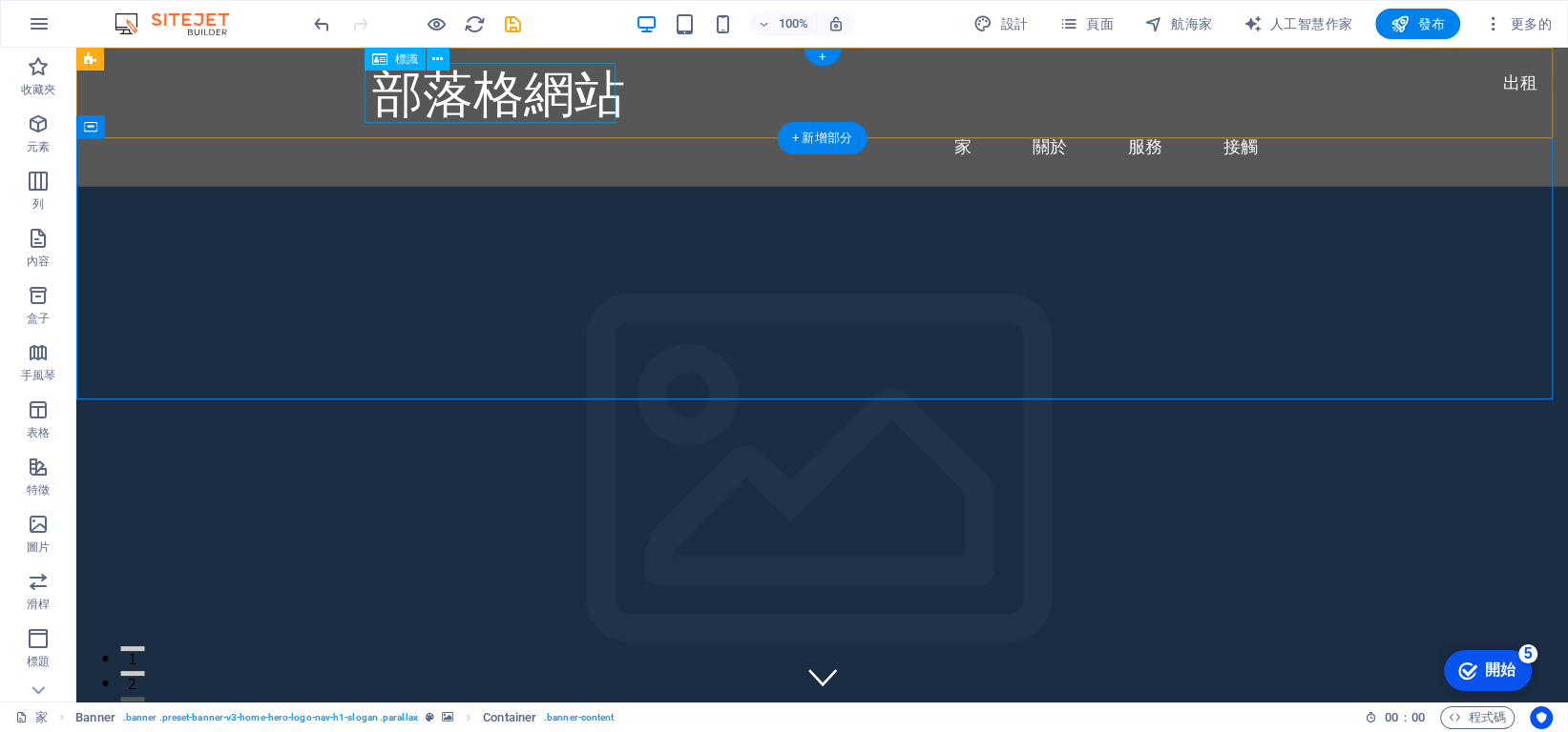
click at [473, 100] on div "部落格網站" at bounding box center [823, 93] width 901 height 60
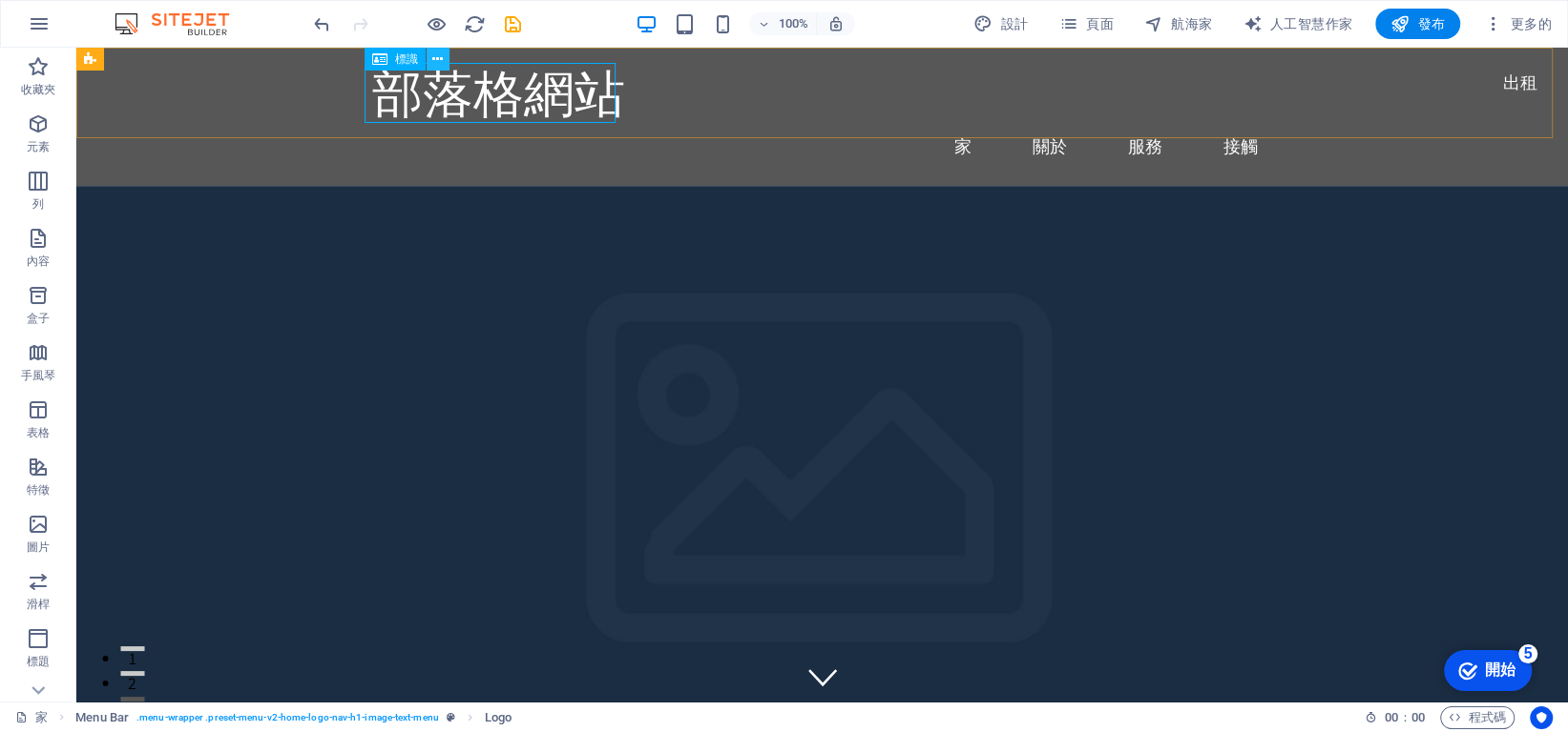
click at [438, 62] on icon at bounding box center [437, 59] width 11 height 20
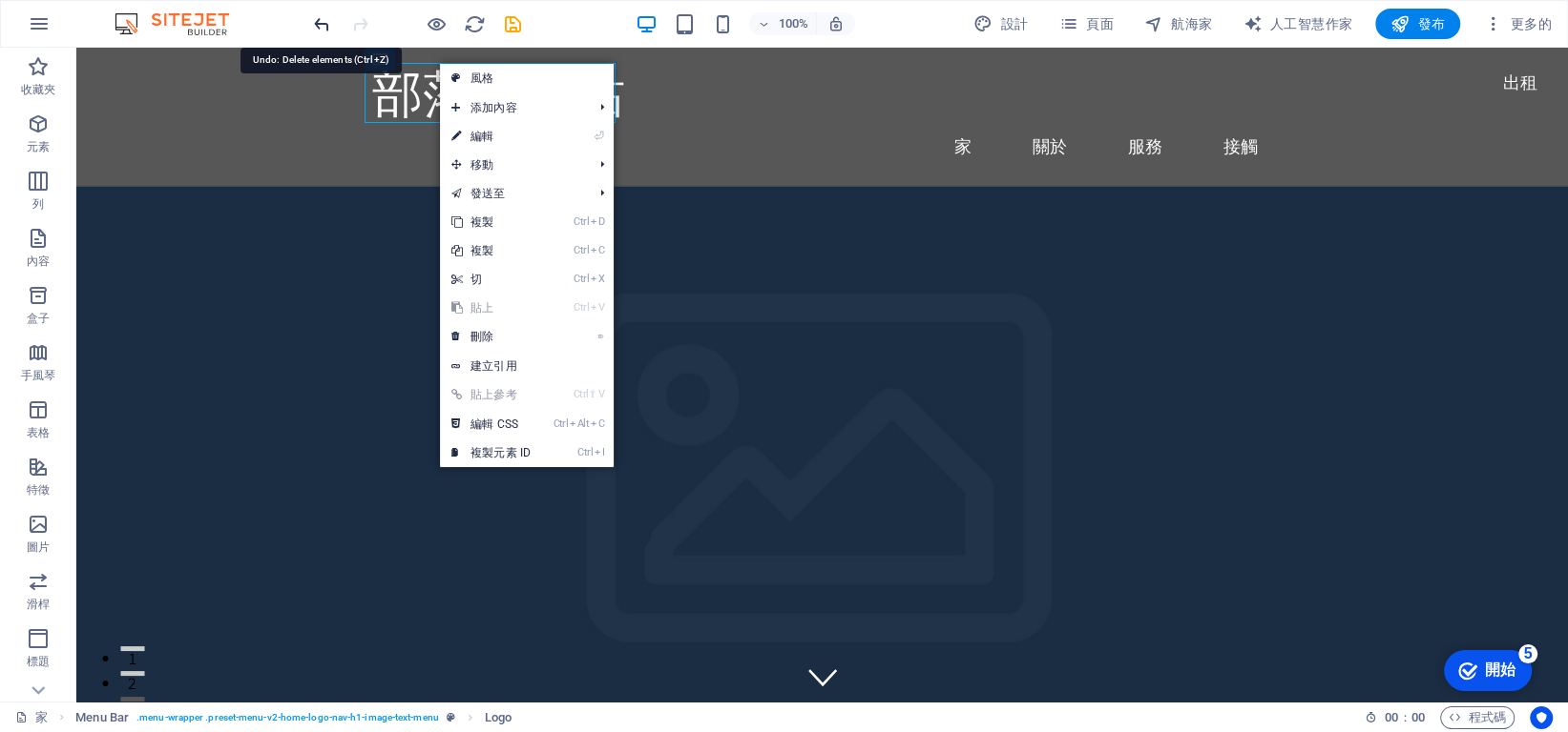
click at [324, 17] on icon "撤銷" at bounding box center [322, 24] width 22 height 22
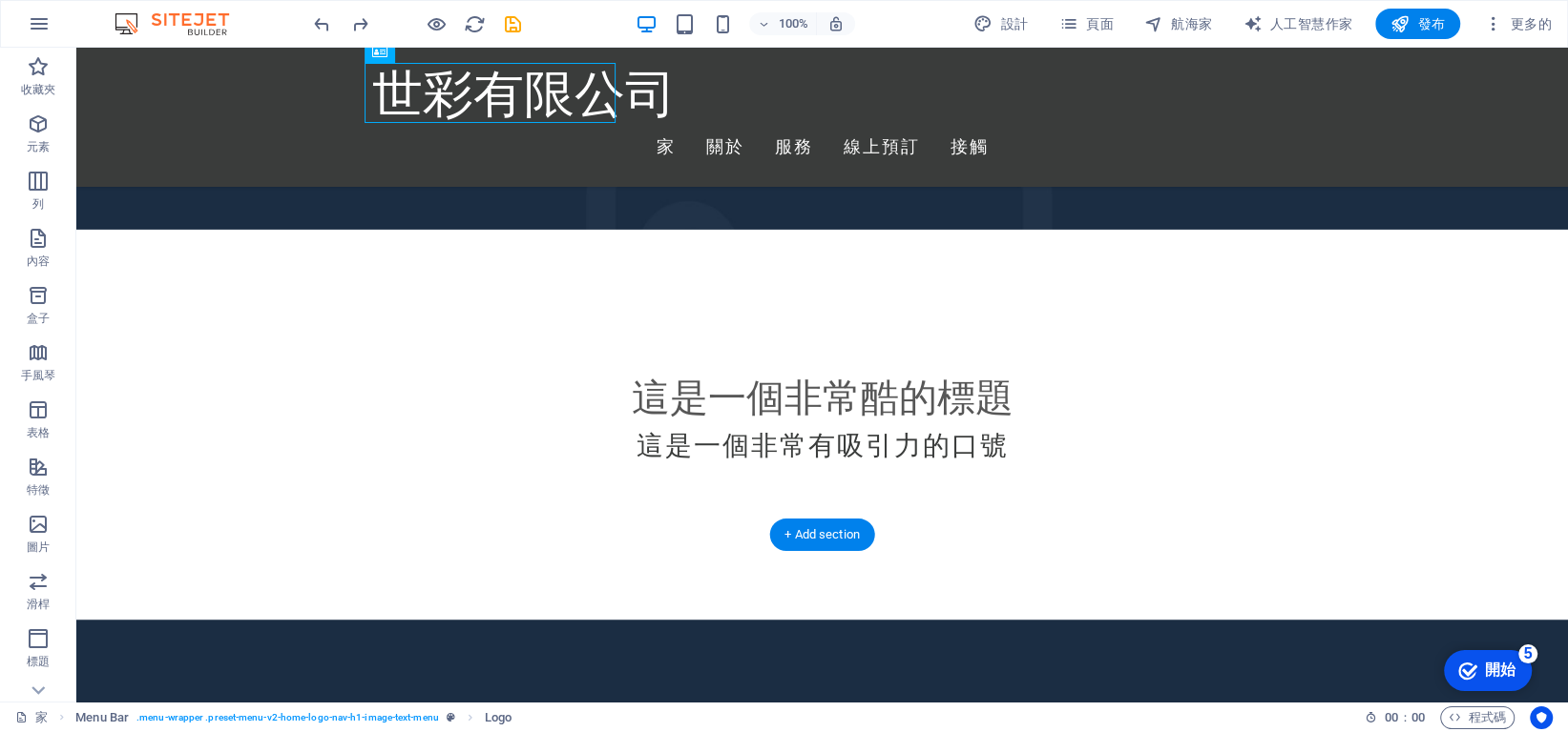
scroll to position [954, 0]
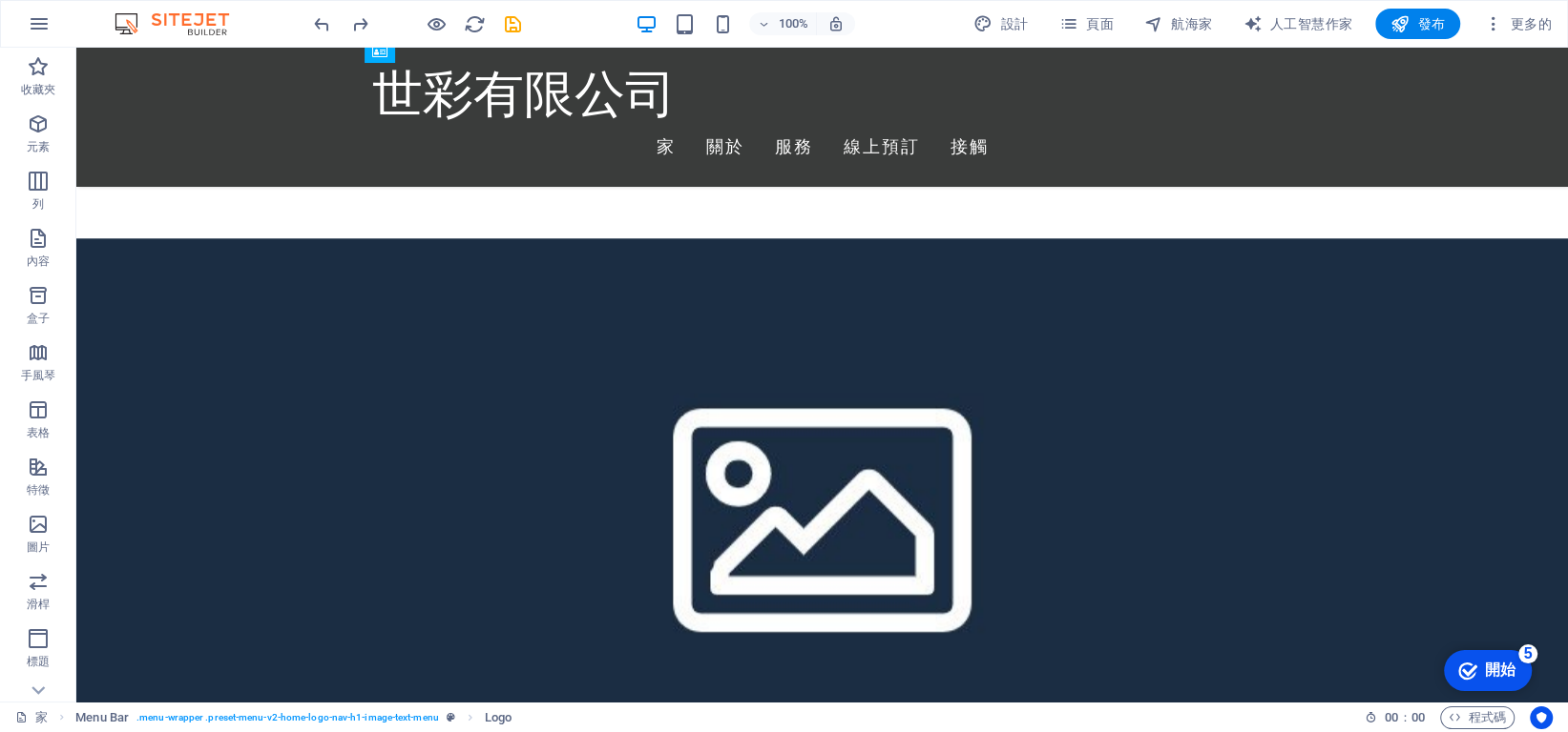
click at [1488, 670] on font "開始" at bounding box center [1499, 670] width 30 height 17
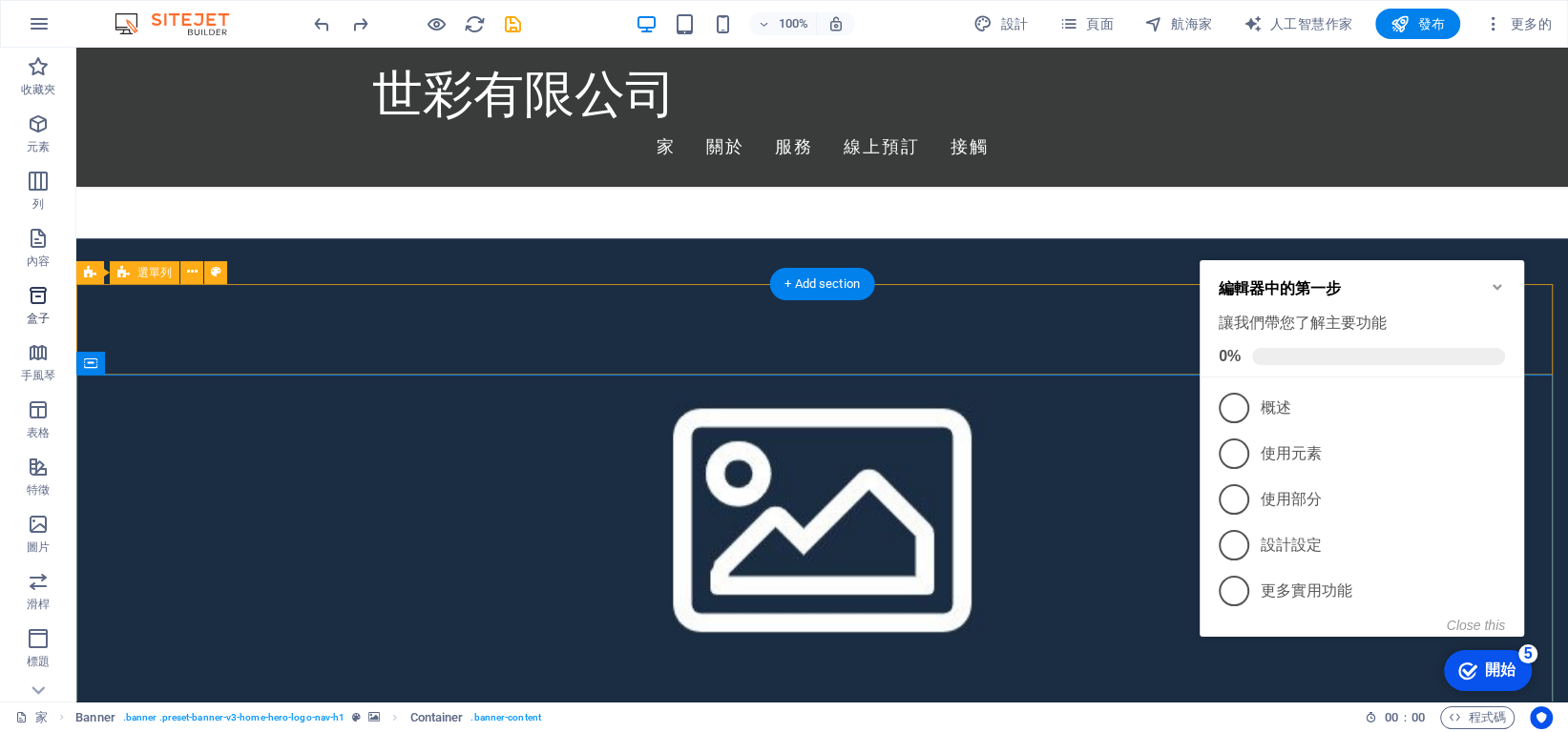
scroll to position [763, 0]
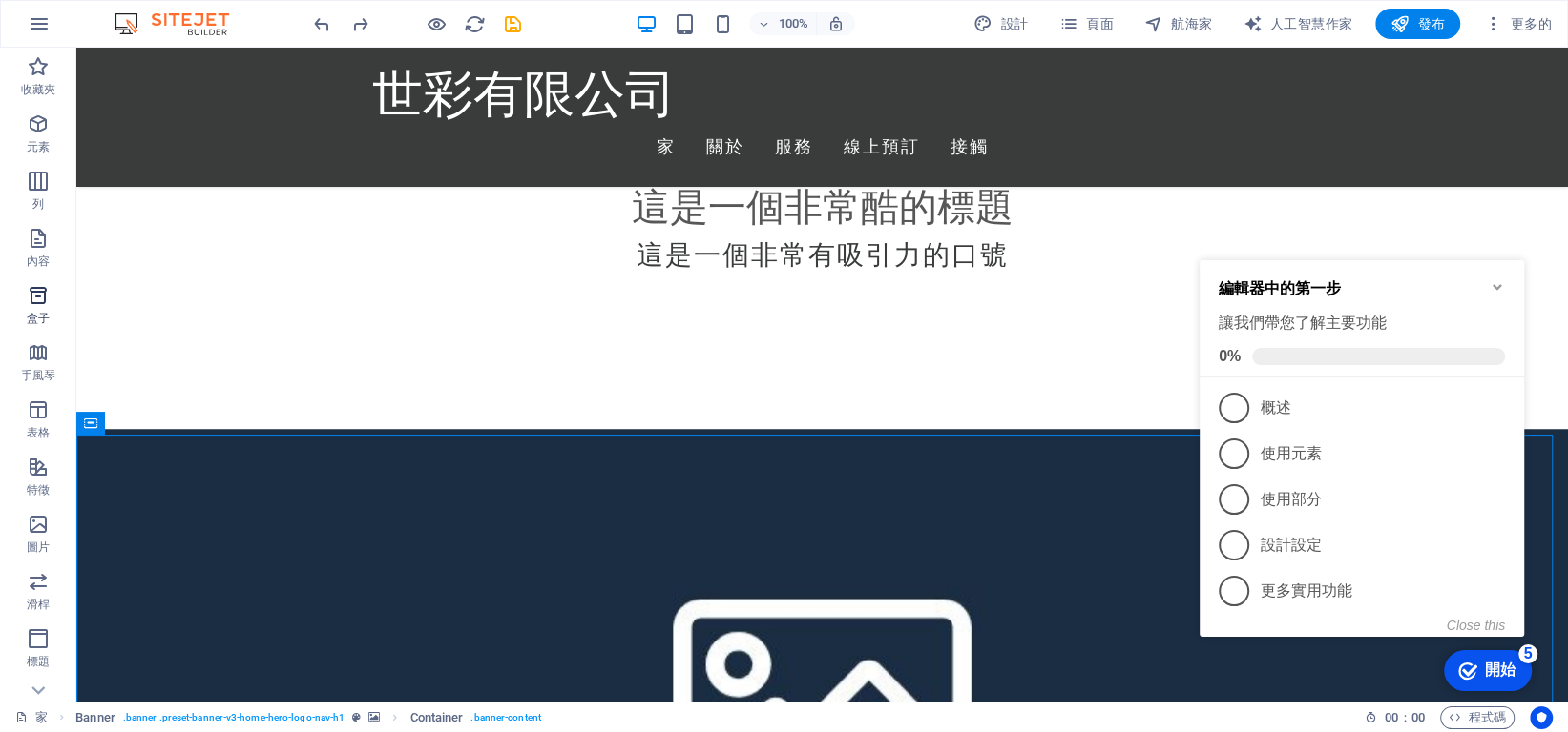
click at [43, 299] on icon "button" at bounding box center [38, 296] width 23 height 23
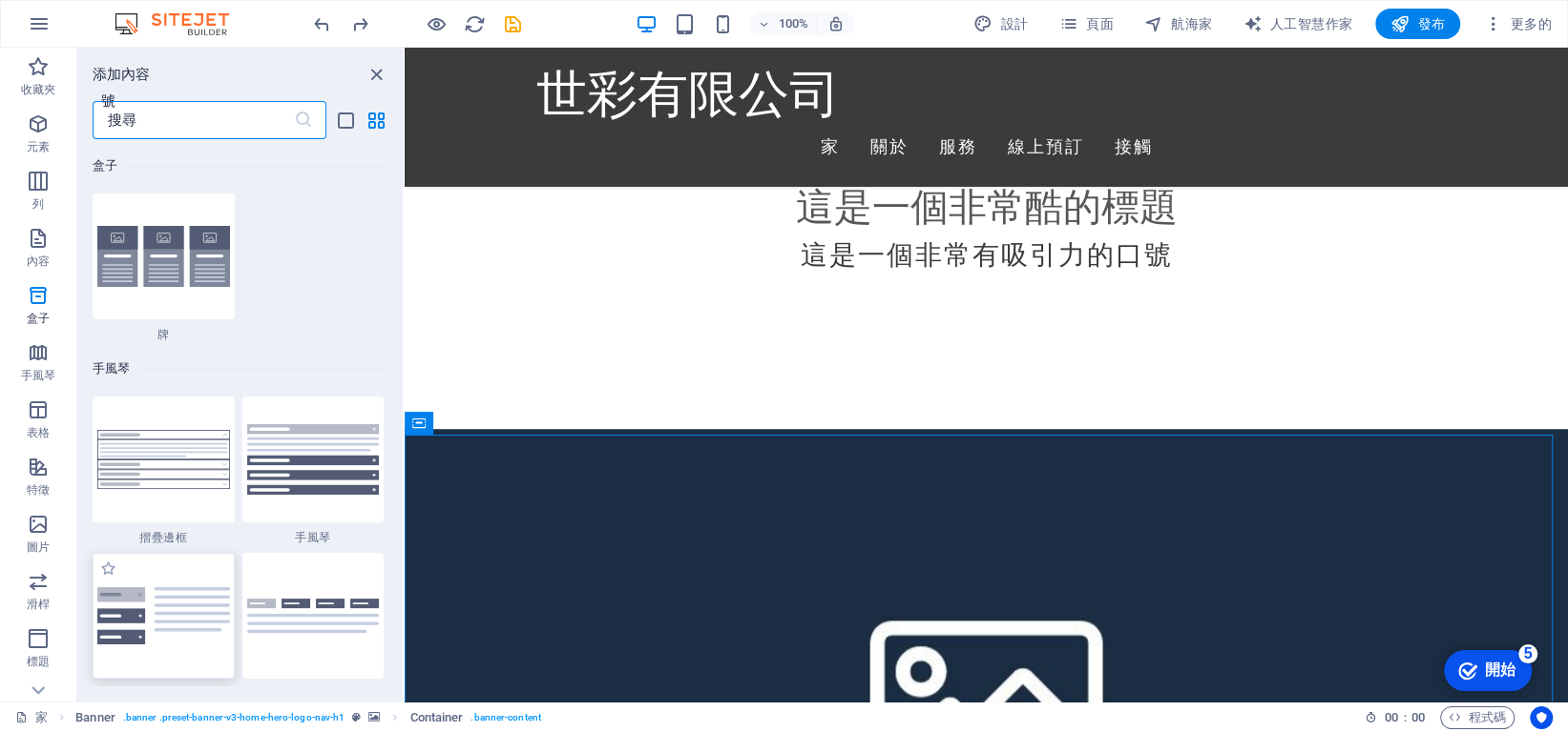
scroll to position [6117, 0]
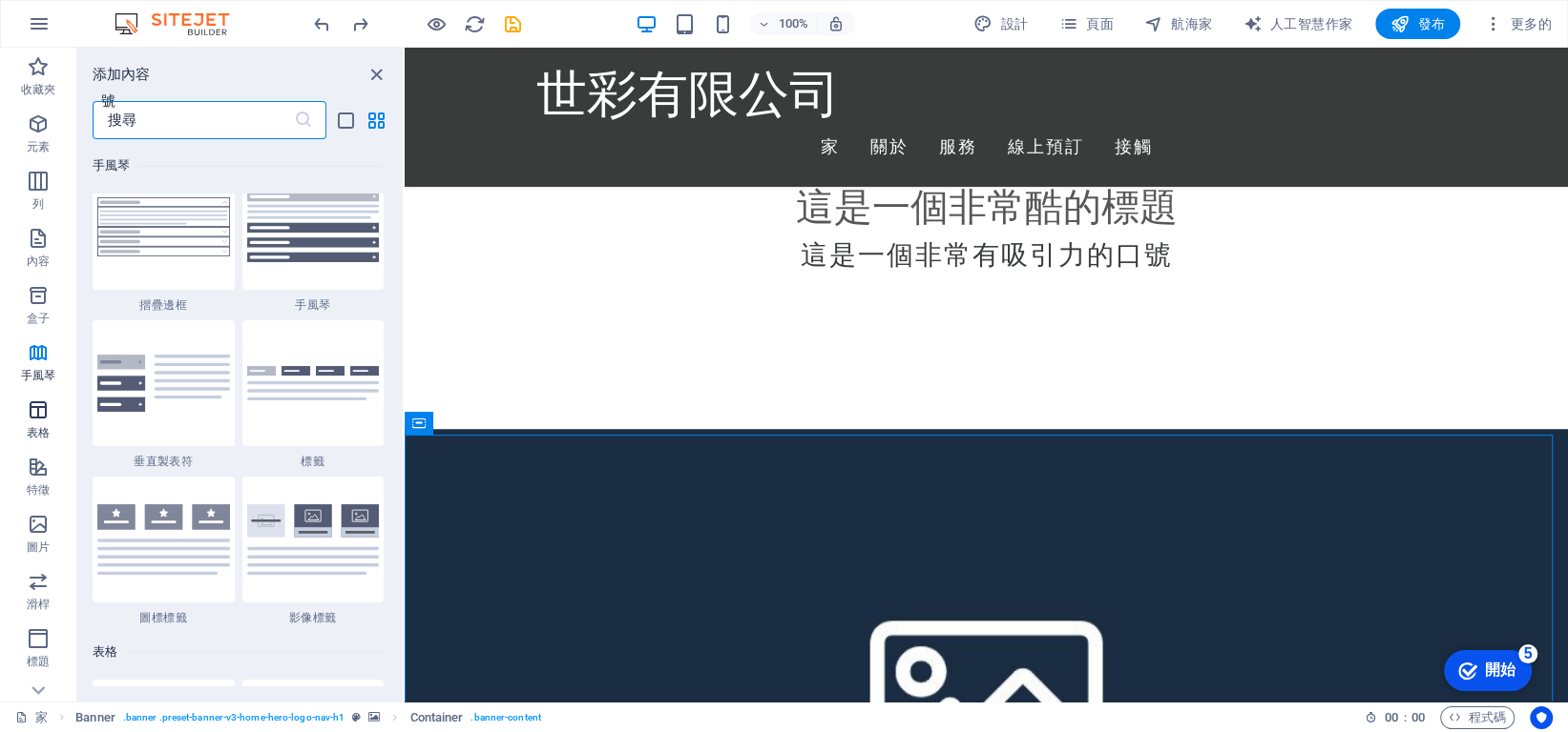
click at [44, 413] on icon "button" at bounding box center [38, 410] width 23 height 23
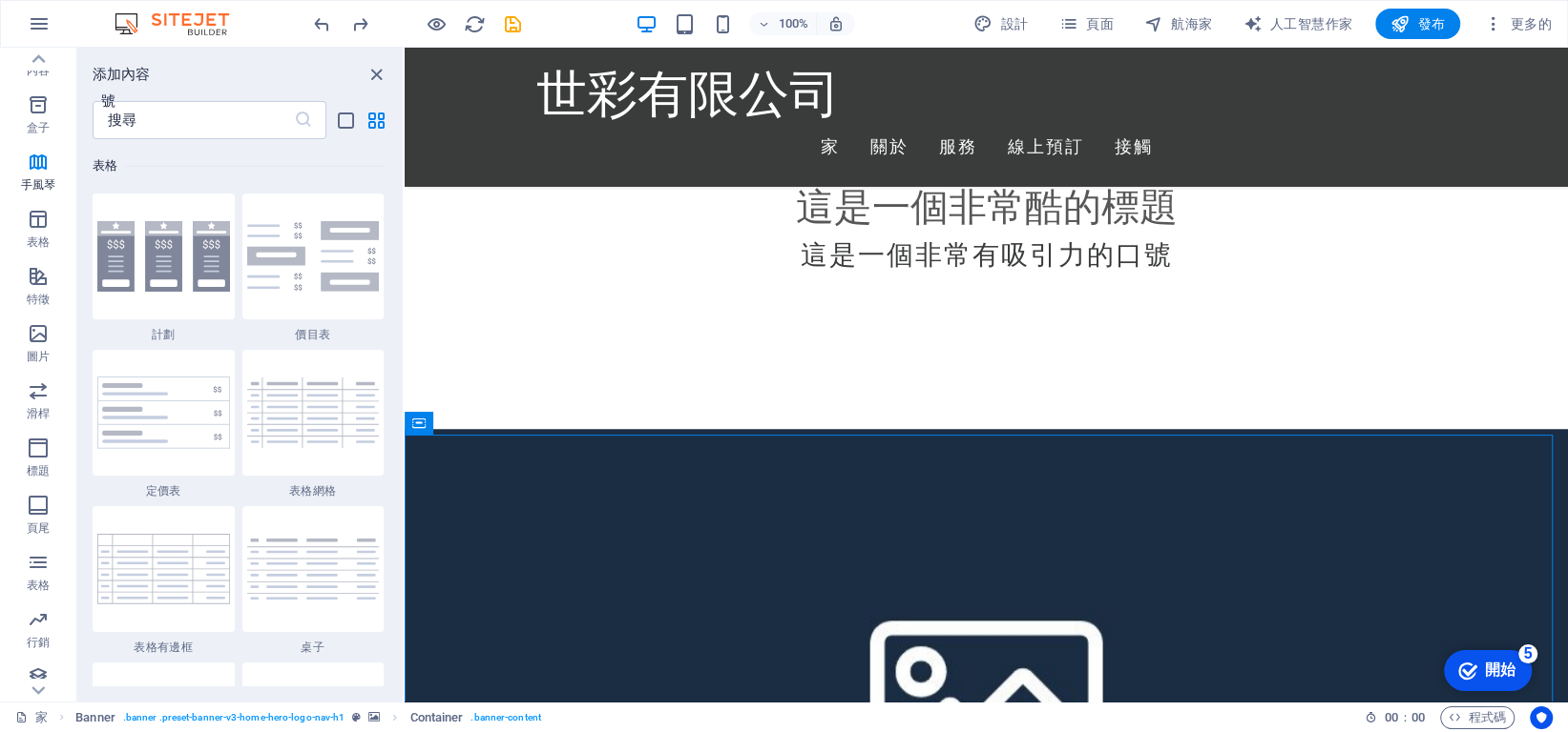
scroll to position [6508, 0]
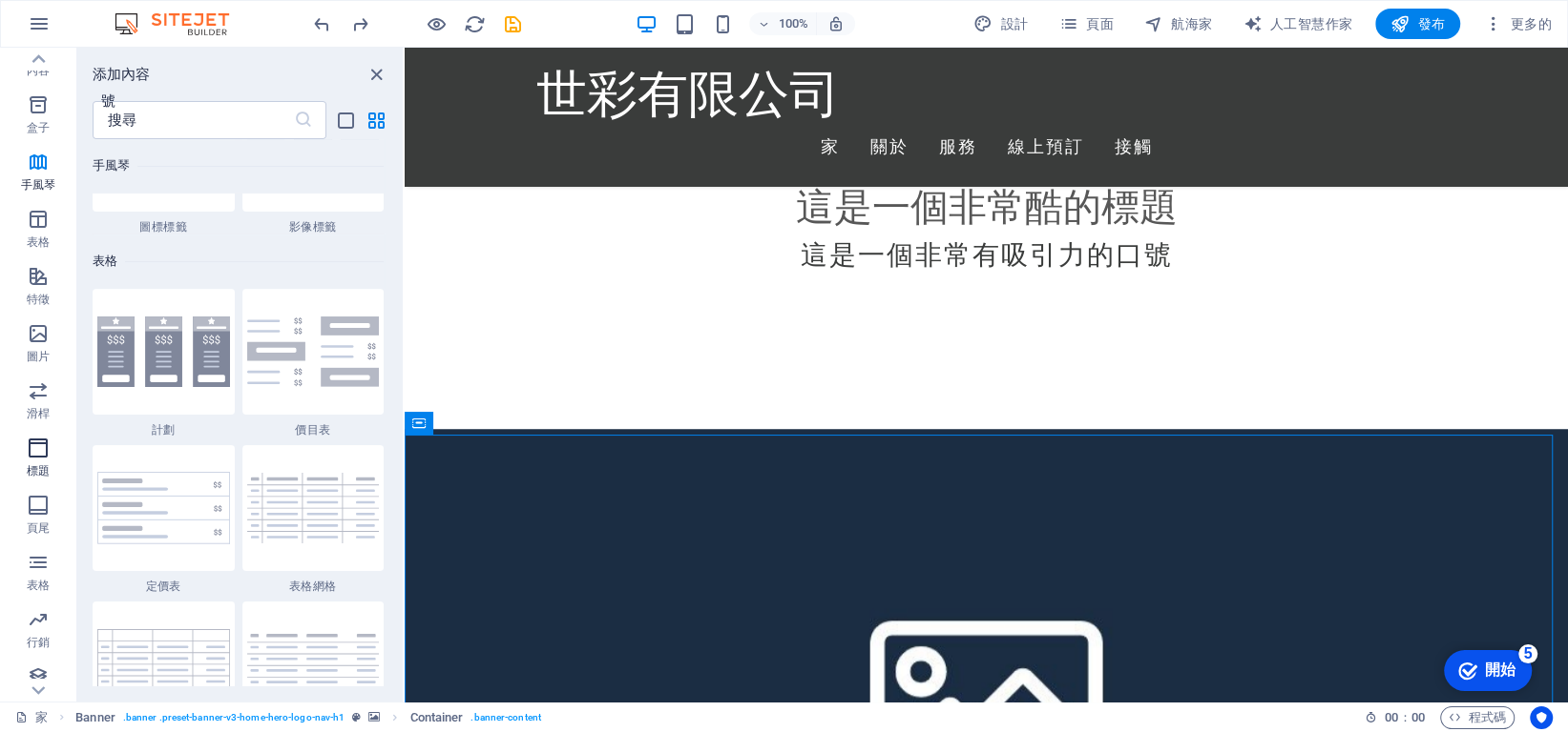
click at [30, 451] on icon "button" at bounding box center [38, 448] width 23 height 23
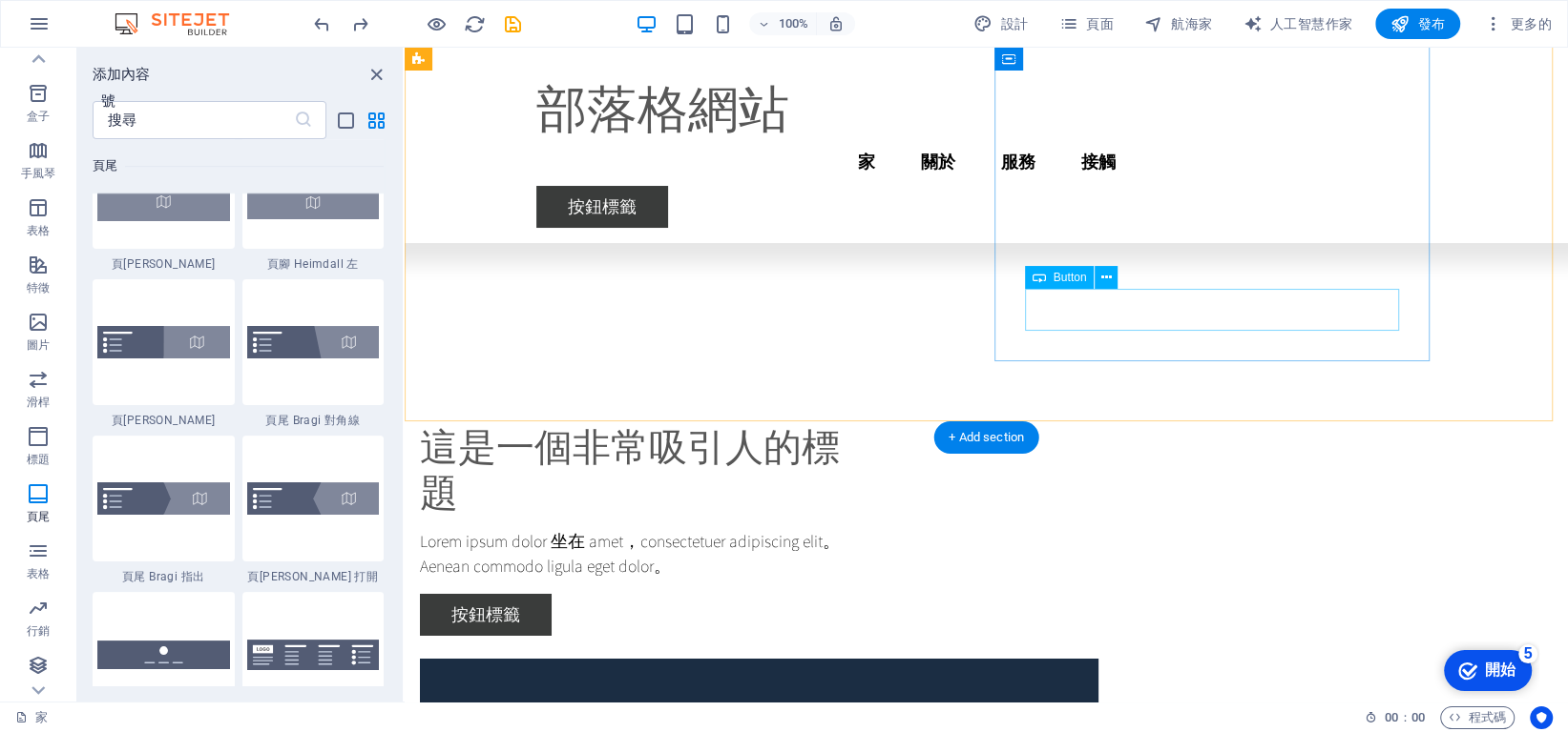
scroll to position [5753, 0]
